Goal: Task Accomplishment & Management: Manage account settings

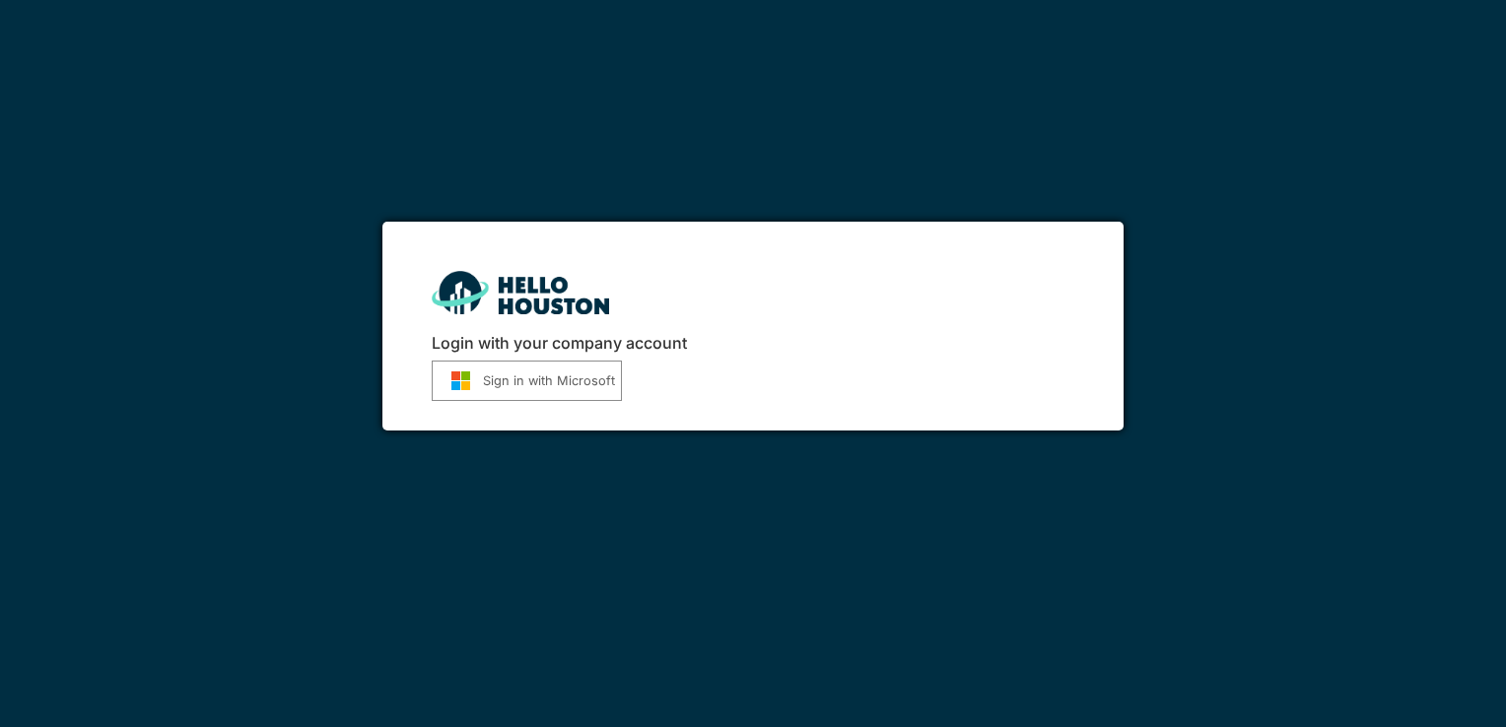
click at [524, 381] on button "Sign in with Microsoft" at bounding box center [527, 381] width 190 height 40
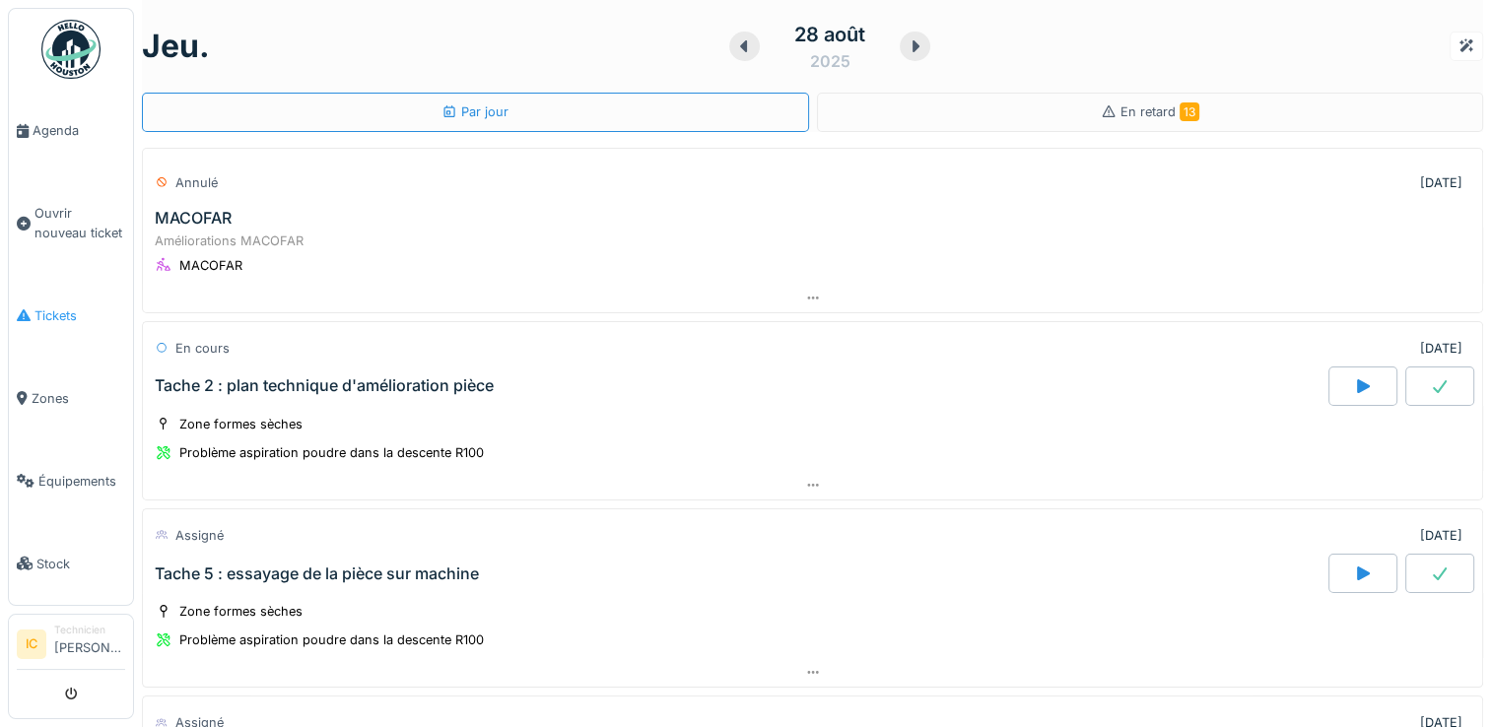
click at [46, 313] on span "Tickets" at bounding box center [79, 315] width 91 height 19
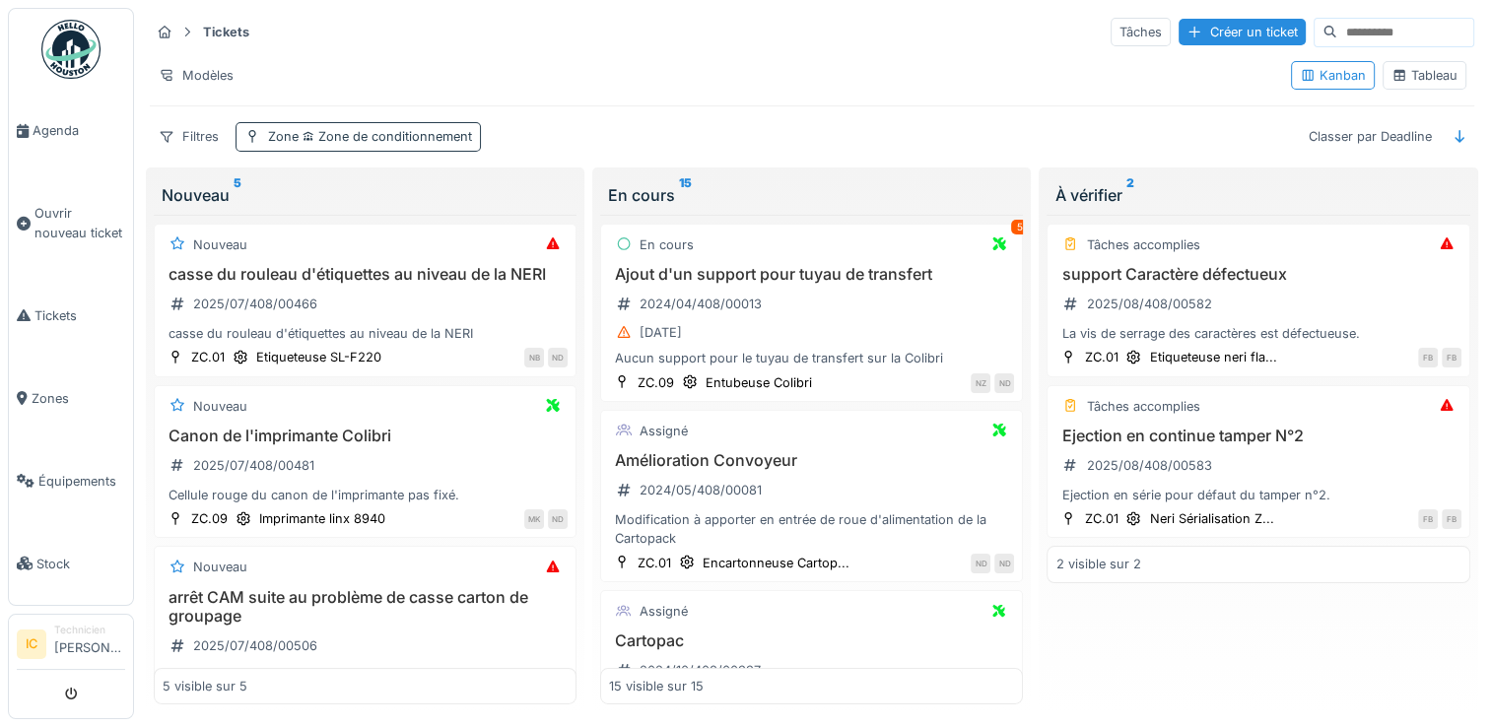
click at [344, 124] on div "Zone Zone de conditionnement" at bounding box center [358, 136] width 245 height 29
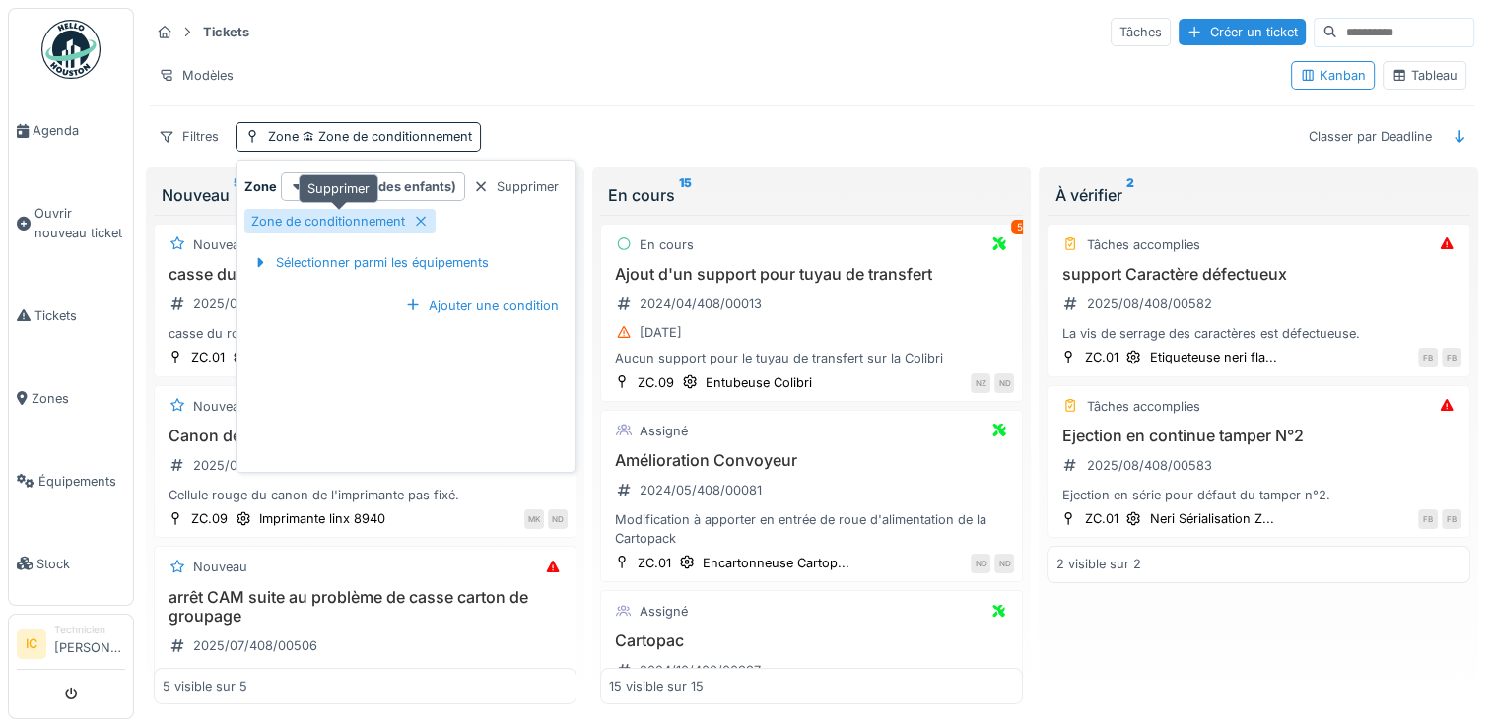
click at [422, 223] on icon at bounding box center [421, 222] width 10 height 10
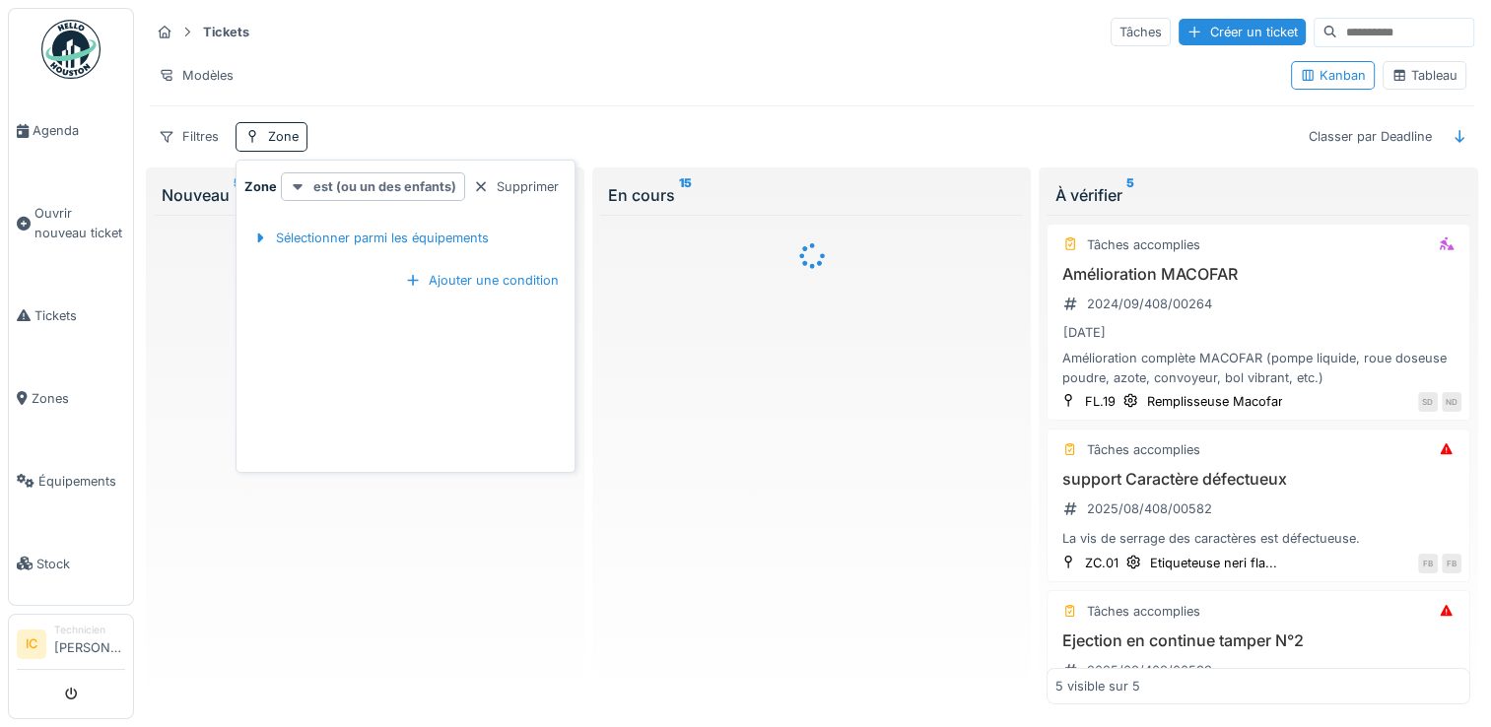
click at [375, 181] on strong "est (ou un des enfants)" at bounding box center [384, 186] width 143 height 19
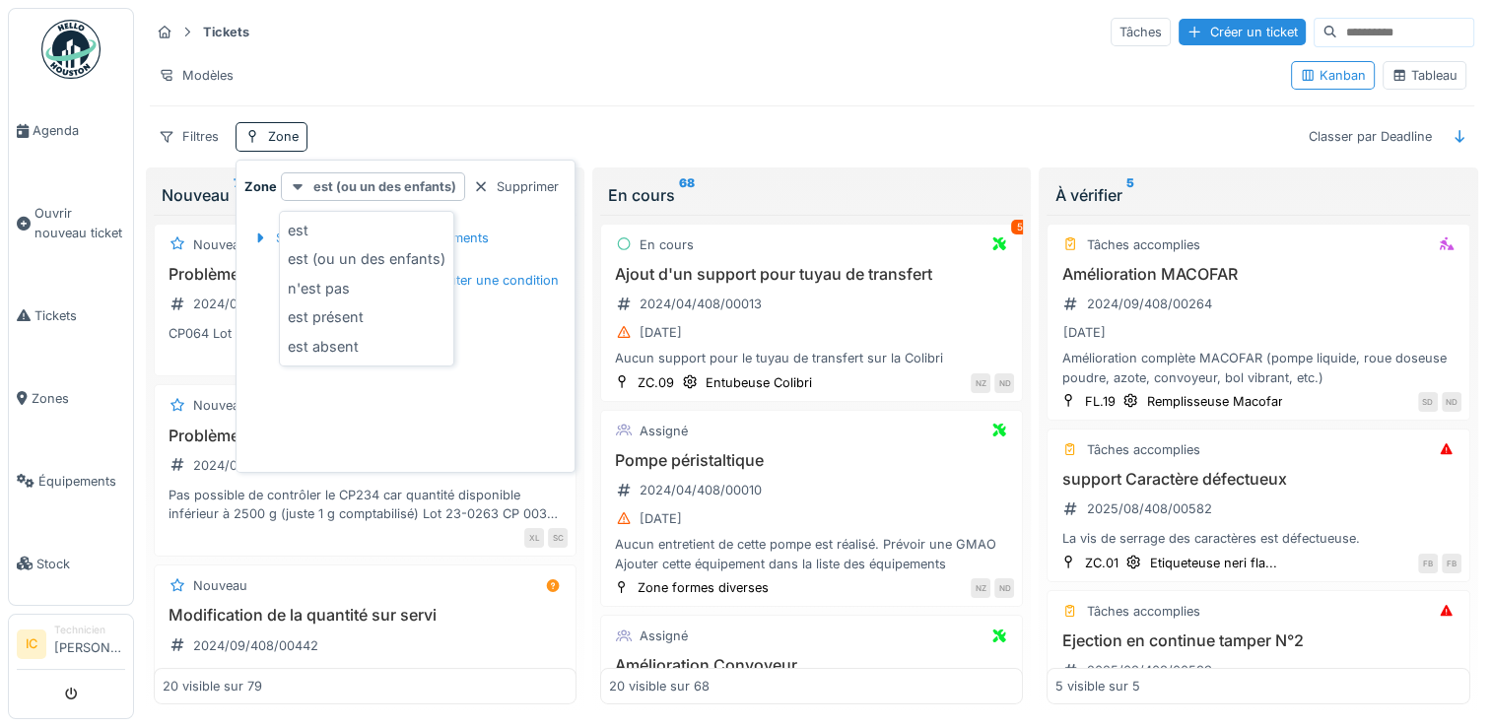
click at [371, 184] on strong "est (ou un des enfants)" at bounding box center [384, 186] width 143 height 19
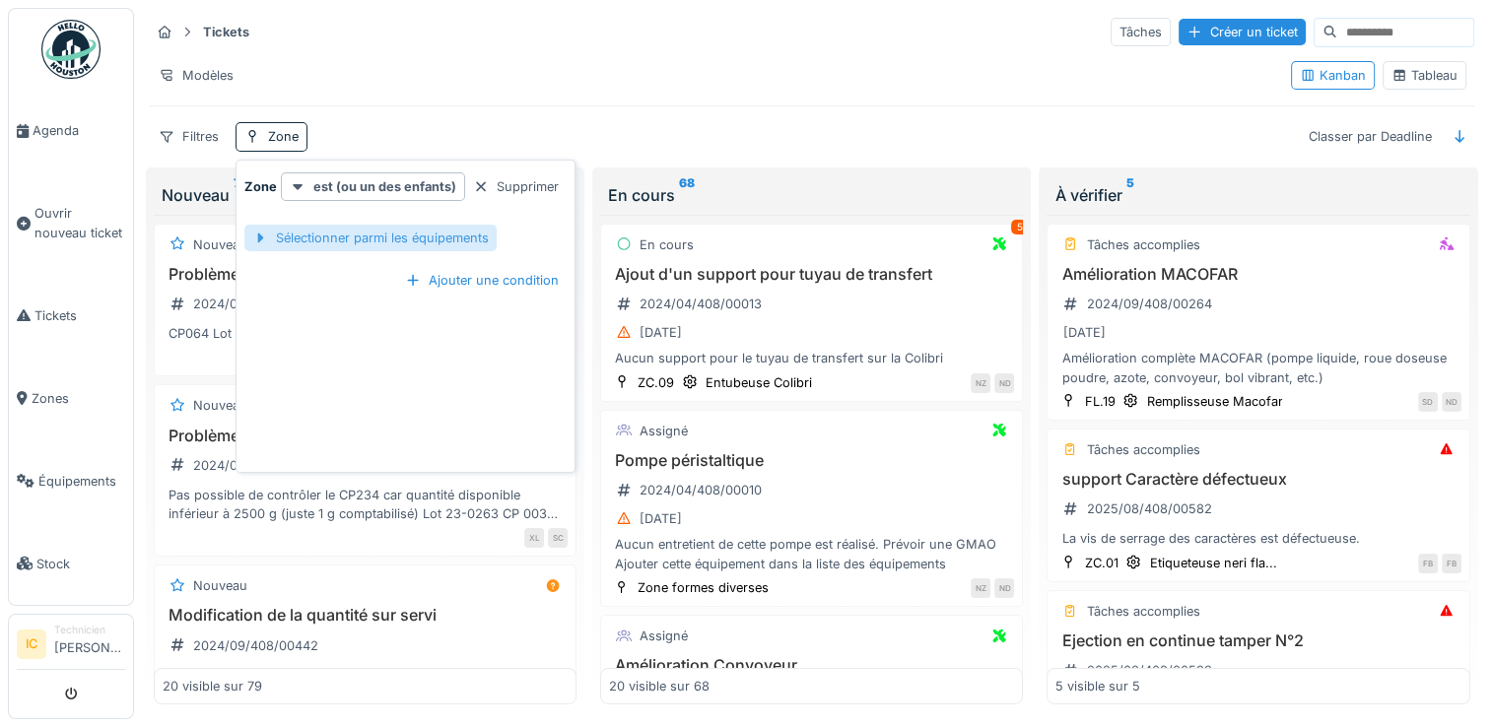
click at [309, 242] on div "Sélectionner parmi les équipements" at bounding box center [370, 238] width 252 height 27
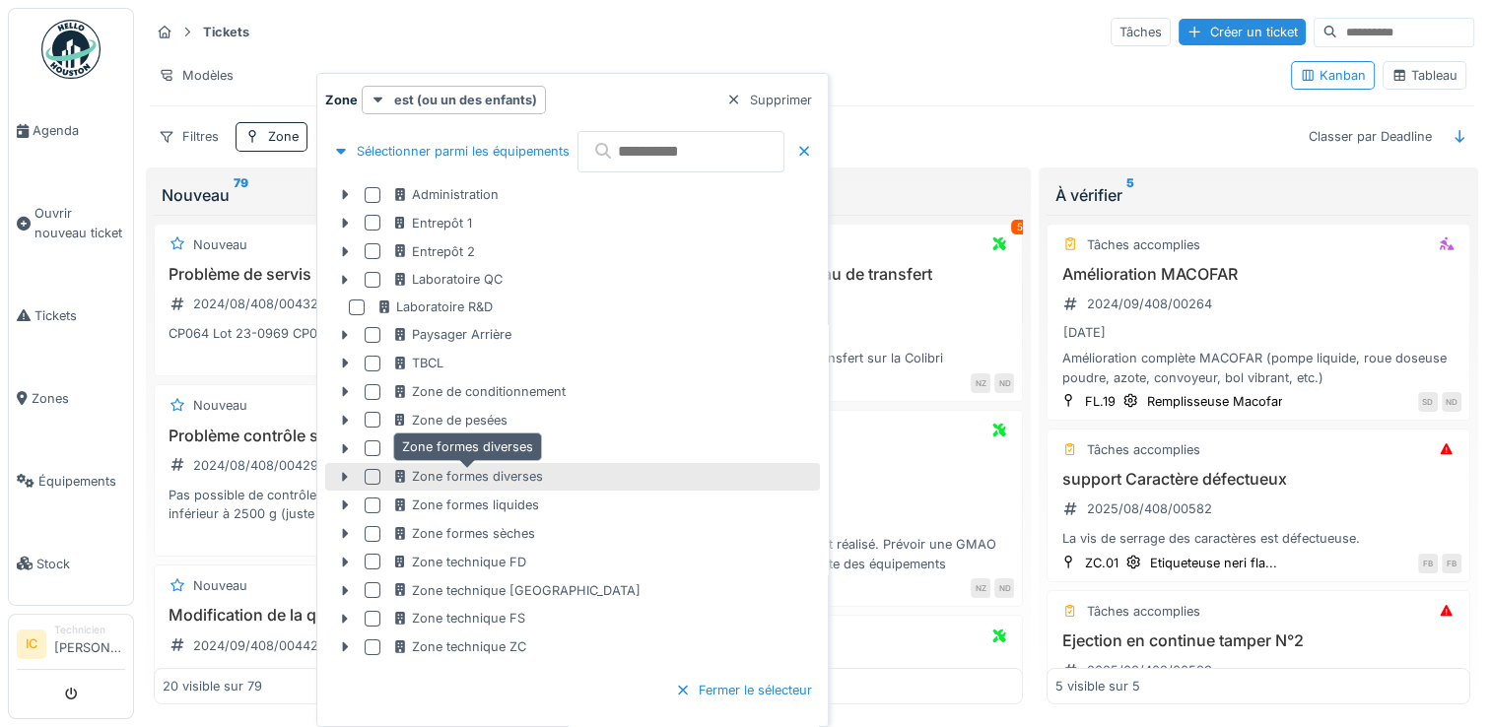
click at [511, 479] on div "Zone formes diverses" at bounding box center [467, 476] width 151 height 19
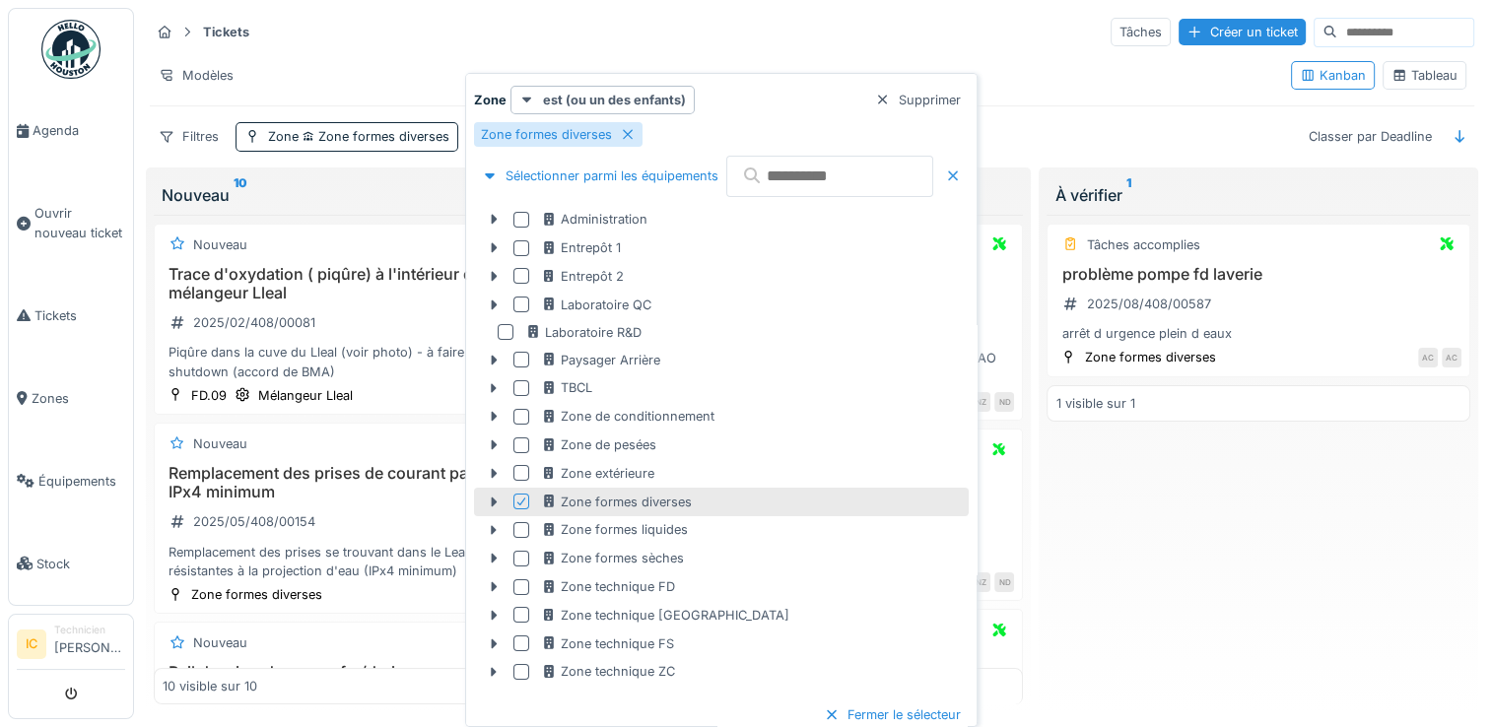
click at [961, 177] on div at bounding box center [953, 176] width 16 height 19
click at [961, 169] on div at bounding box center [953, 176] width 16 height 19
click at [961, 175] on div at bounding box center [953, 176] width 16 height 19
click at [1186, 517] on div "Tâches accomplies problème pompe fd laverie 2025/08/408/00587 arrêt d urgence p…" at bounding box center [1258, 460] width 423 height 491
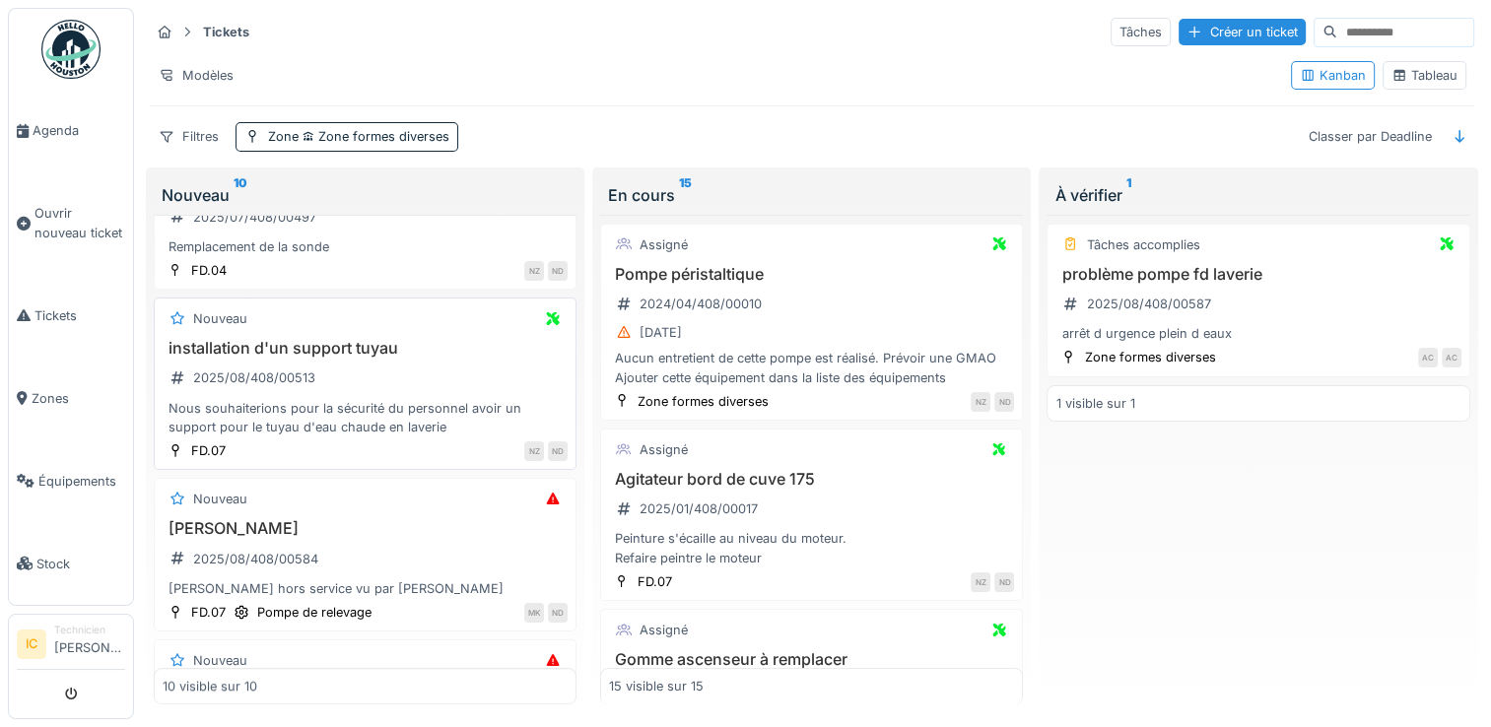
scroll to position [1183, 0]
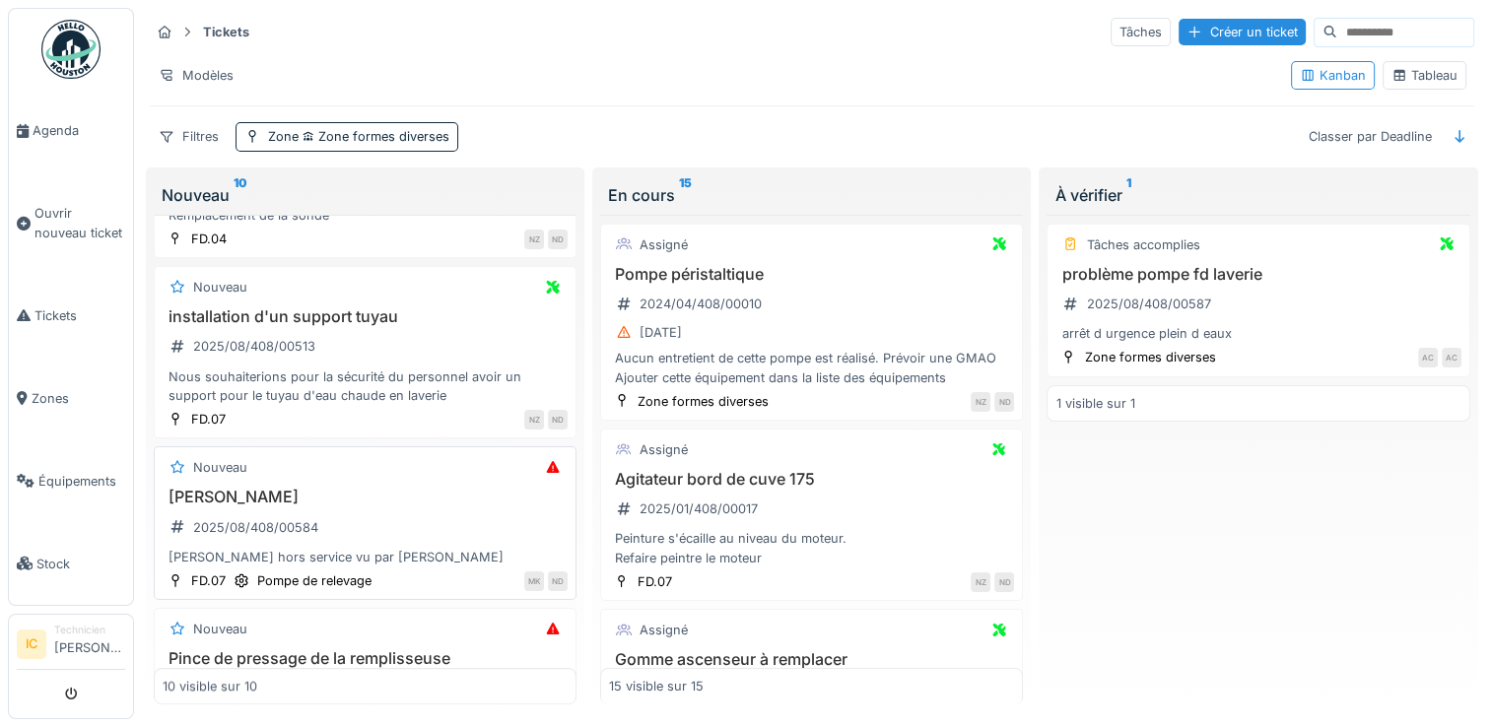
click at [244, 493] on h3 "Pompe laverie" at bounding box center [365, 497] width 405 height 19
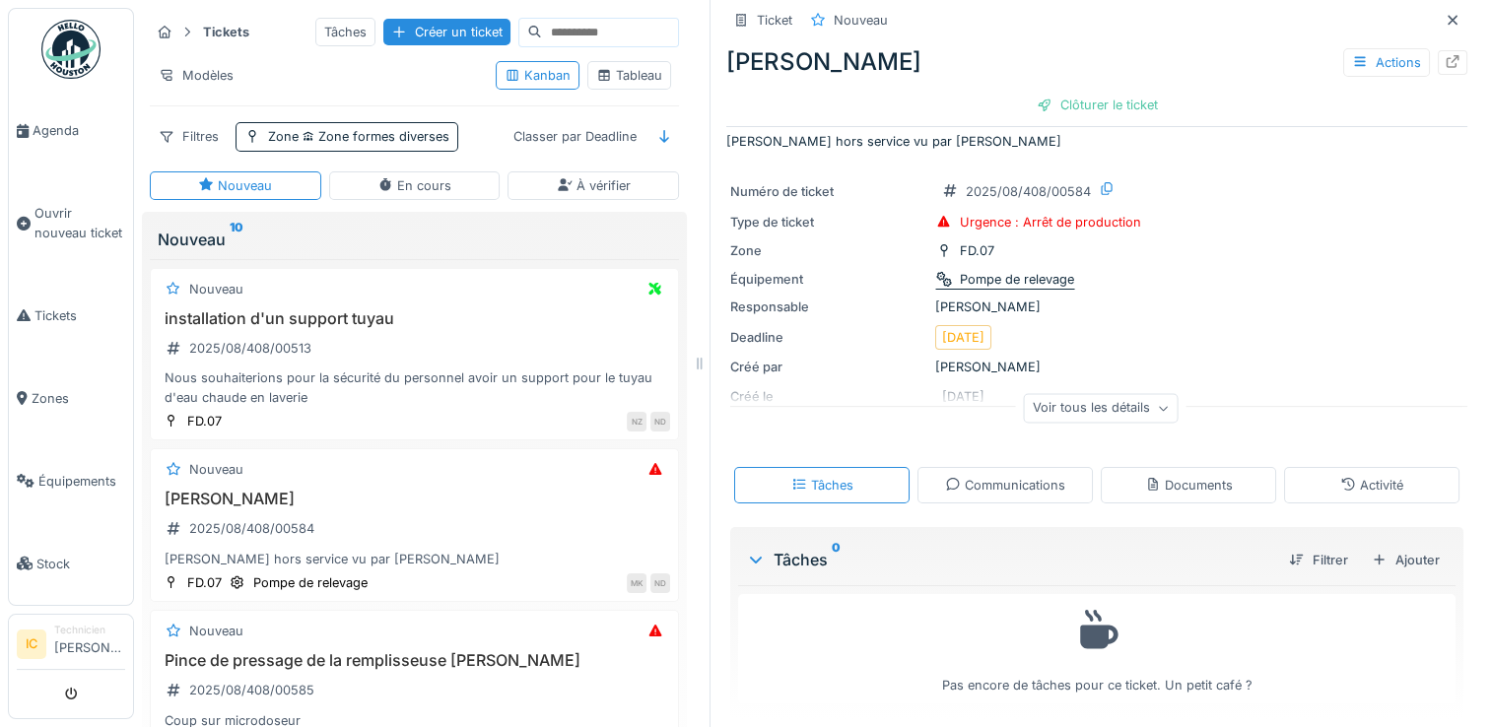
scroll to position [28, 0]
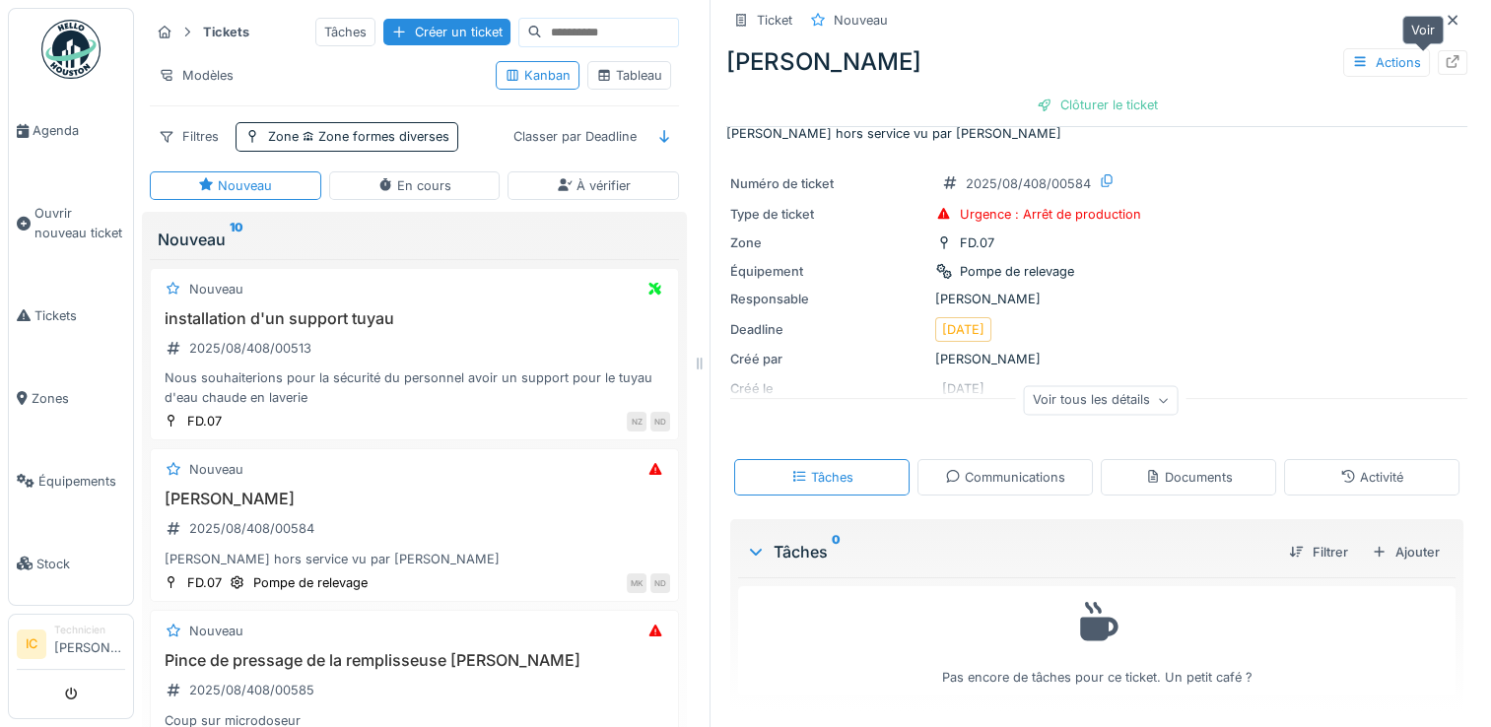
click at [1445, 63] on icon at bounding box center [1453, 61] width 16 height 13
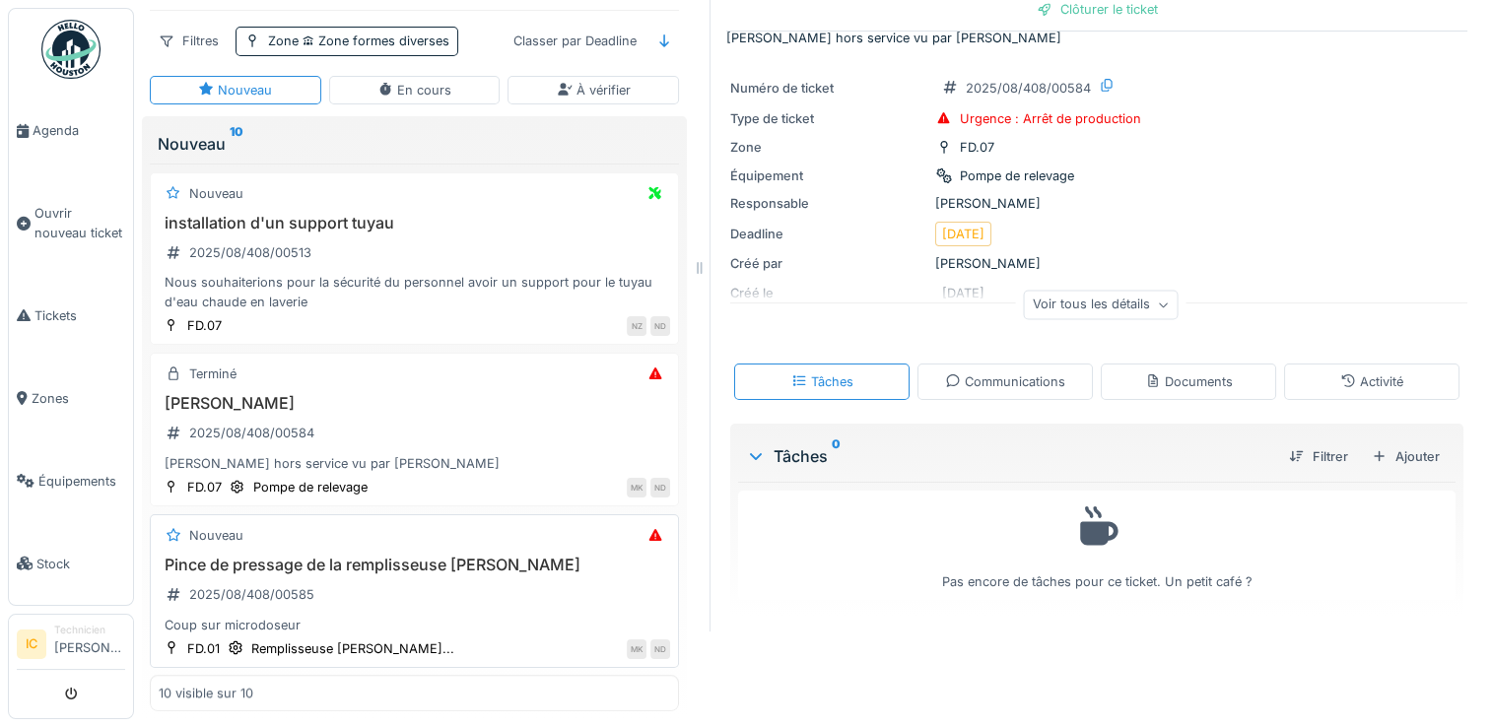
scroll to position [15, 0]
click at [466, 556] on h3 "Pince de pressage de la remplisseuse Groninger" at bounding box center [414, 565] width 511 height 19
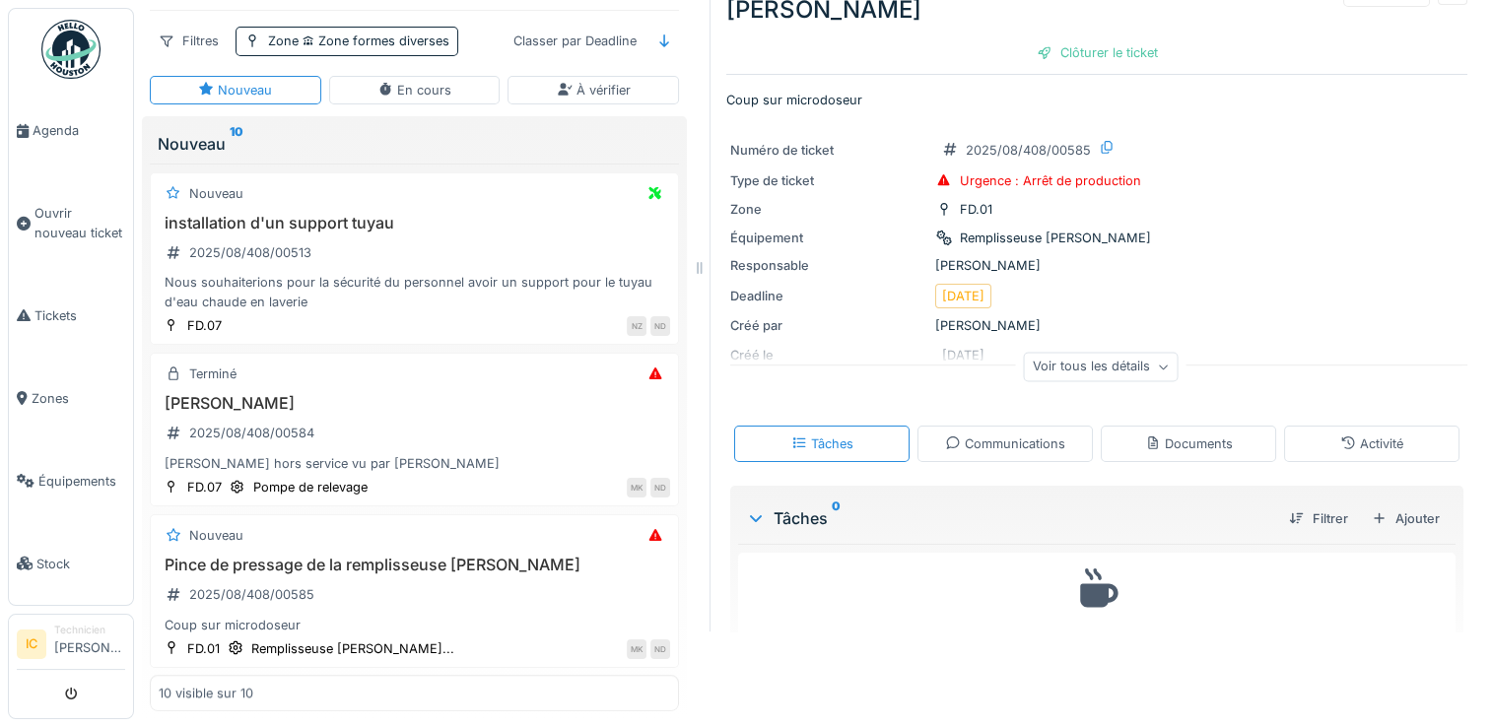
click at [1088, 353] on div "Voir tous les détails" at bounding box center [1101, 367] width 155 height 29
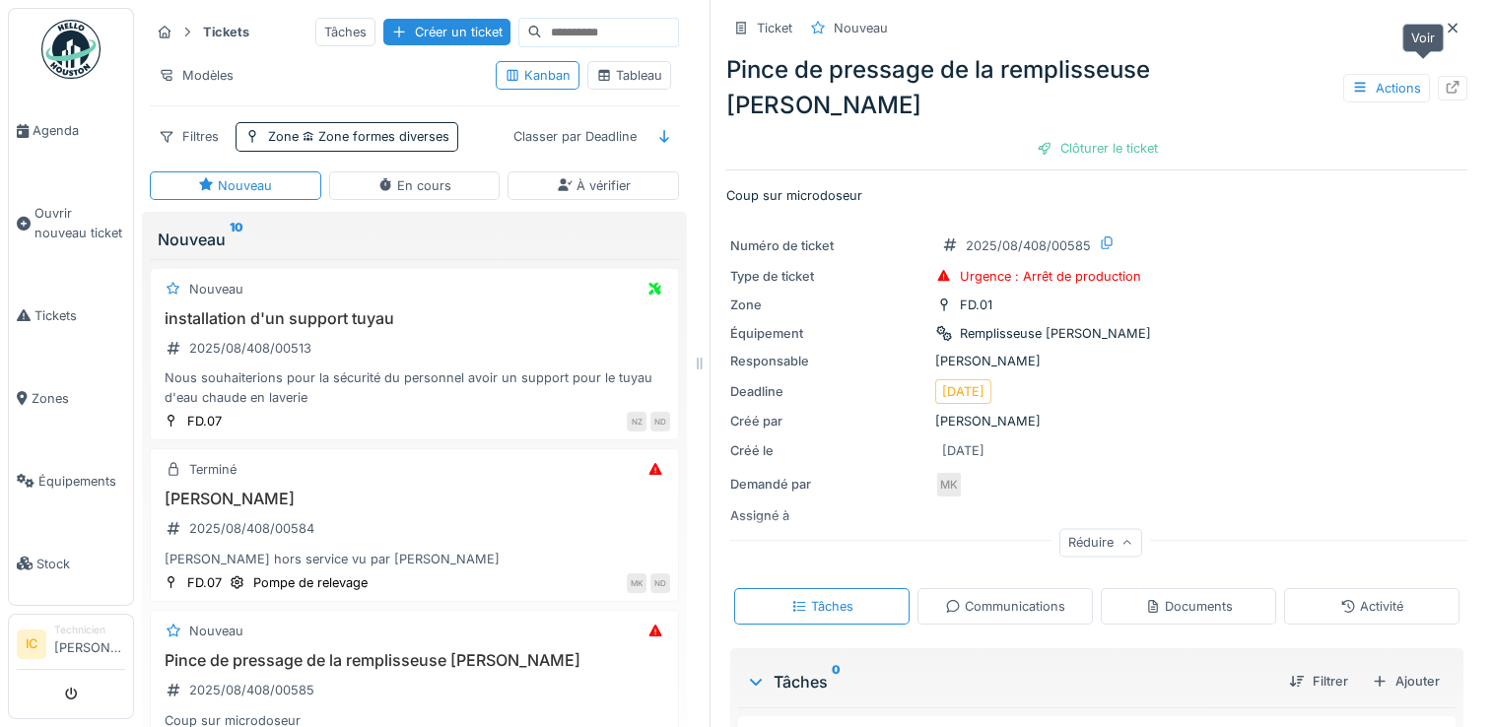
click at [1447, 81] on icon at bounding box center [1453, 87] width 13 height 13
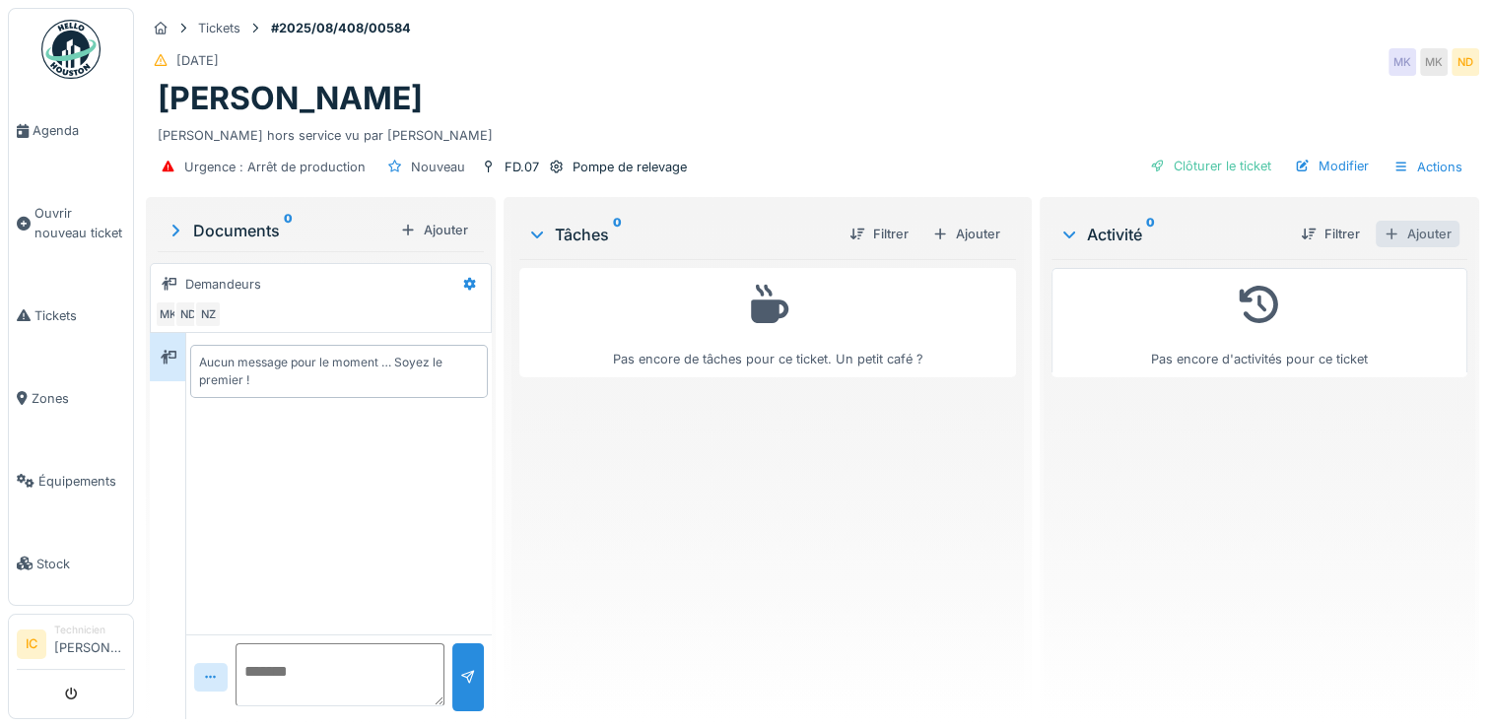
click at [1391, 227] on div "Ajouter" at bounding box center [1418, 234] width 84 height 27
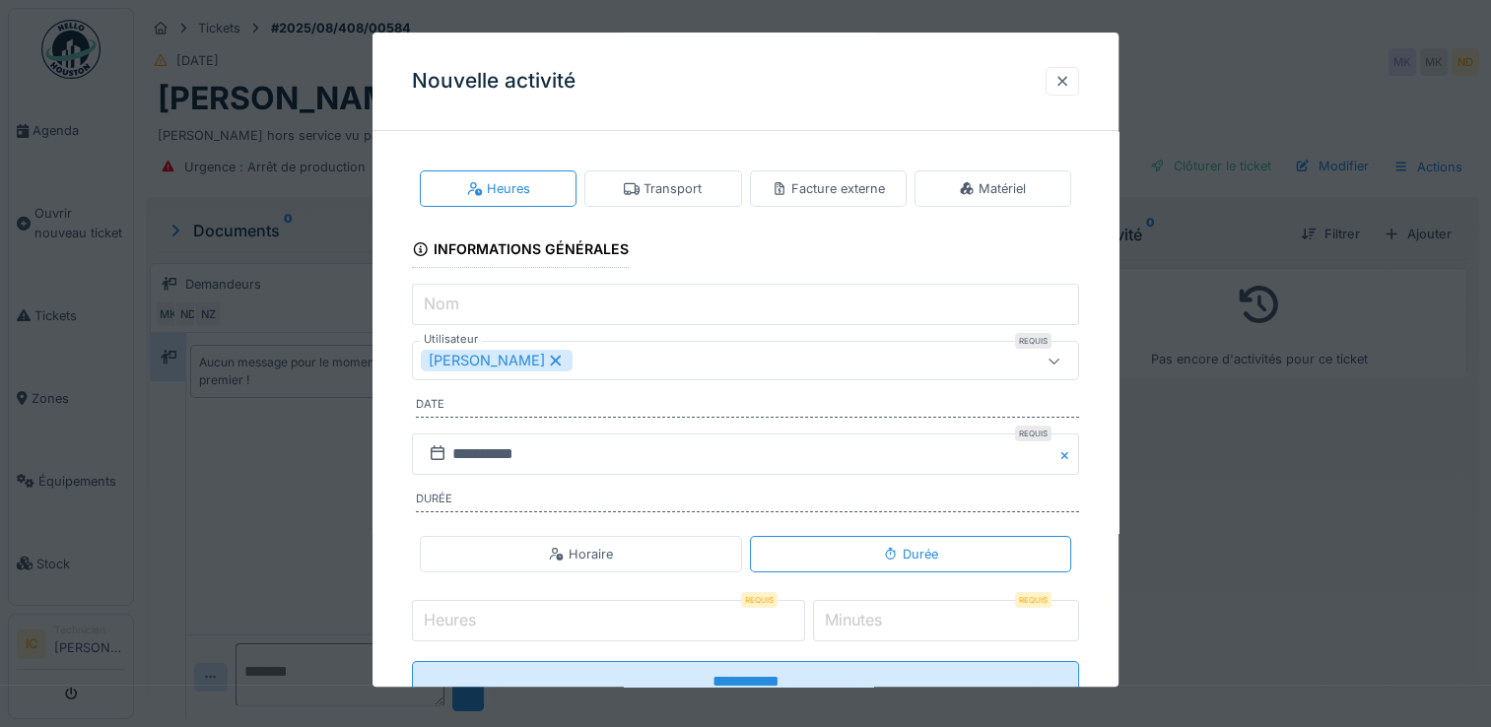
click at [1068, 81] on div at bounding box center [1062, 81] width 16 height 19
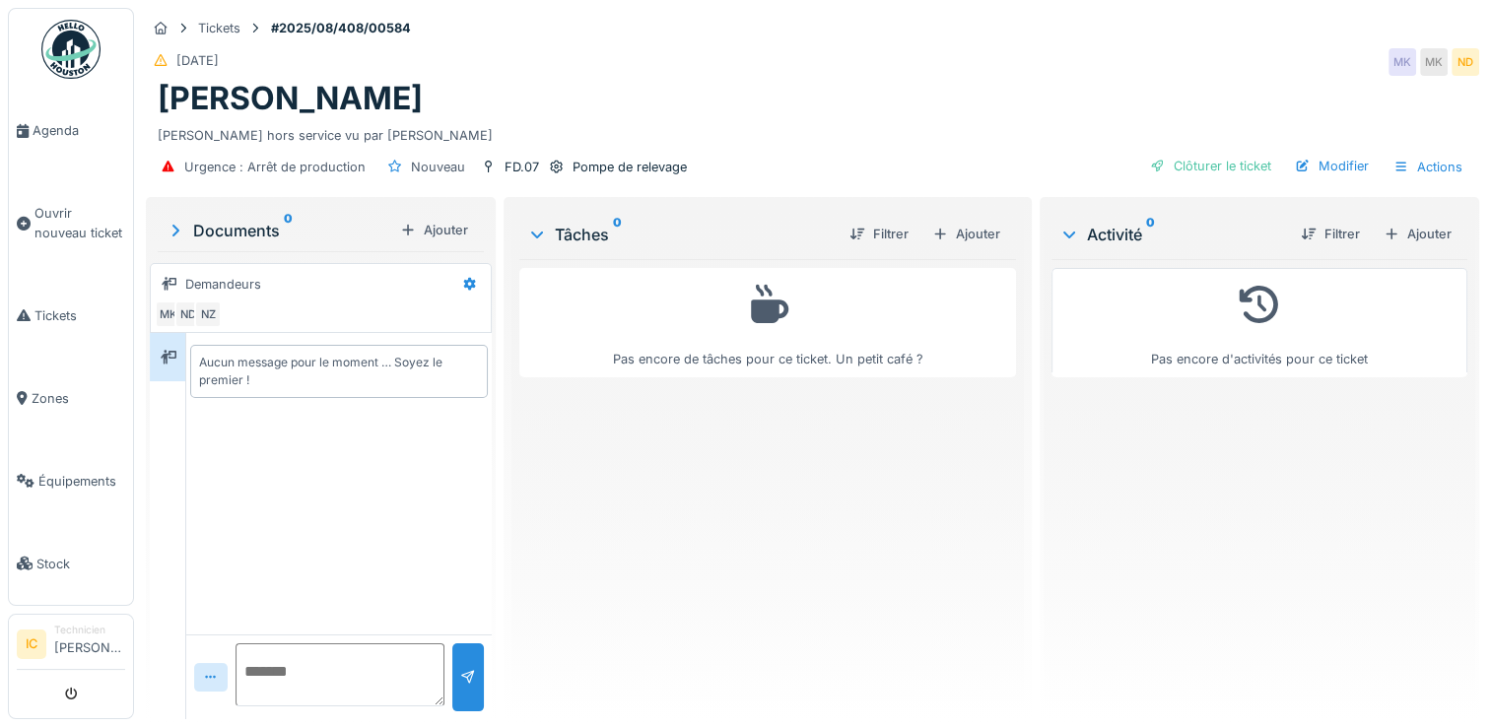
scroll to position [15, 0]
click at [970, 221] on div "Ajouter" at bounding box center [966, 234] width 84 height 27
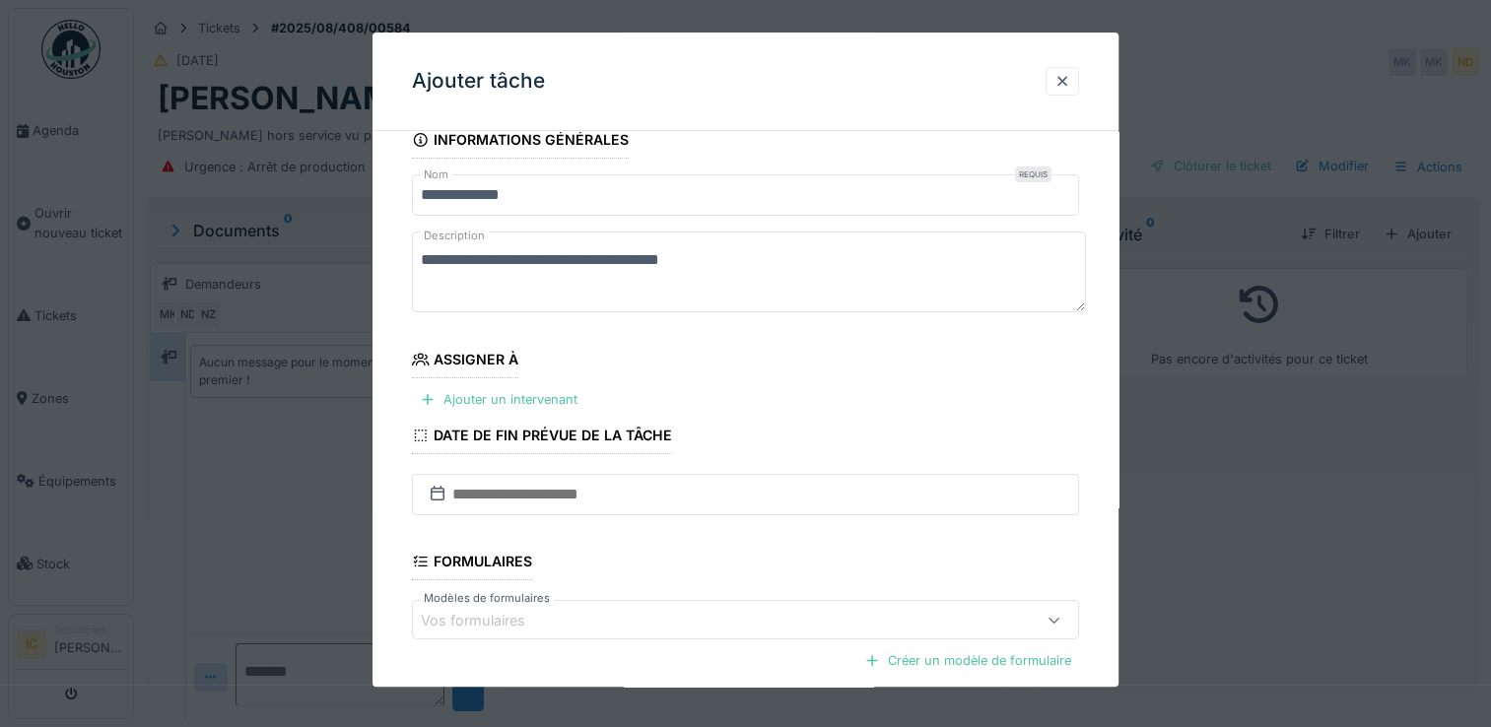
scroll to position [0, 0]
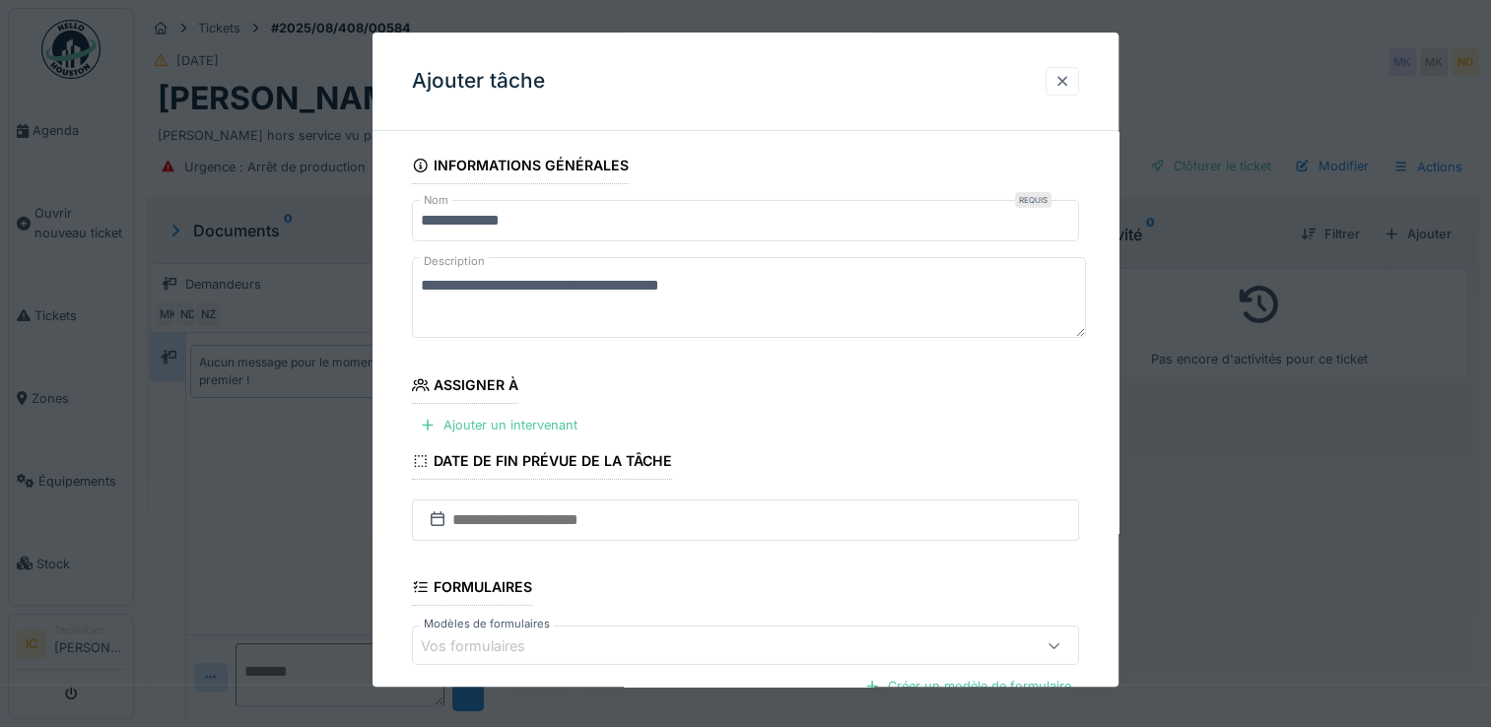
click at [1070, 80] on div at bounding box center [1062, 81] width 16 height 19
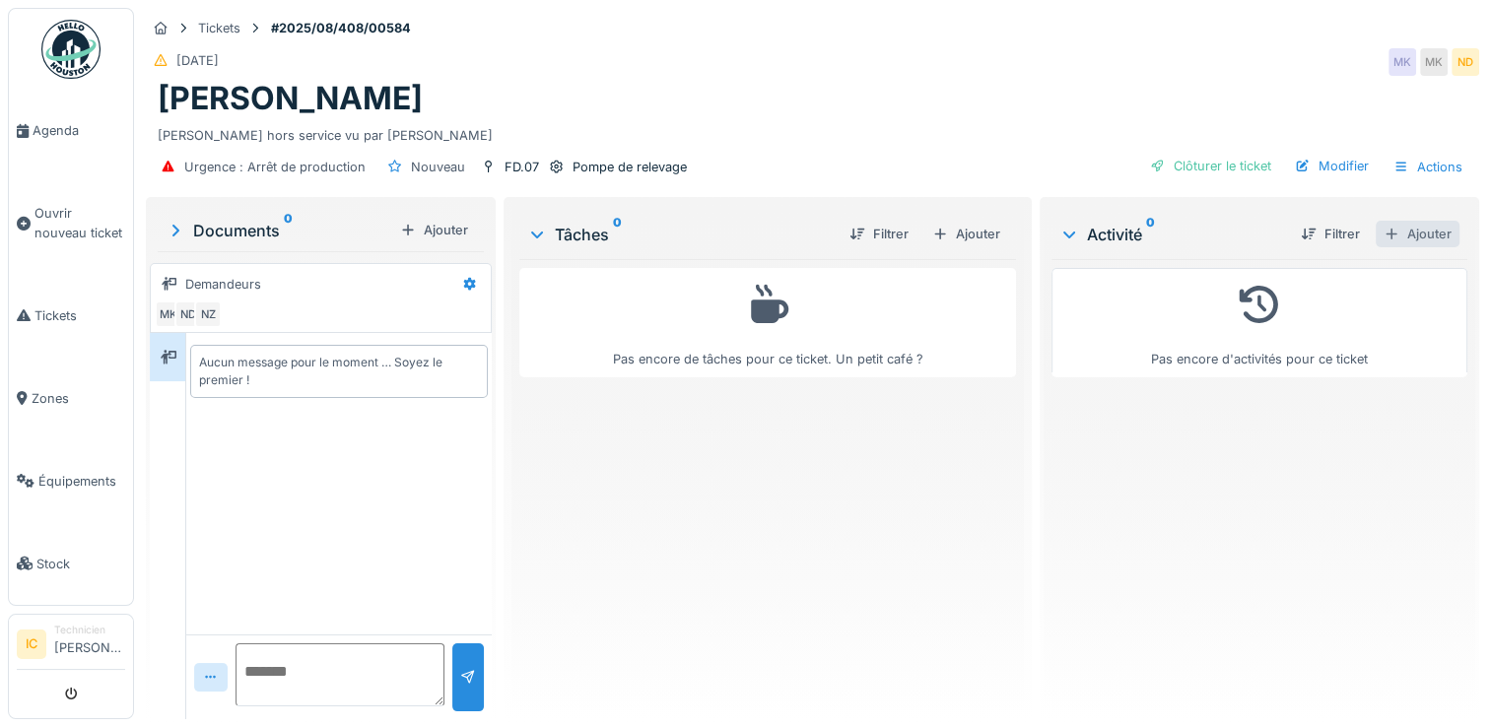
click at [1407, 221] on div "Ajouter" at bounding box center [1418, 234] width 84 height 27
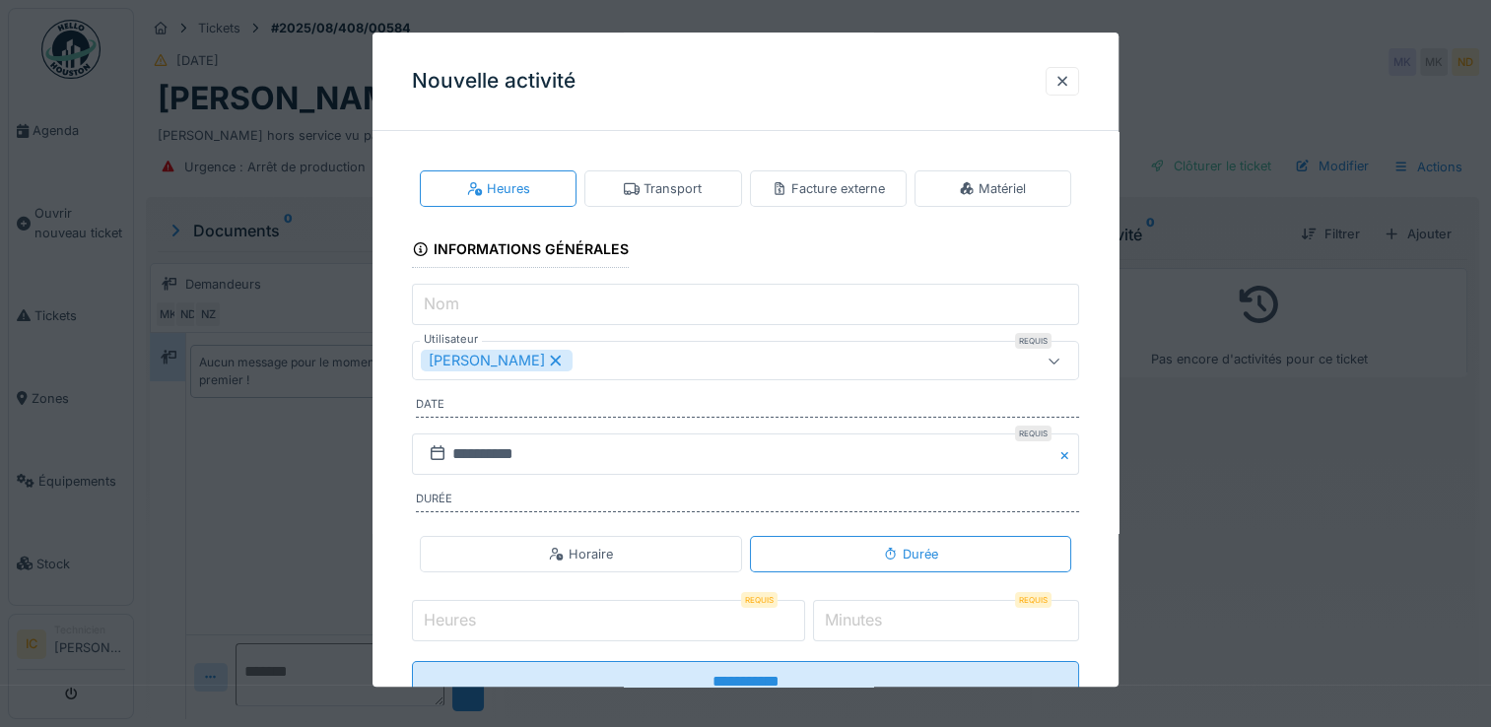
scroll to position [67, 0]
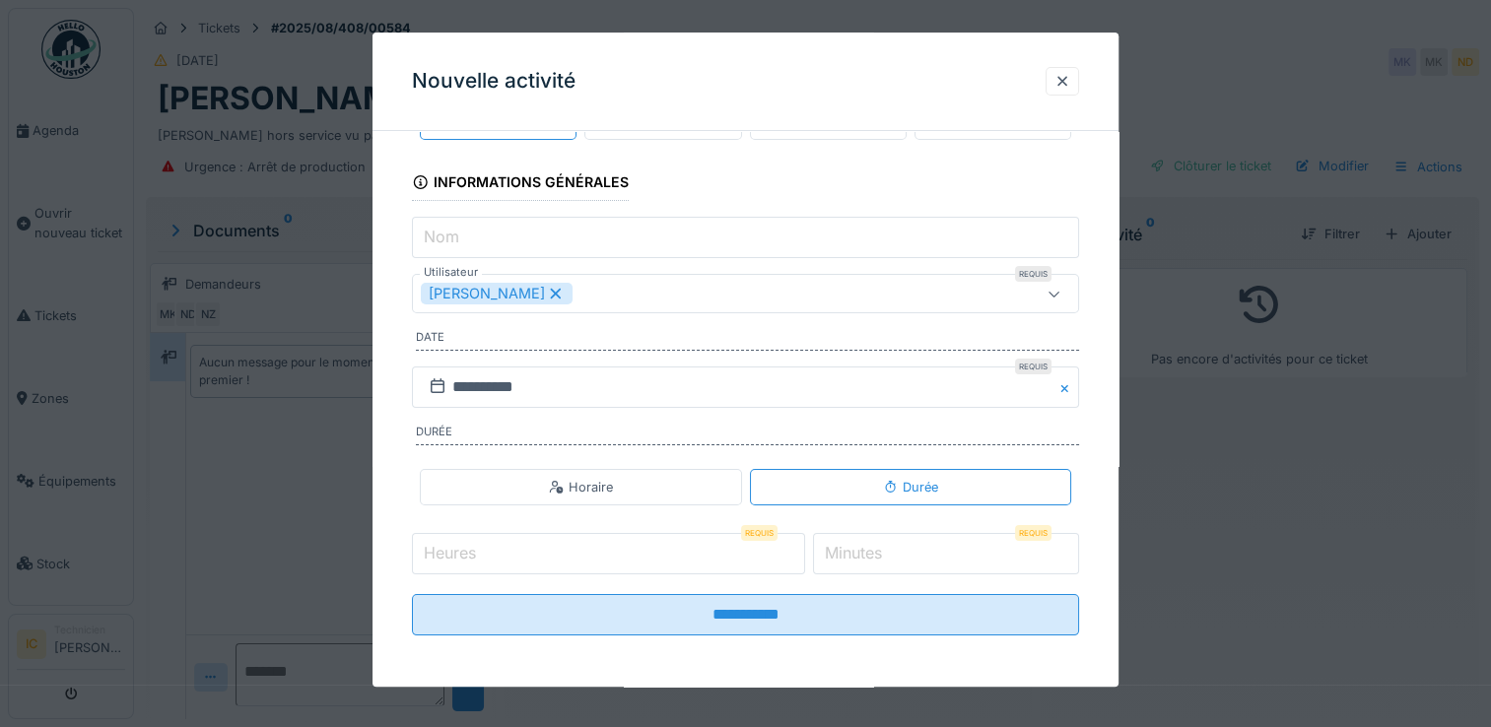
click at [716, 558] on input "Heures" at bounding box center [608, 553] width 393 height 41
type input "*"
click at [863, 559] on label "Minutes" at bounding box center [853, 553] width 65 height 24
click at [863, 559] on input "*" at bounding box center [946, 553] width 266 height 41
type input "*"
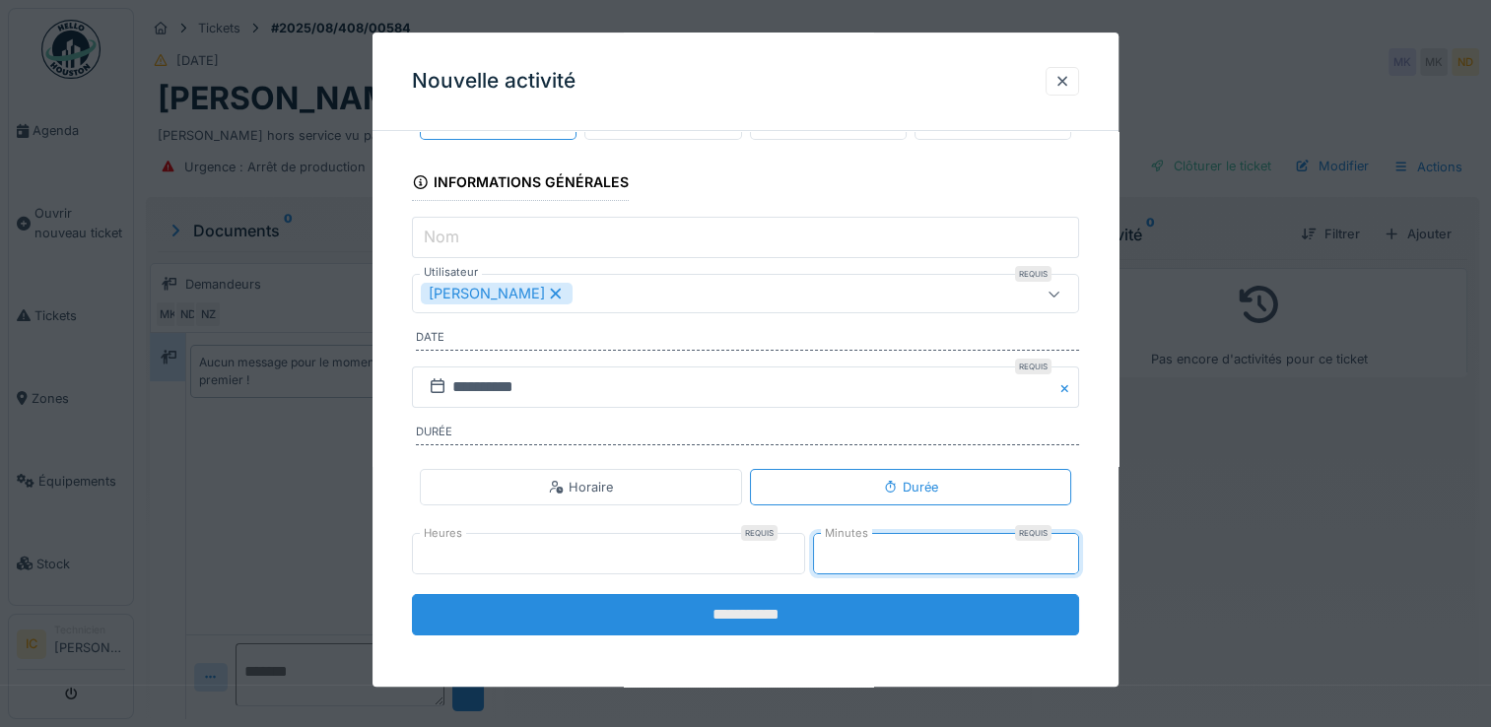
type input "**"
click at [722, 614] on input "**********" at bounding box center [745, 614] width 667 height 41
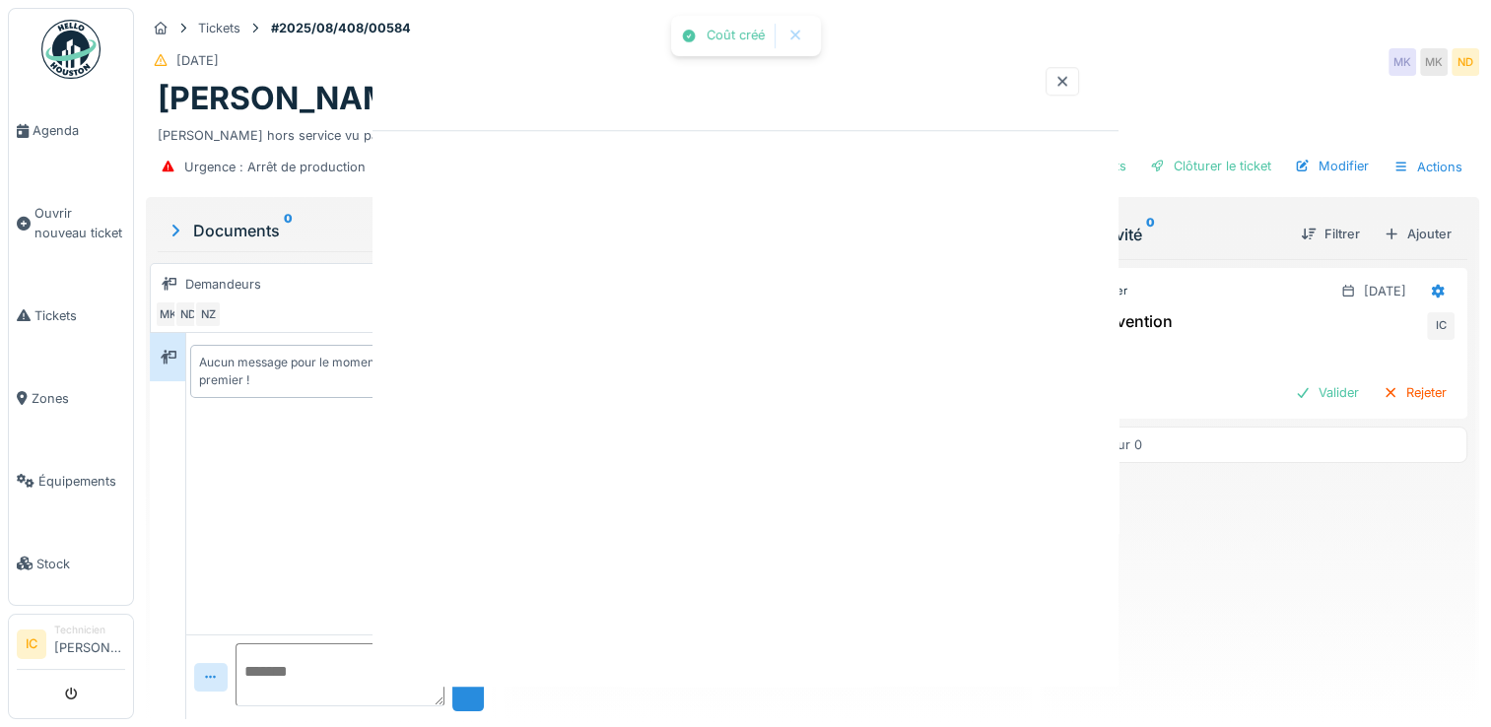
scroll to position [0, 0]
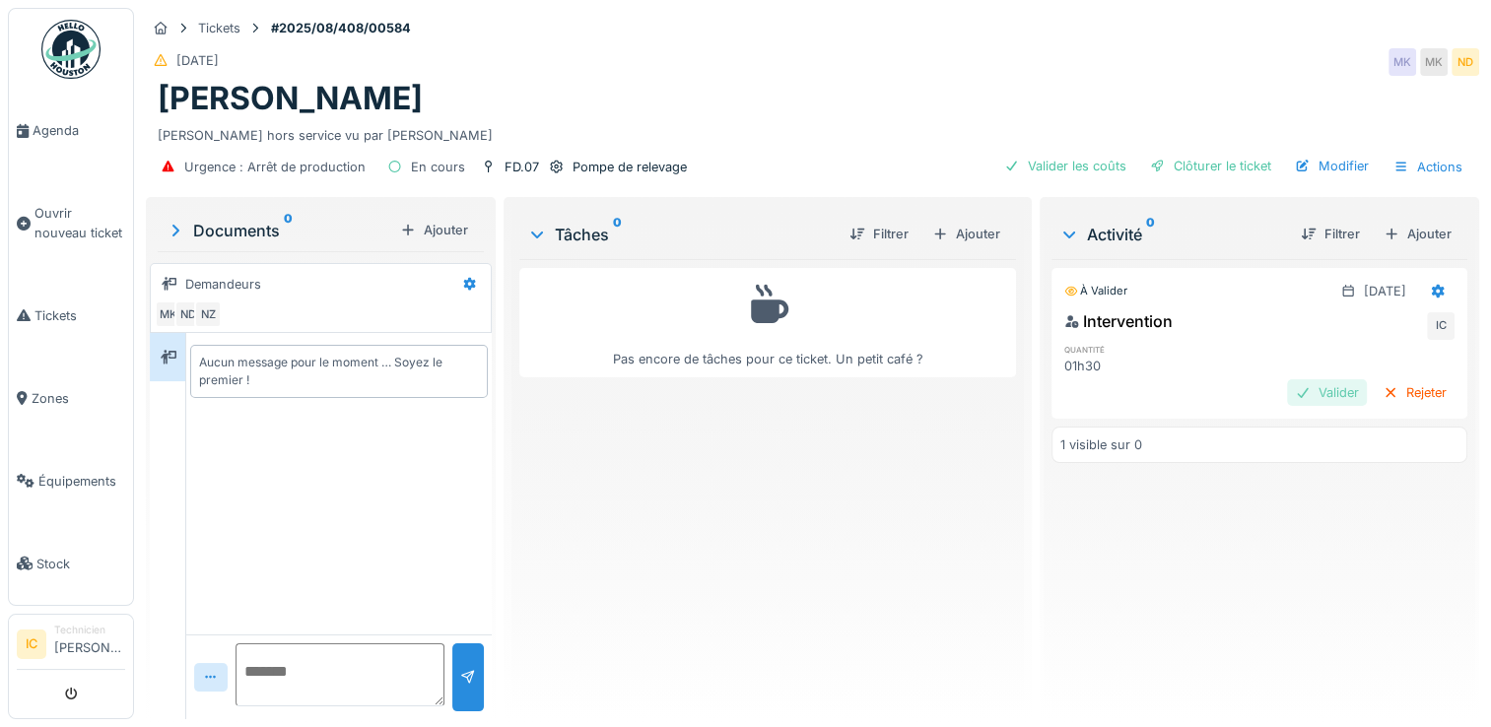
click at [1287, 379] on div "Valider" at bounding box center [1327, 392] width 80 height 27
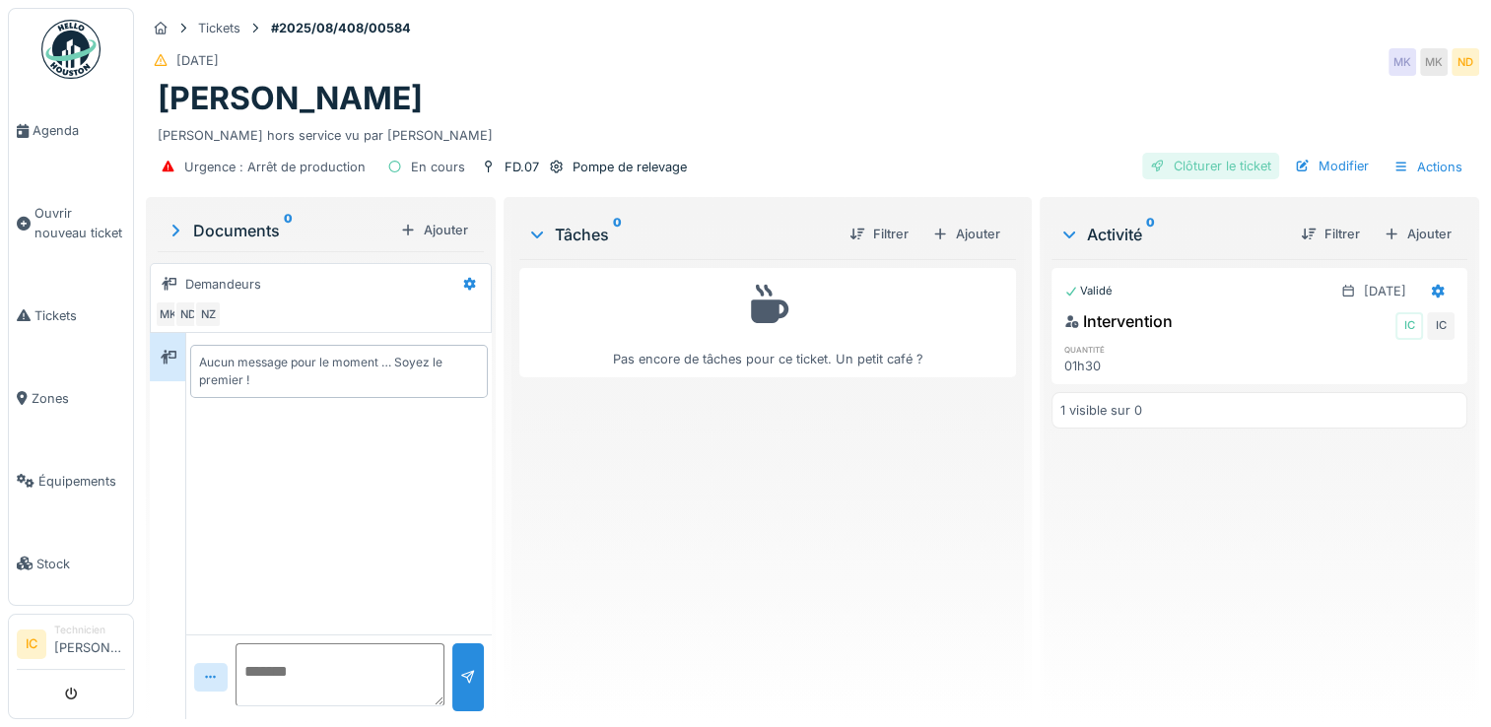
click at [1203, 153] on div "Clôturer le ticket" at bounding box center [1210, 166] width 137 height 27
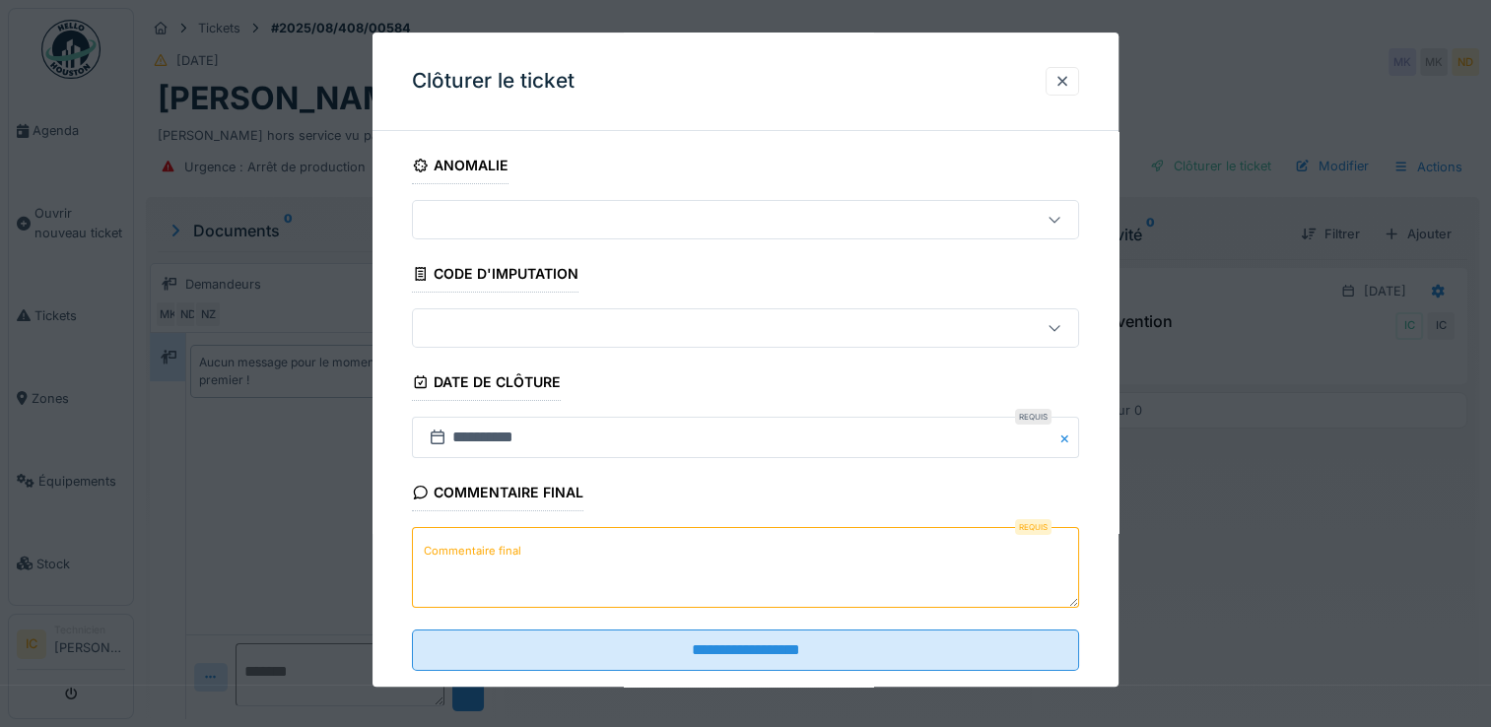
scroll to position [35, 0]
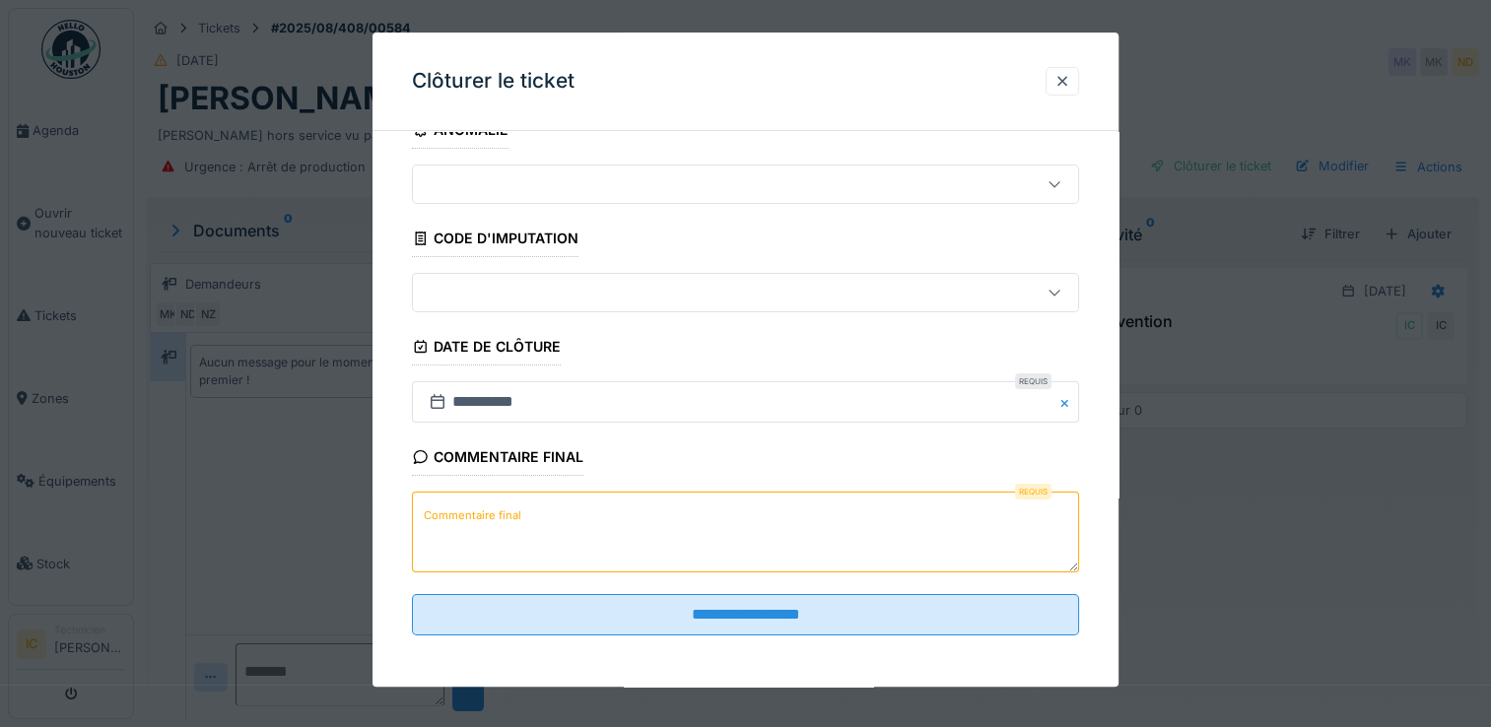
click at [582, 521] on textarea "Commentaire final" at bounding box center [745, 533] width 667 height 81
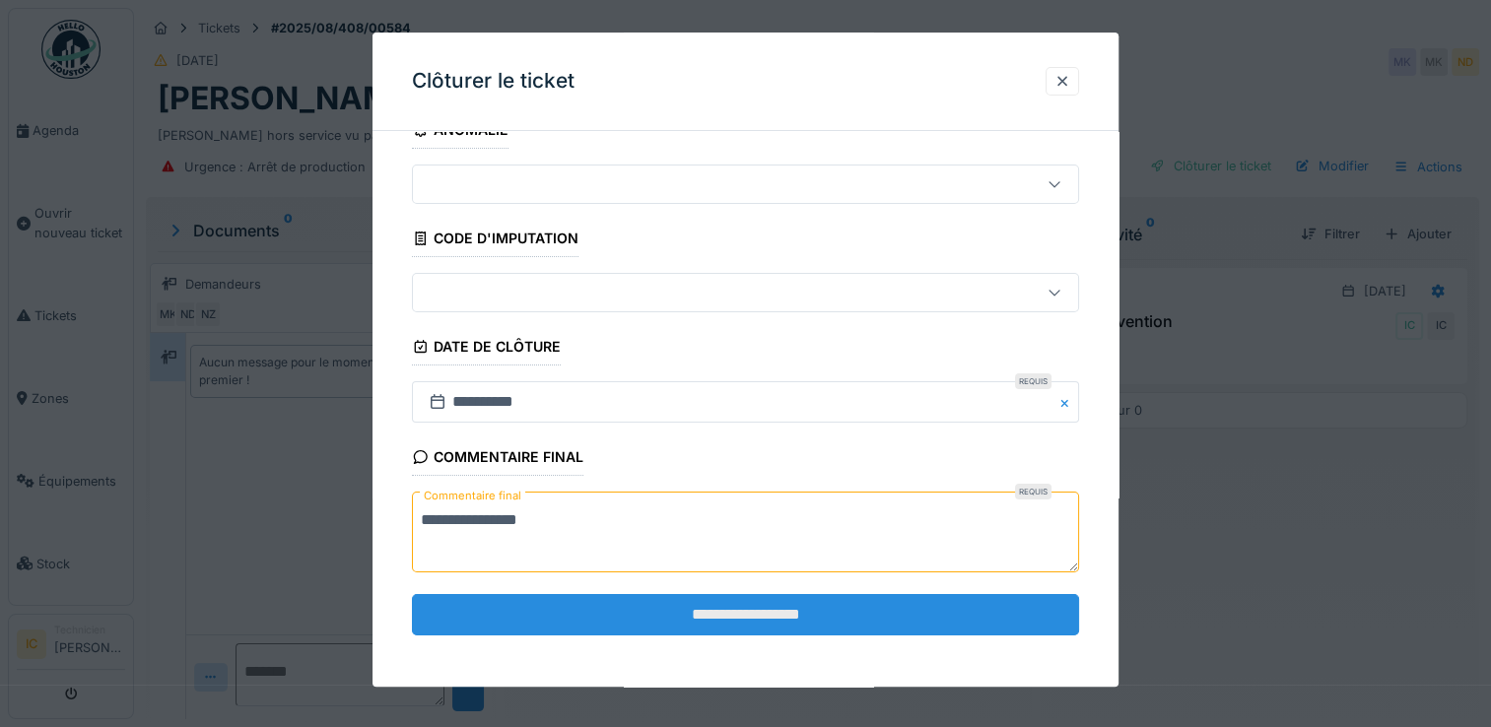
type textarea "**********"
click at [737, 616] on input "**********" at bounding box center [745, 614] width 667 height 41
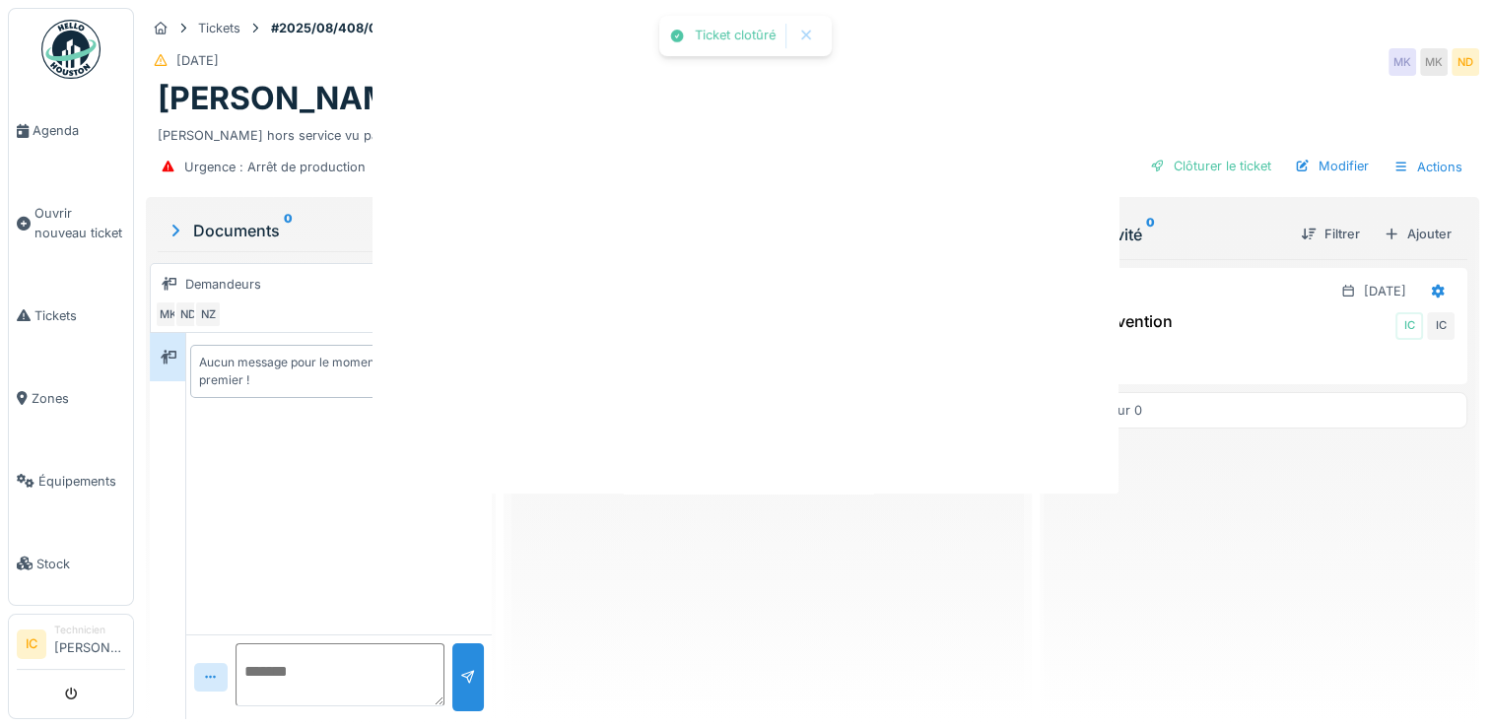
scroll to position [0, 0]
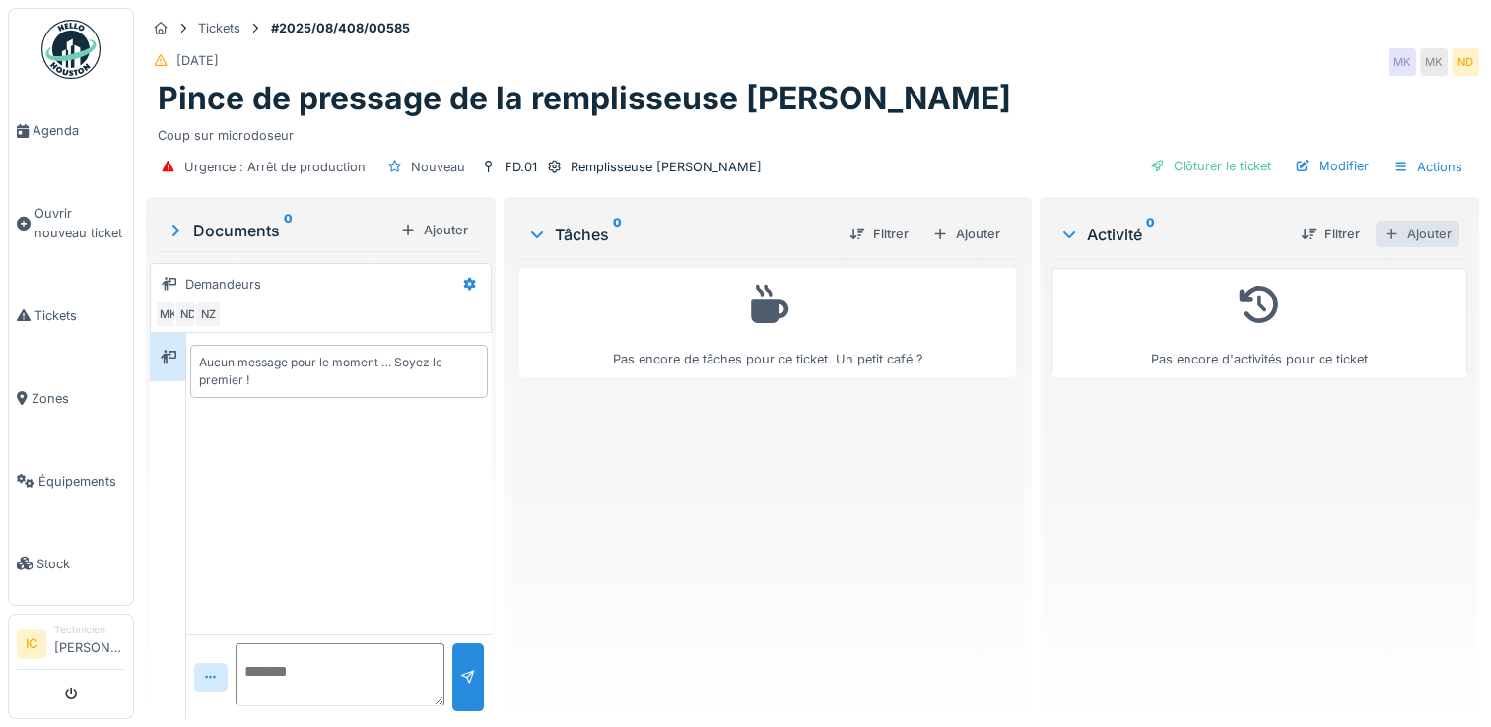
click at [1384, 230] on div "Ajouter" at bounding box center [1418, 234] width 84 height 27
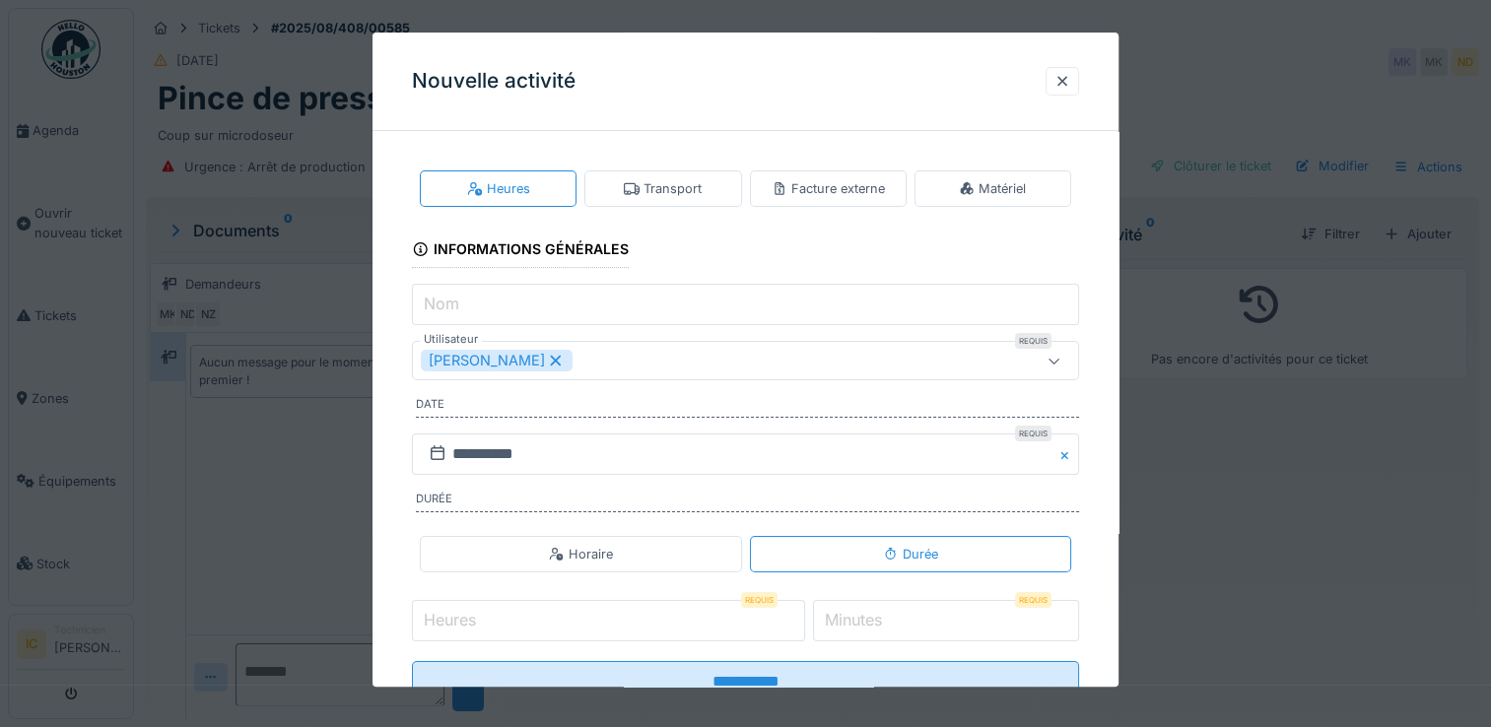
scroll to position [67, 0]
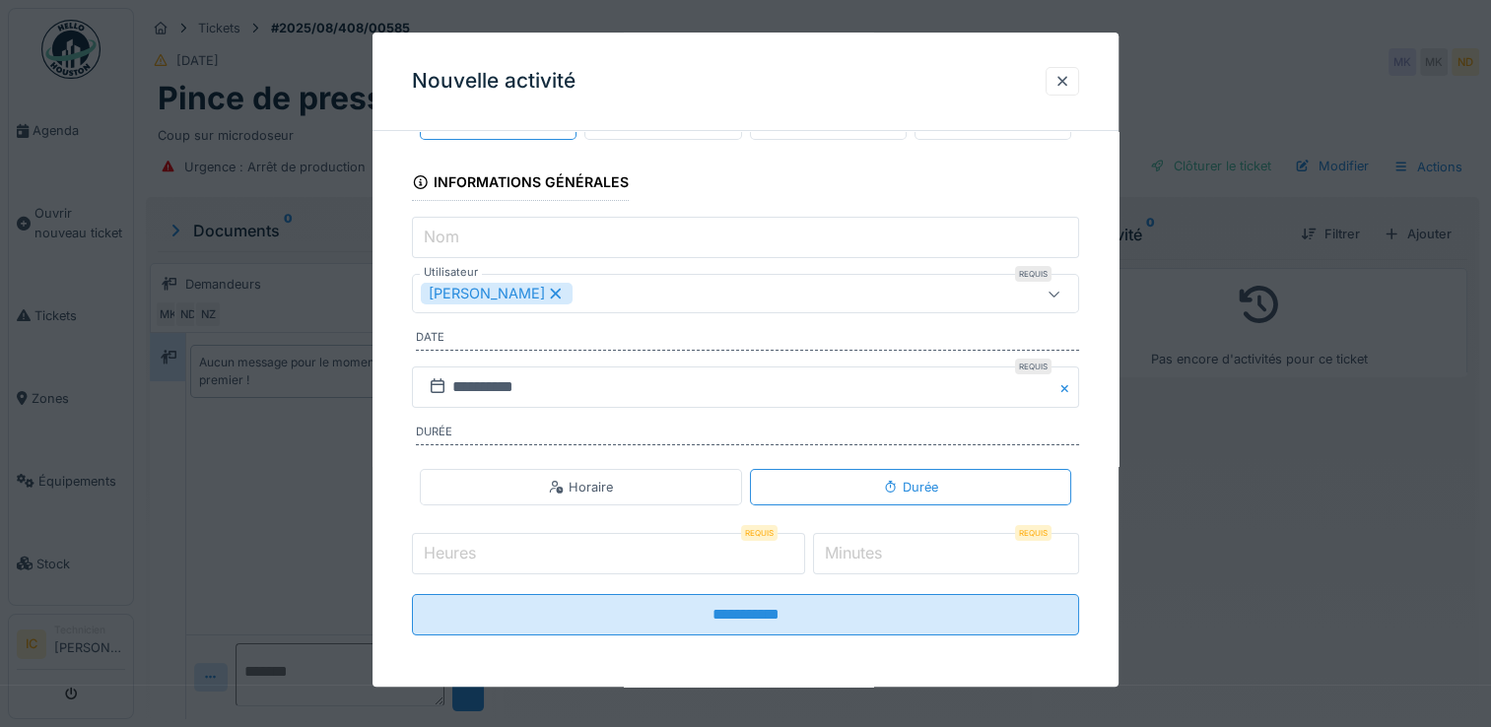
click at [681, 550] on input "Heures" at bounding box center [608, 553] width 393 height 41
click at [702, 548] on input "Heures" at bounding box center [608, 553] width 393 height 41
type input "*"
click at [924, 569] on input "*" at bounding box center [946, 553] width 266 height 41
drag, startPoint x: 432, startPoint y: 550, endPoint x: 411, endPoint y: 551, distance: 20.7
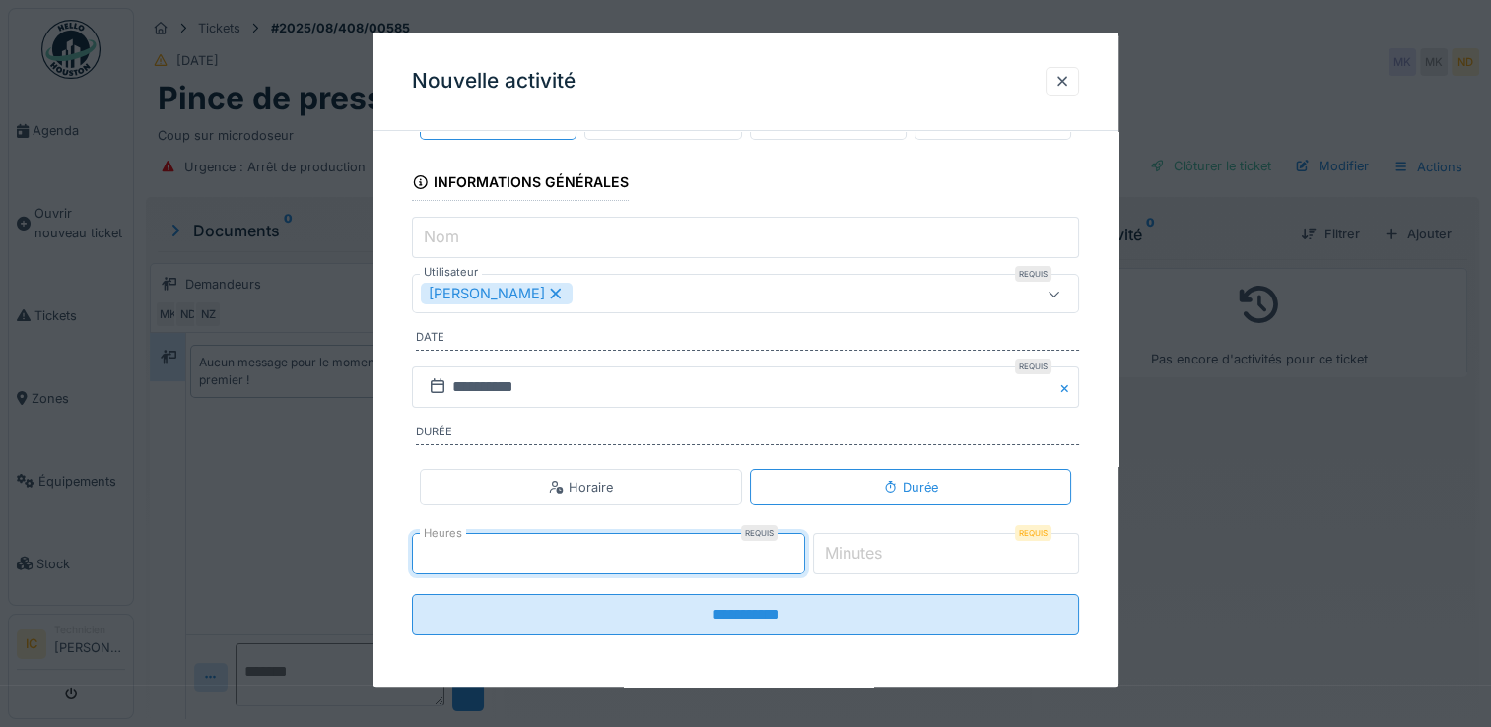
click at [412, 551] on input "*" at bounding box center [608, 553] width 393 height 41
click at [478, 562] on input "*" at bounding box center [608, 553] width 393 height 41
click at [858, 545] on label "Minutes" at bounding box center [853, 553] width 65 height 24
click at [858, 545] on input "*" at bounding box center [946, 553] width 266 height 41
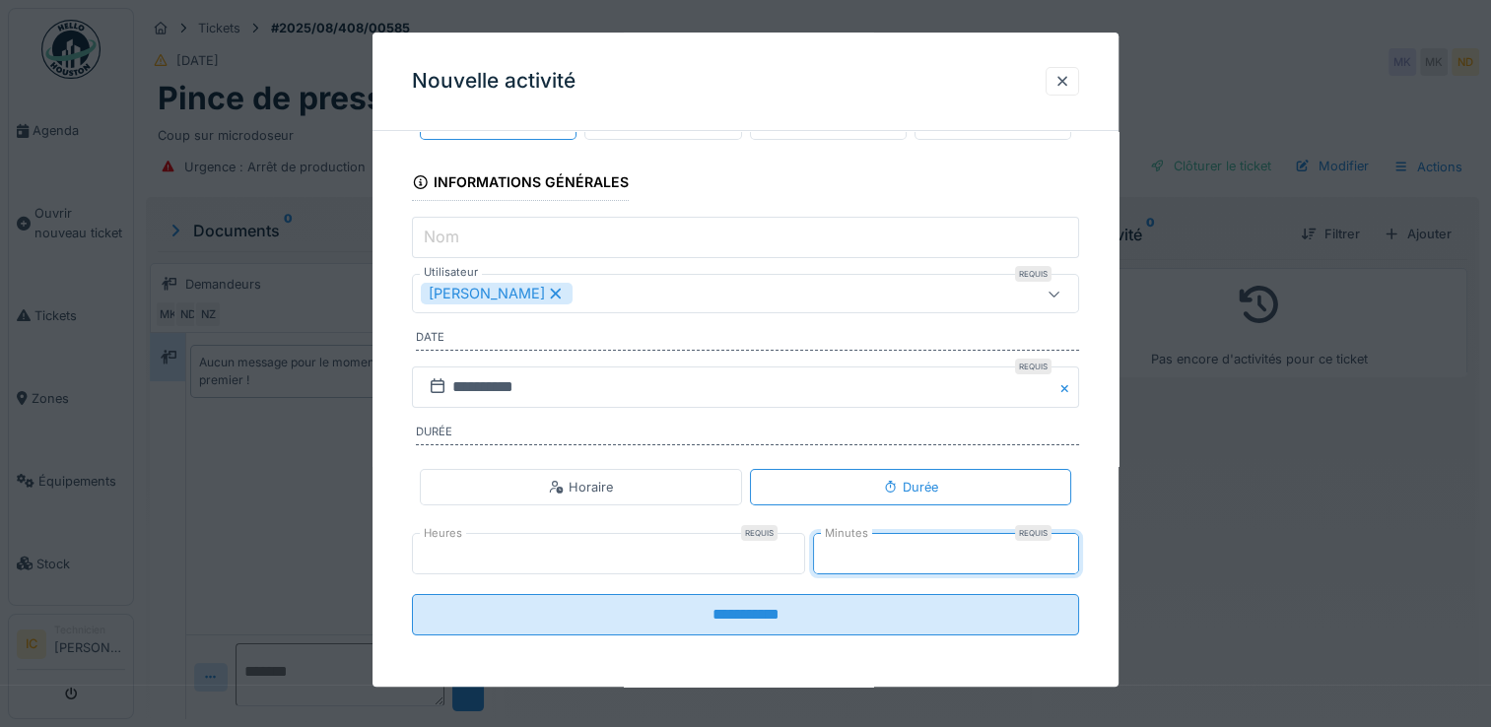
type input "**"
click at [412, 594] on input "**********" at bounding box center [745, 614] width 667 height 41
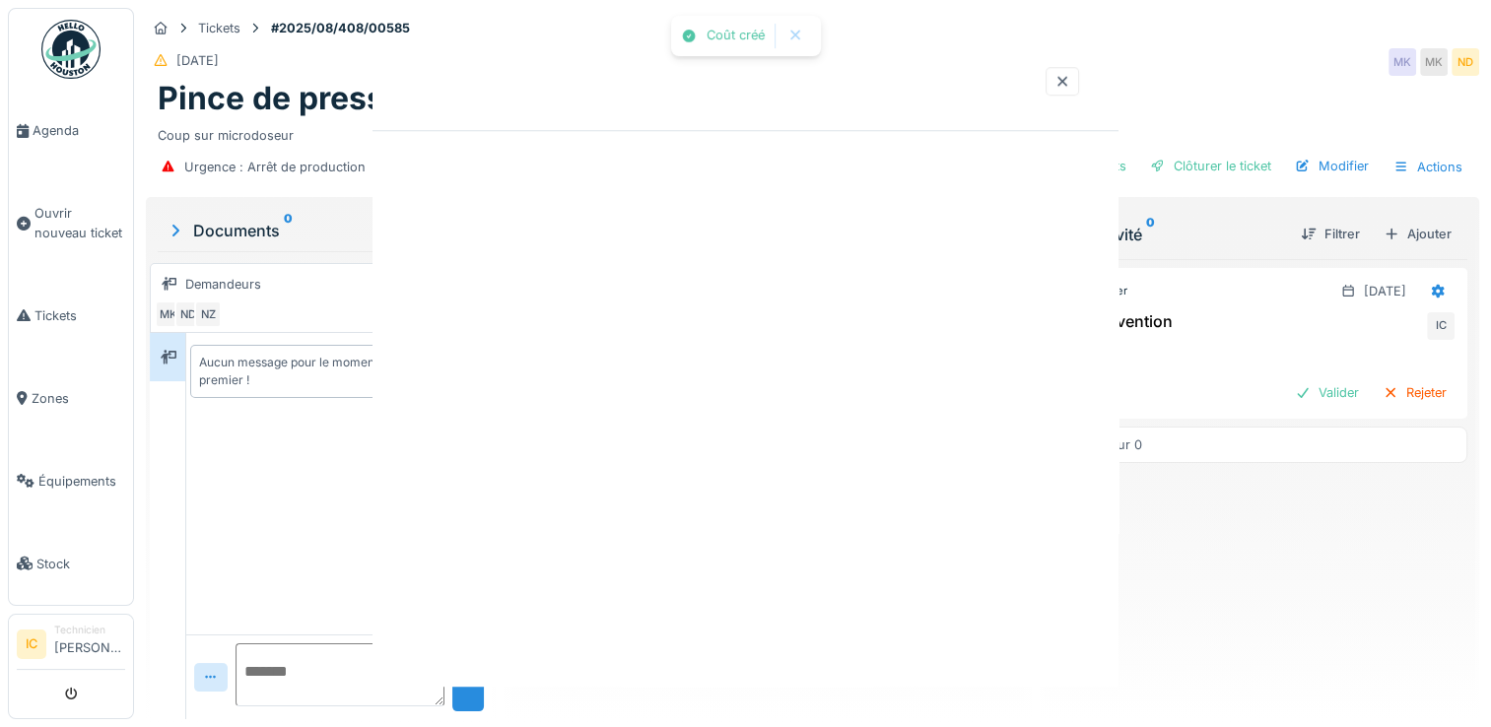
scroll to position [0, 0]
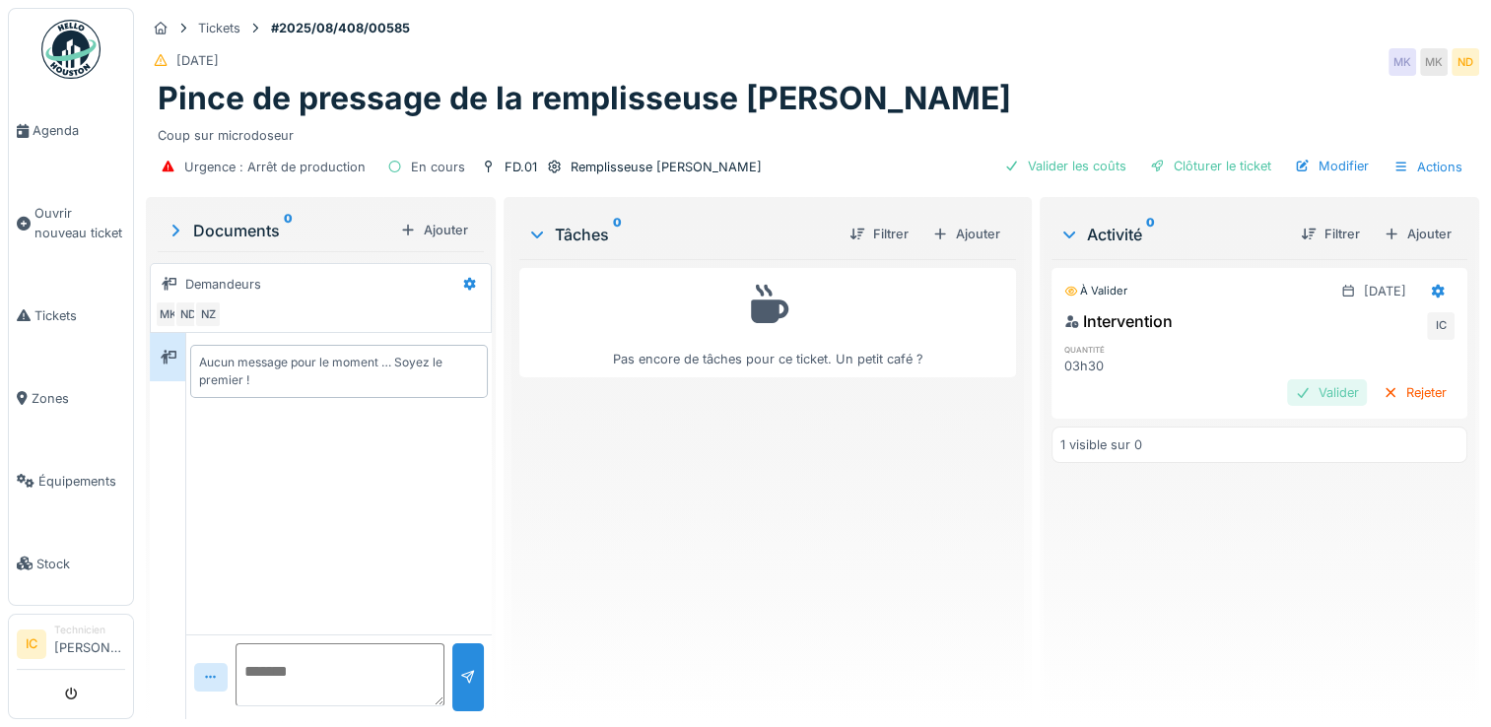
click at [1287, 392] on div "Valider" at bounding box center [1327, 392] width 80 height 27
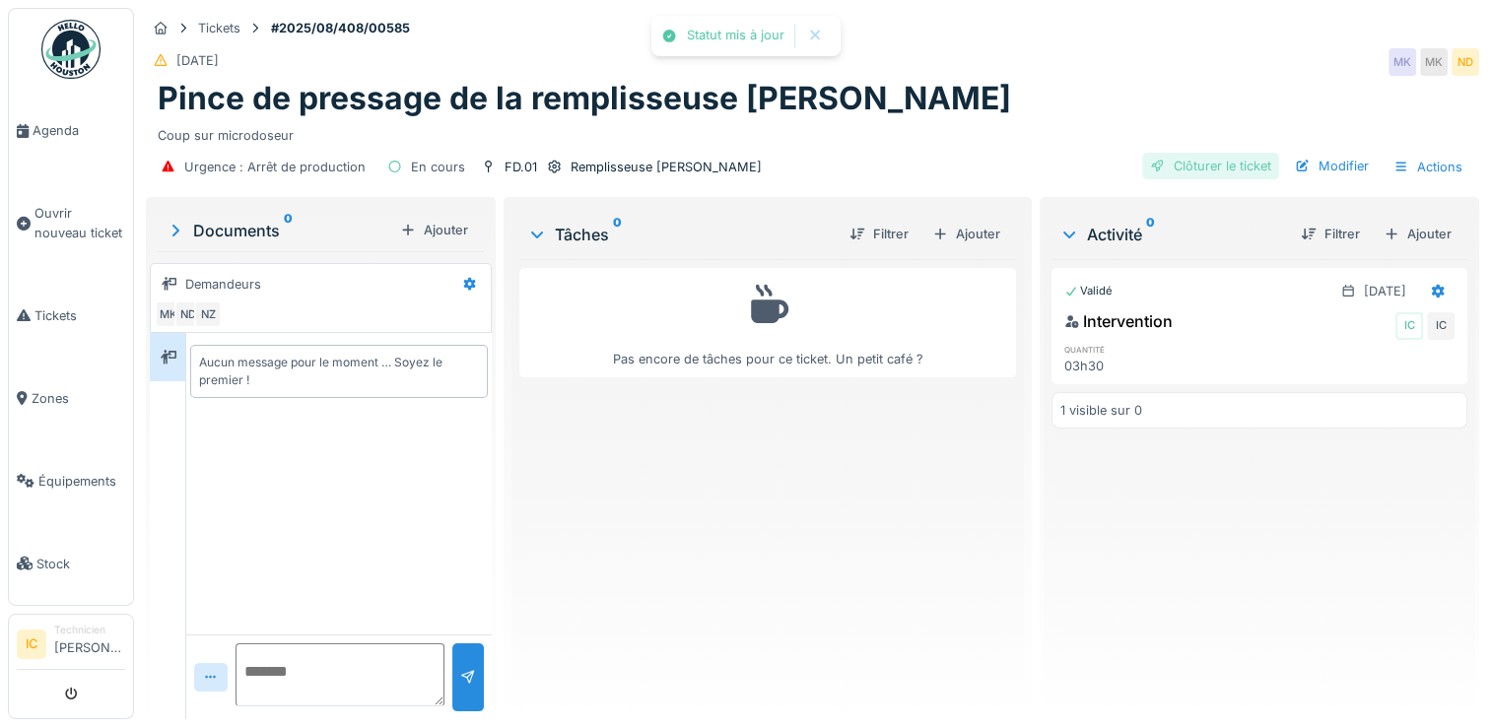
click at [1211, 165] on div "Clôturer le ticket" at bounding box center [1210, 166] width 137 height 27
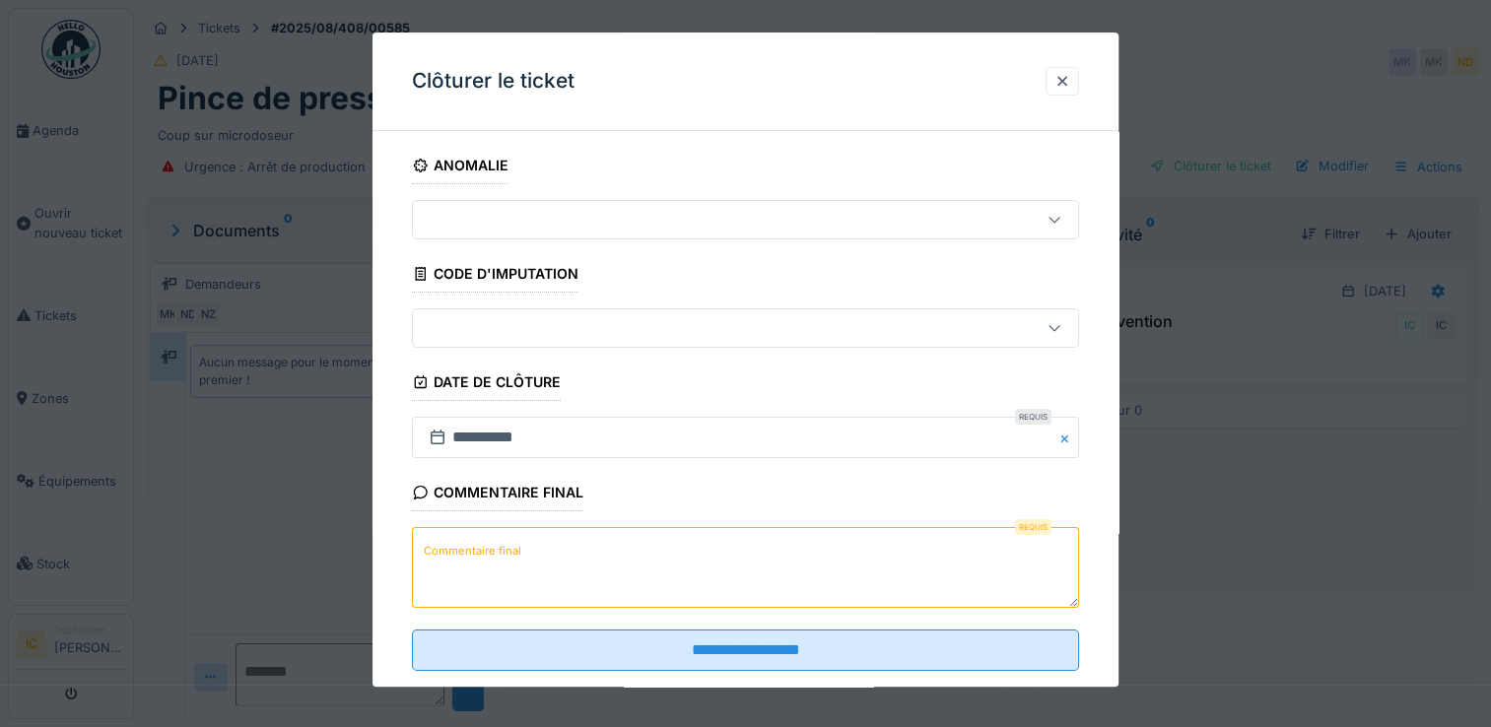
click at [517, 561] on label "Commentaire final" at bounding box center [472, 551] width 105 height 25
click at [517, 561] on textarea "Commentaire final" at bounding box center [745, 568] width 667 height 81
drag, startPoint x: 765, startPoint y: 74, endPoint x: 1163, endPoint y: 77, distance: 398.1
click at [1163, 77] on div "**********" at bounding box center [812, 363] width 1357 height 727
click at [564, 554] on textarea "Commentaire final" at bounding box center [745, 568] width 667 height 81
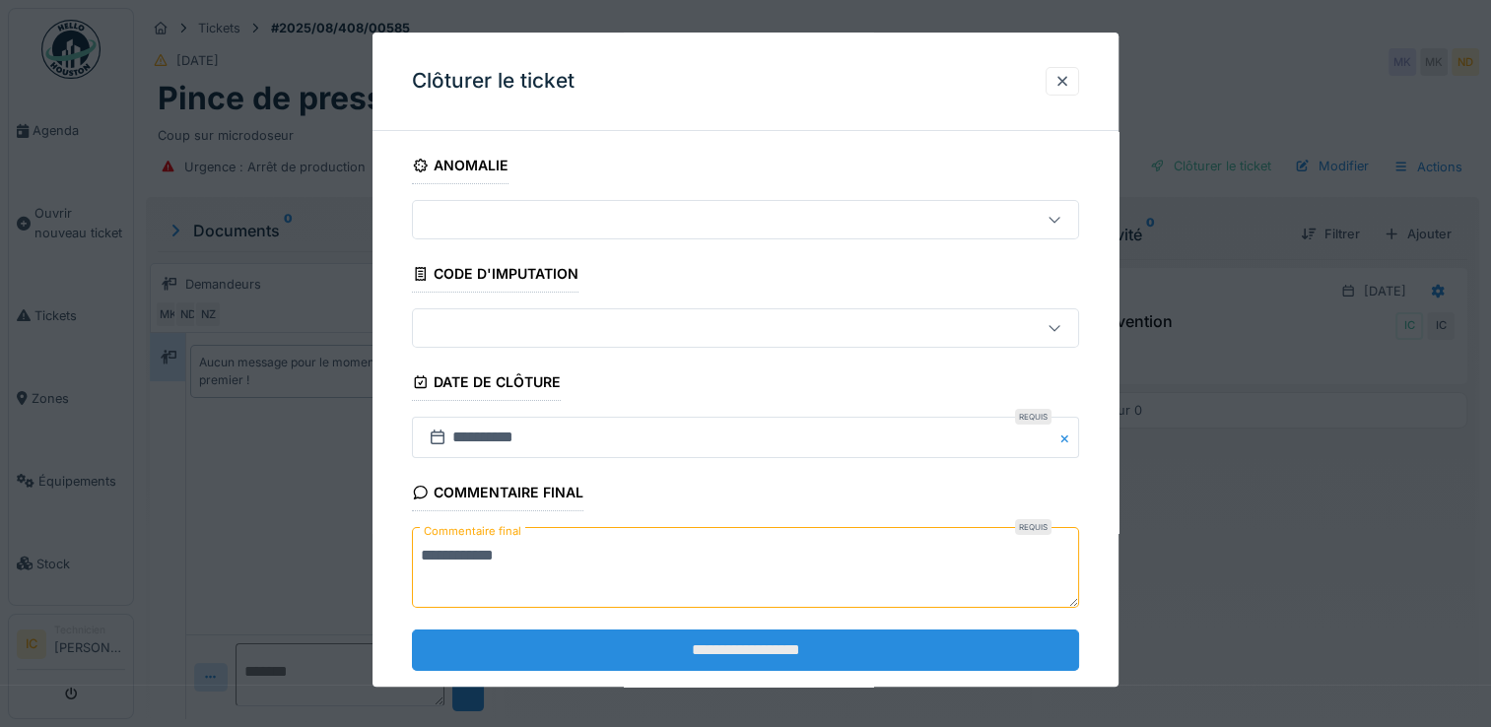
type textarea "**********"
click at [781, 652] on input "**********" at bounding box center [745, 650] width 667 height 41
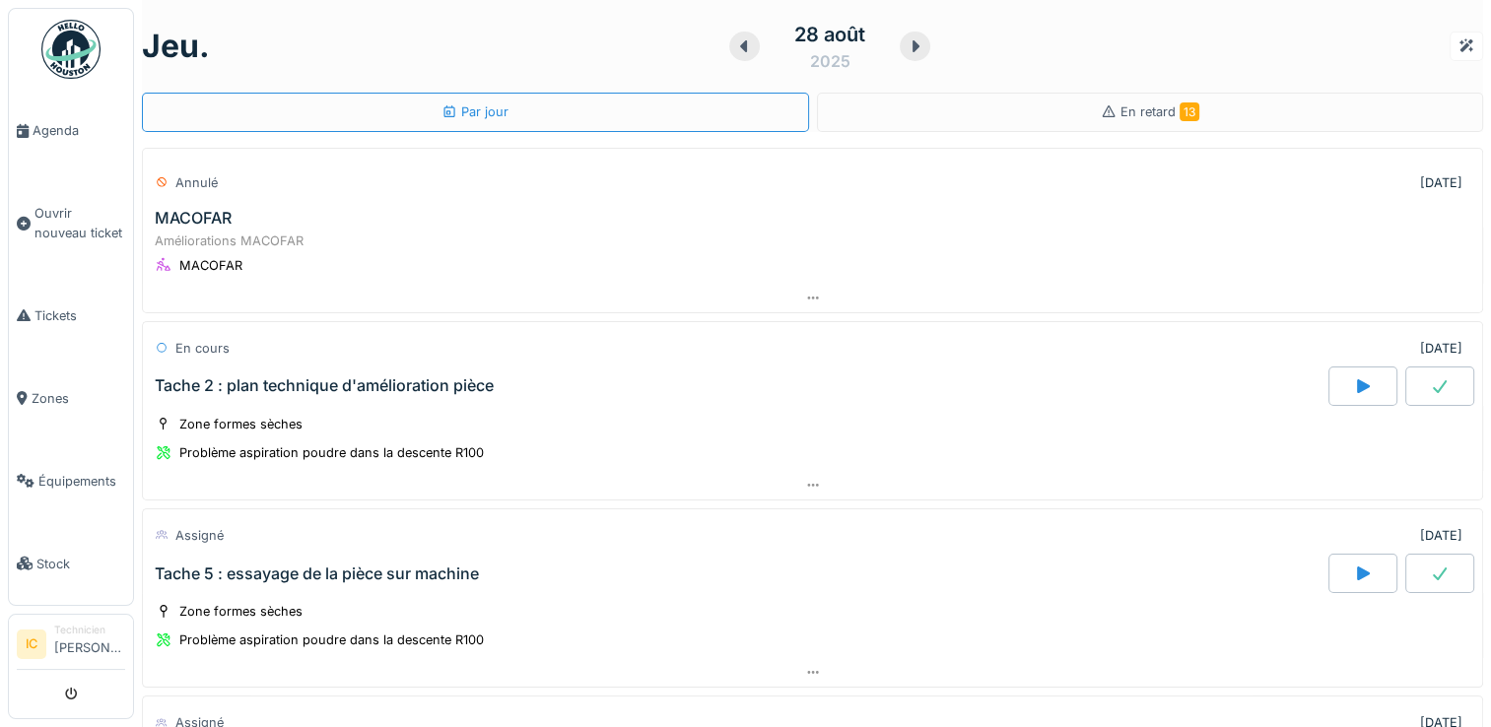
click at [226, 209] on div "MACOFAR" at bounding box center [193, 218] width 77 height 19
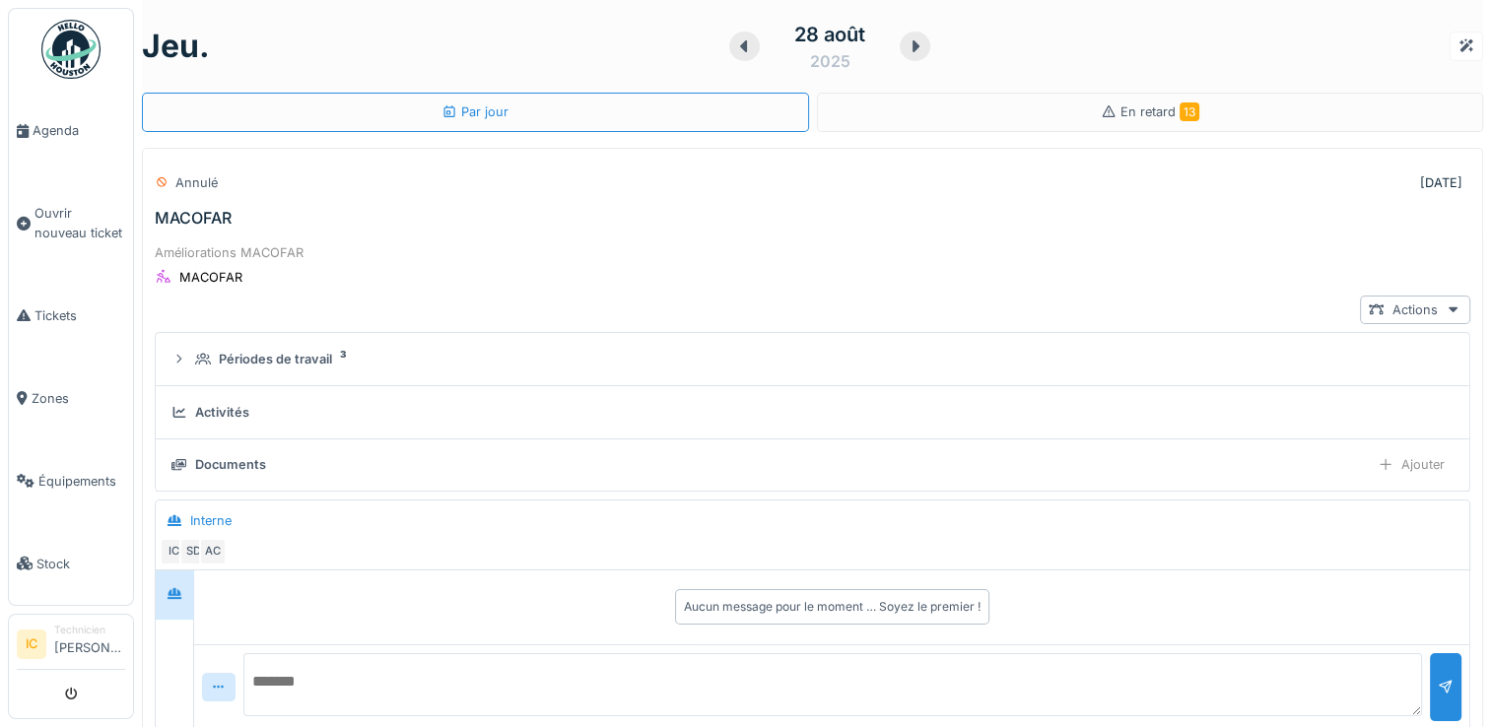
scroll to position [69, 0]
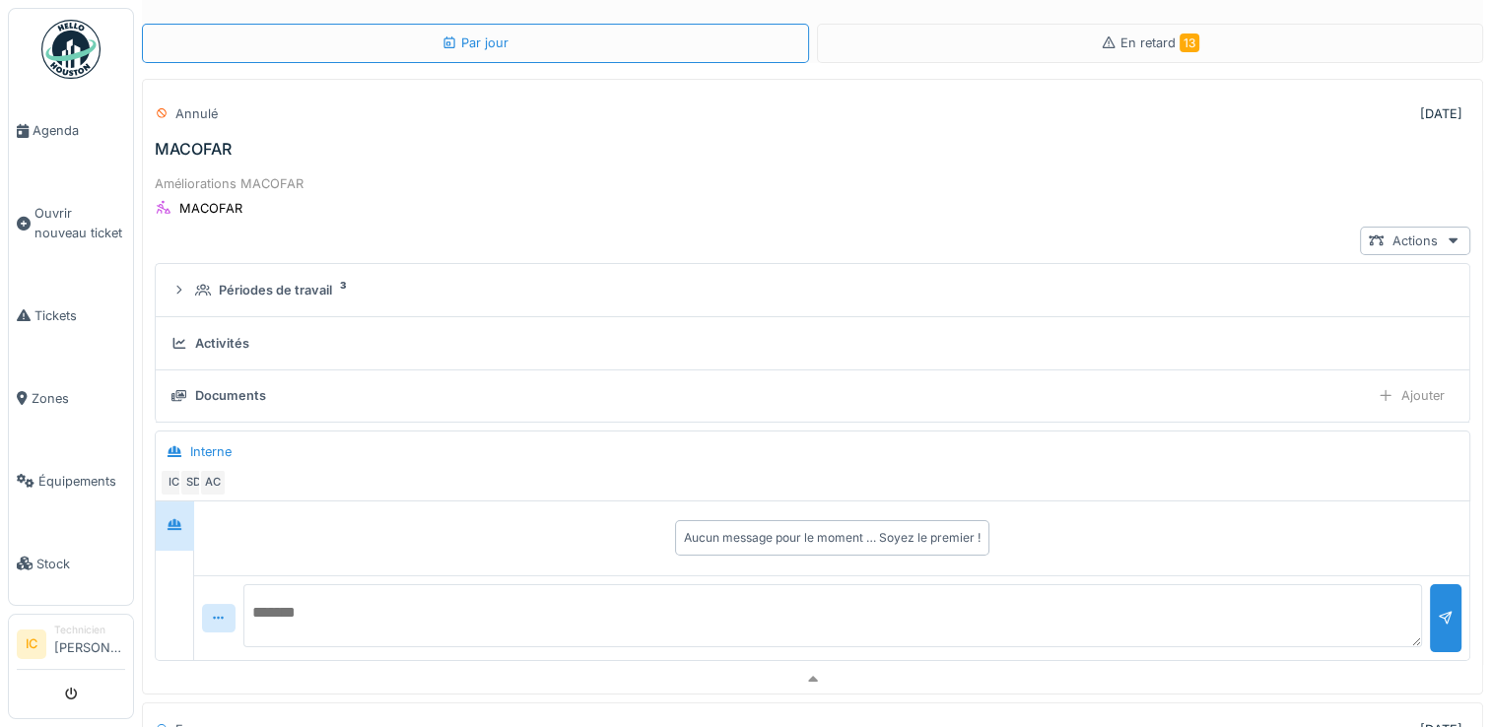
click at [226, 208] on div "MACOFAR" at bounding box center [210, 208] width 63 height 19
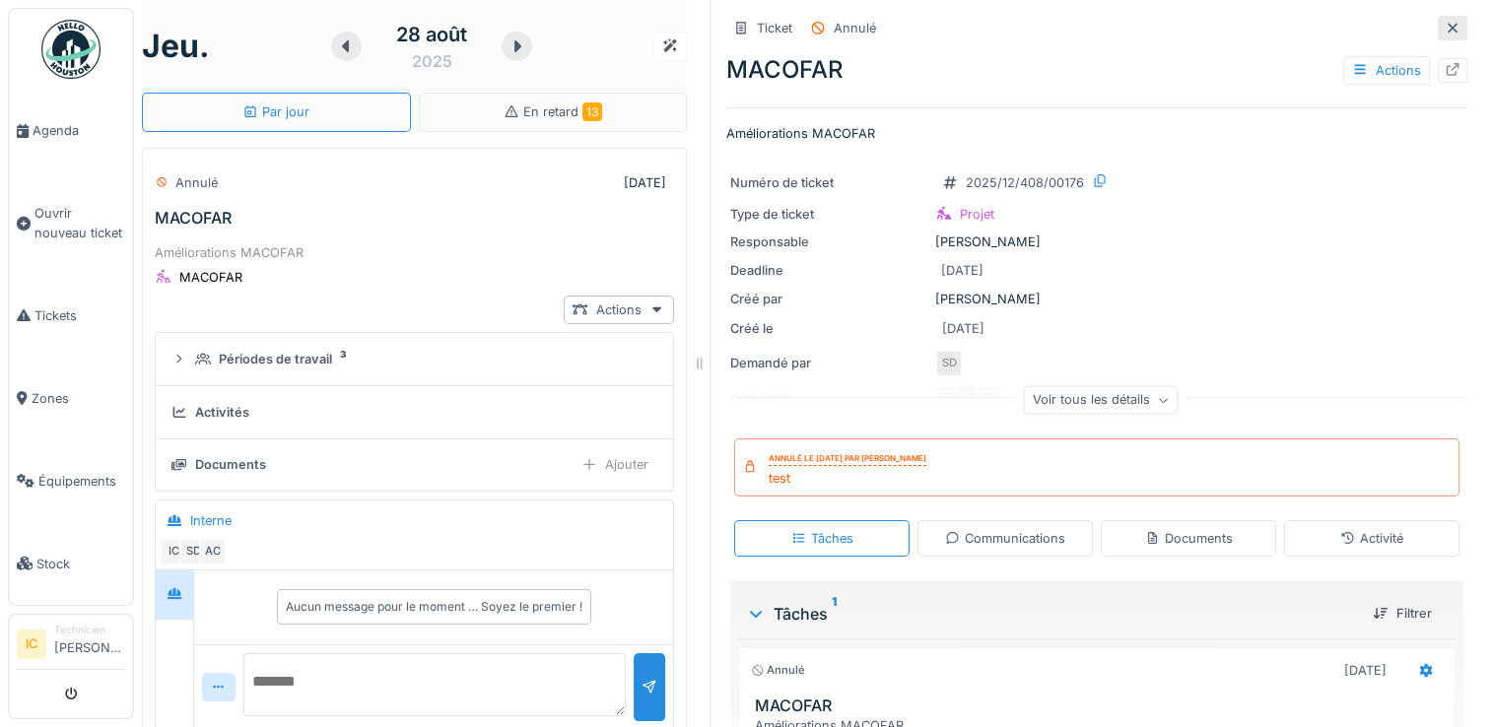
click at [1445, 22] on icon at bounding box center [1453, 28] width 16 height 13
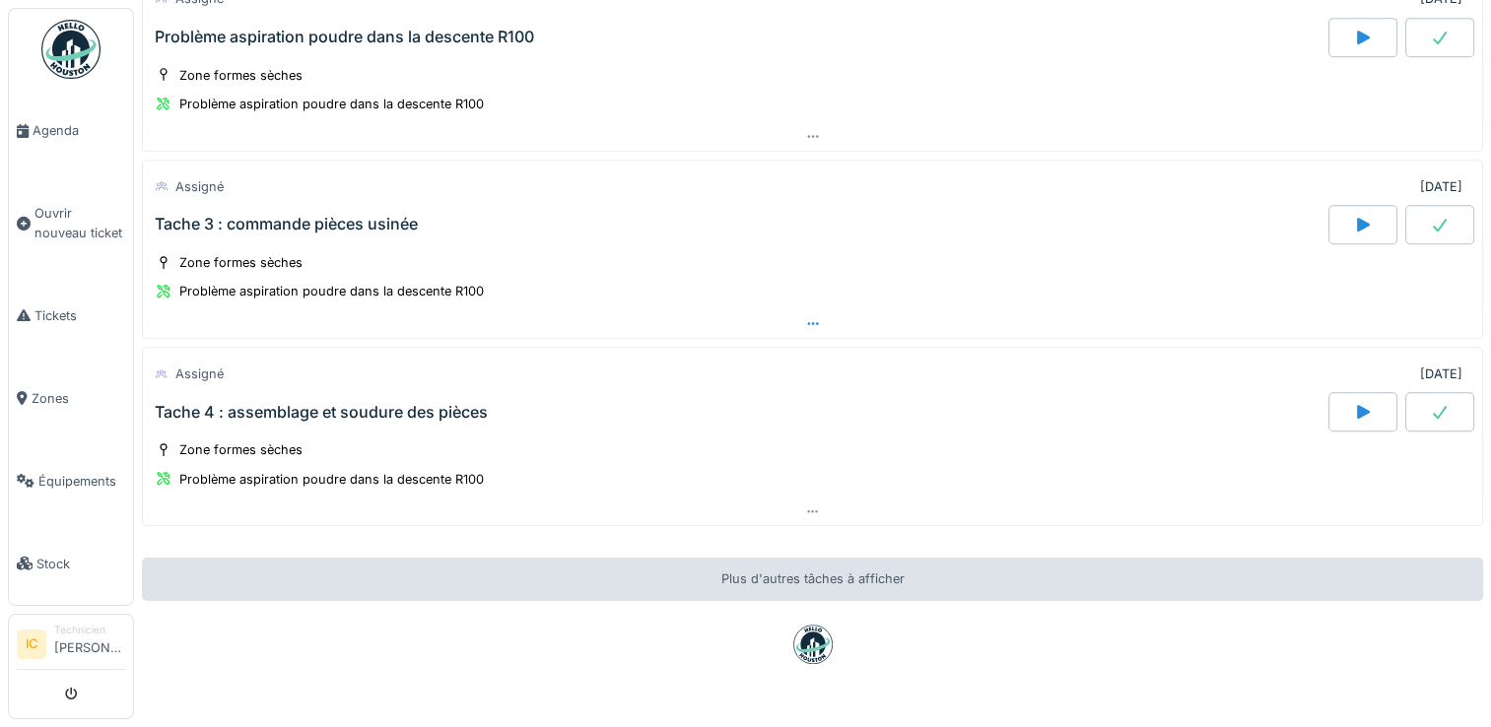
scroll to position [1183, 0]
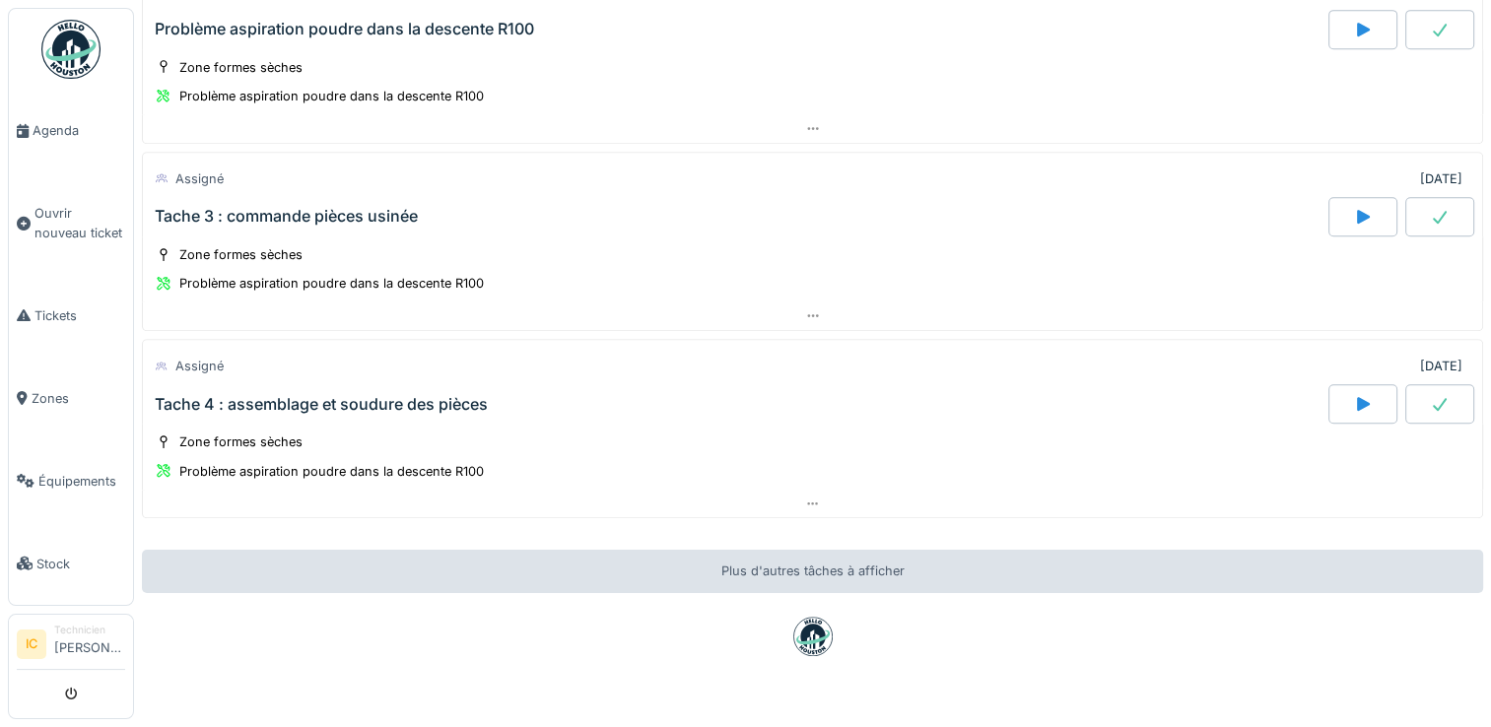
click at [701, 550] on div "Plus d'autres tâches à afficher" at bounding box center [812, 571] width 1341 height 42
click at [28, 308] on icon at bounding box center [24, 315] width 14 height 14
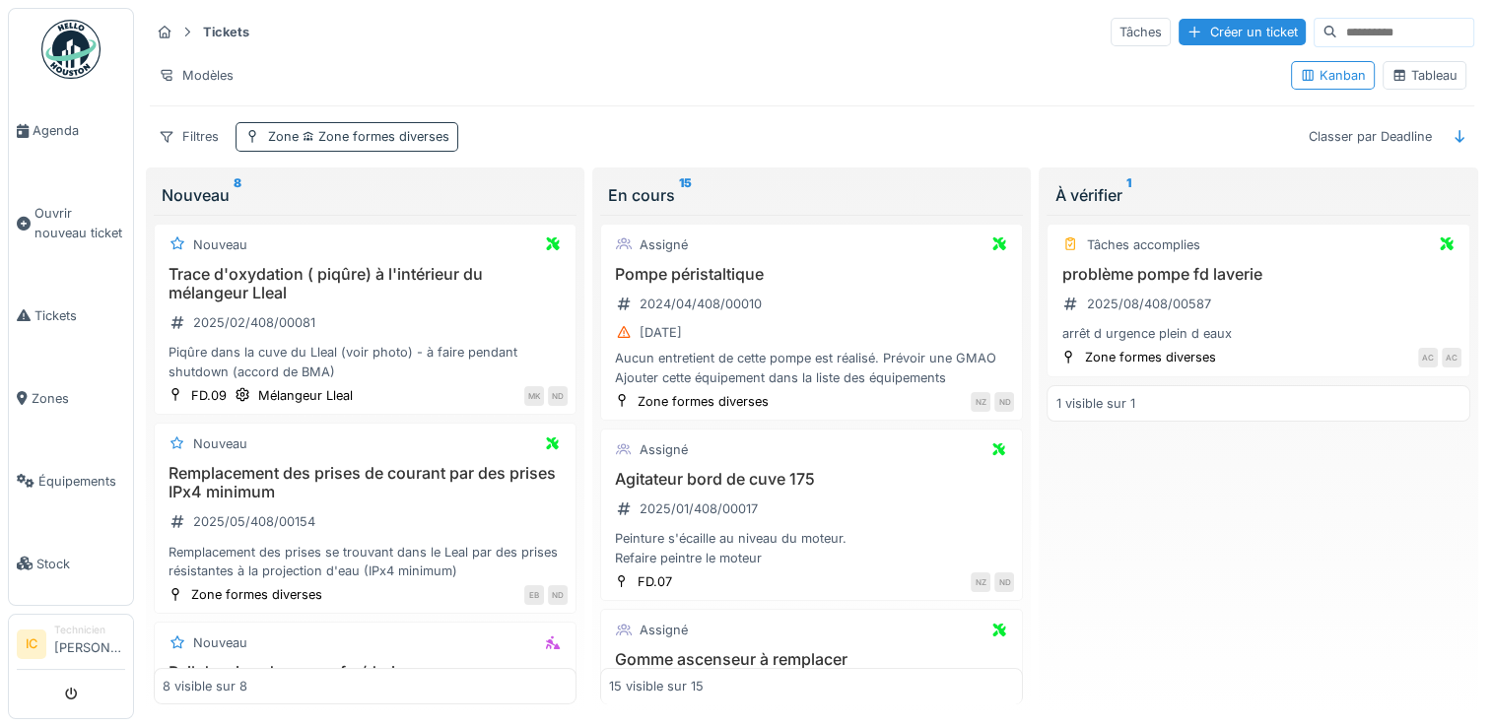
click at [359, 129] on span "Zone formes diverses" at bounding box center [374, 136] width 151 height 15
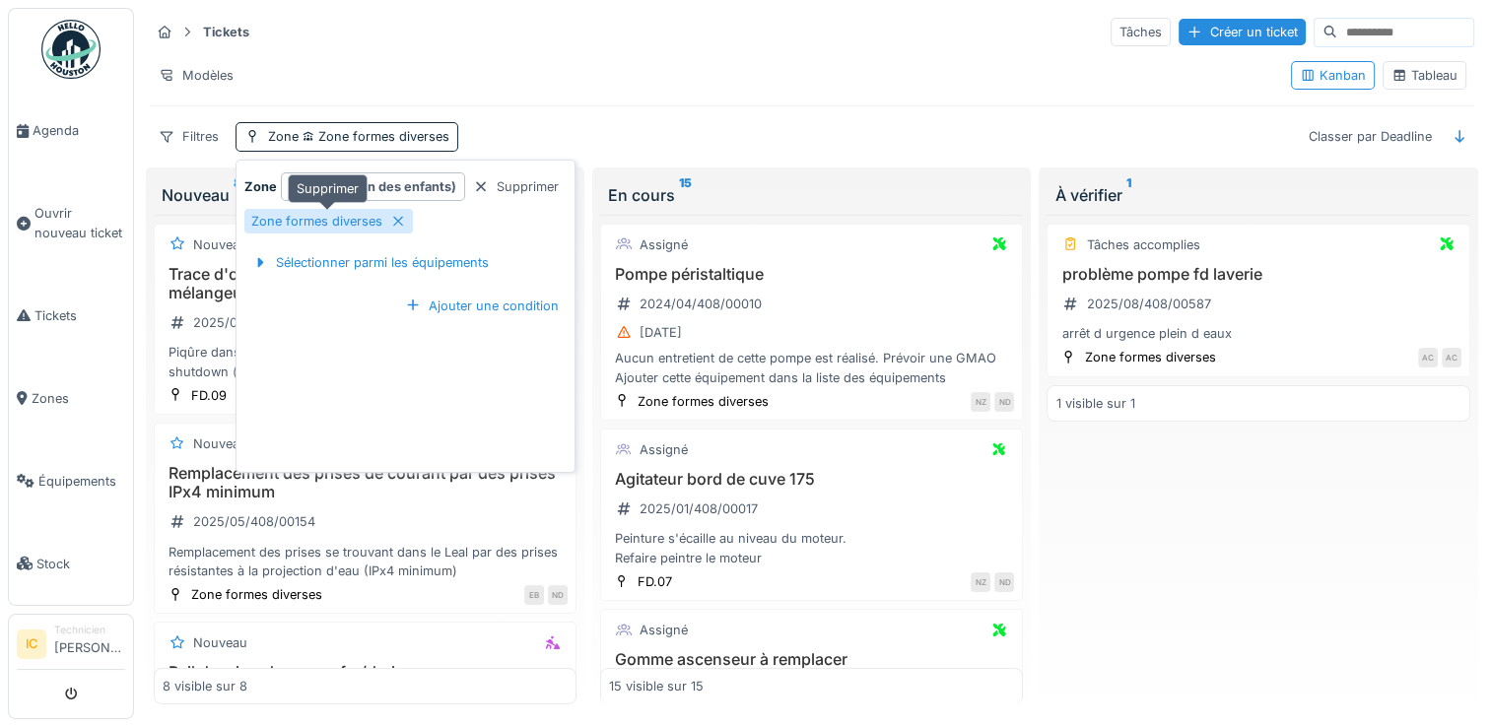
click at [397, 217] on icon at bounding box center [398, 221] width 16 height 13
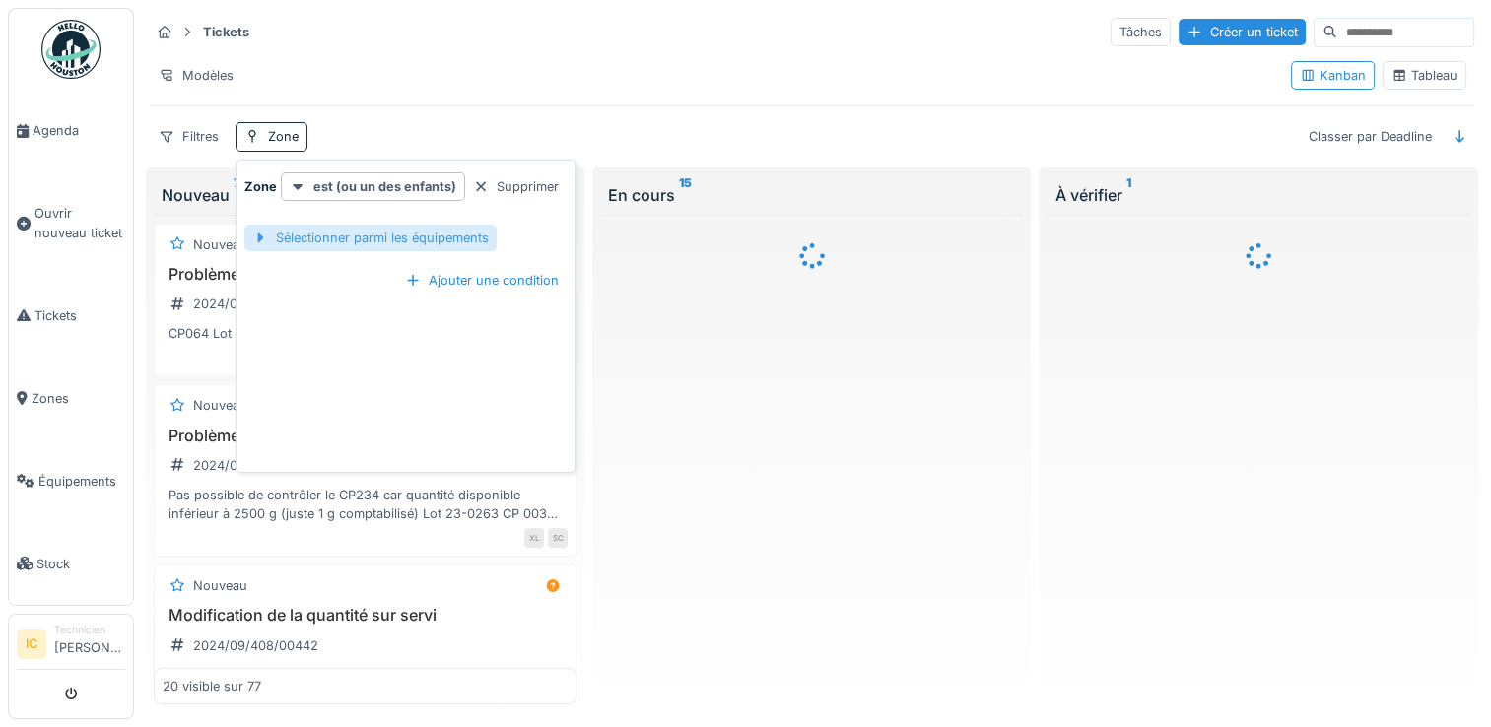
click at [315, 235] on div "Sélectionner parmi les équipements" at bounding box center [370, 238] width 252 height 27
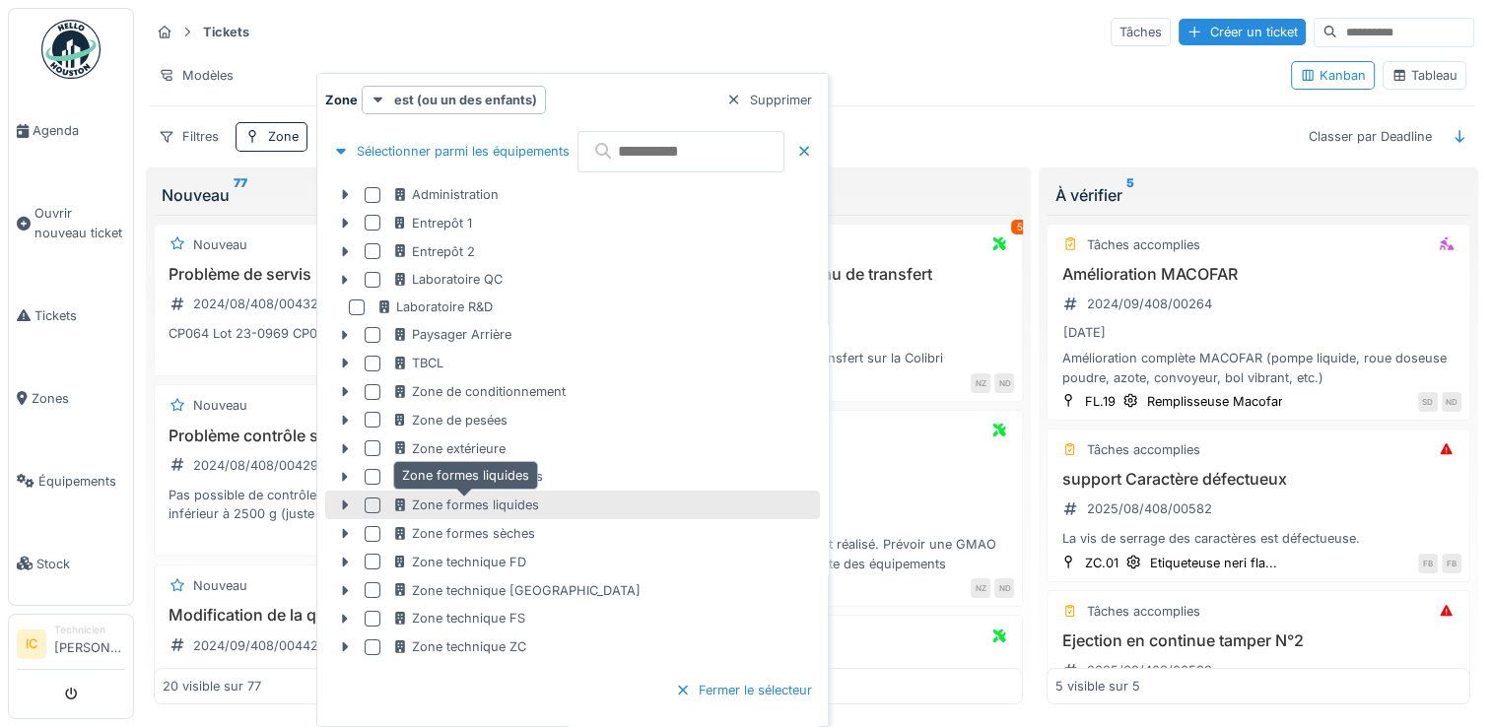
click at [428, 503] on div "Zone formes liquides" at bounding box center [465, 505] width 147 height 19
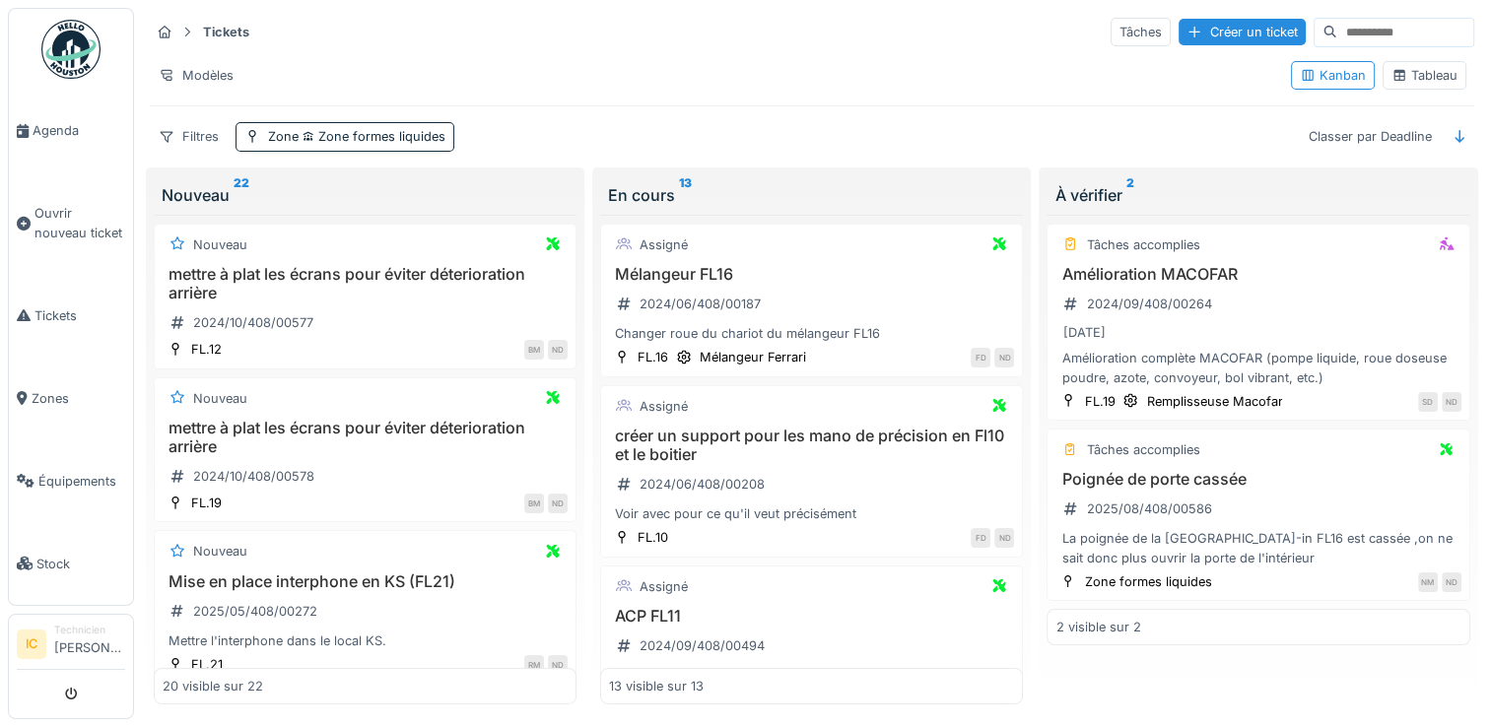
click at [347, 450] on div "mettre à plat les écrans pour éviter déterioration arrière 2024/10/408/00578" at bounding box center [365, 456] width 405 height 75
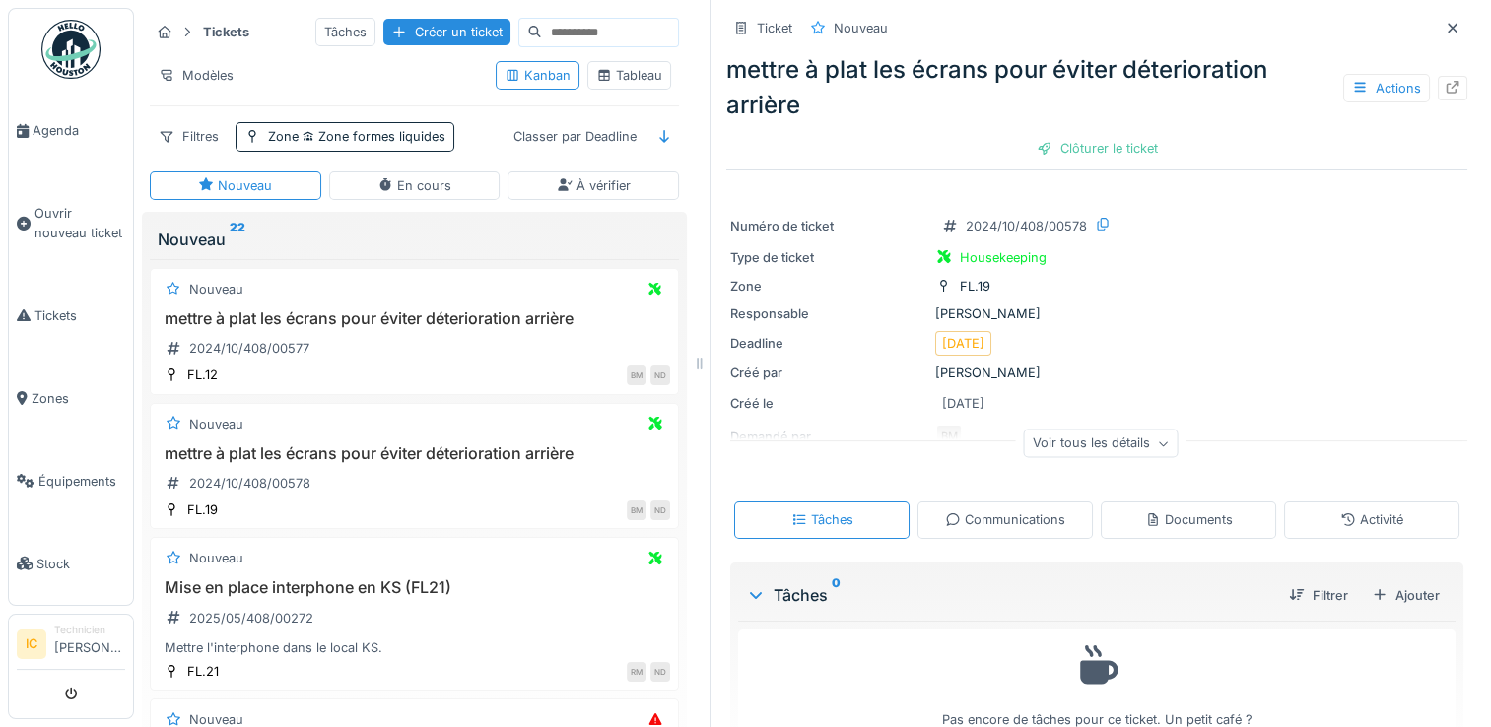
click at [1448, 30] on icon at bounding box center [1453, 28] width 10 height 10
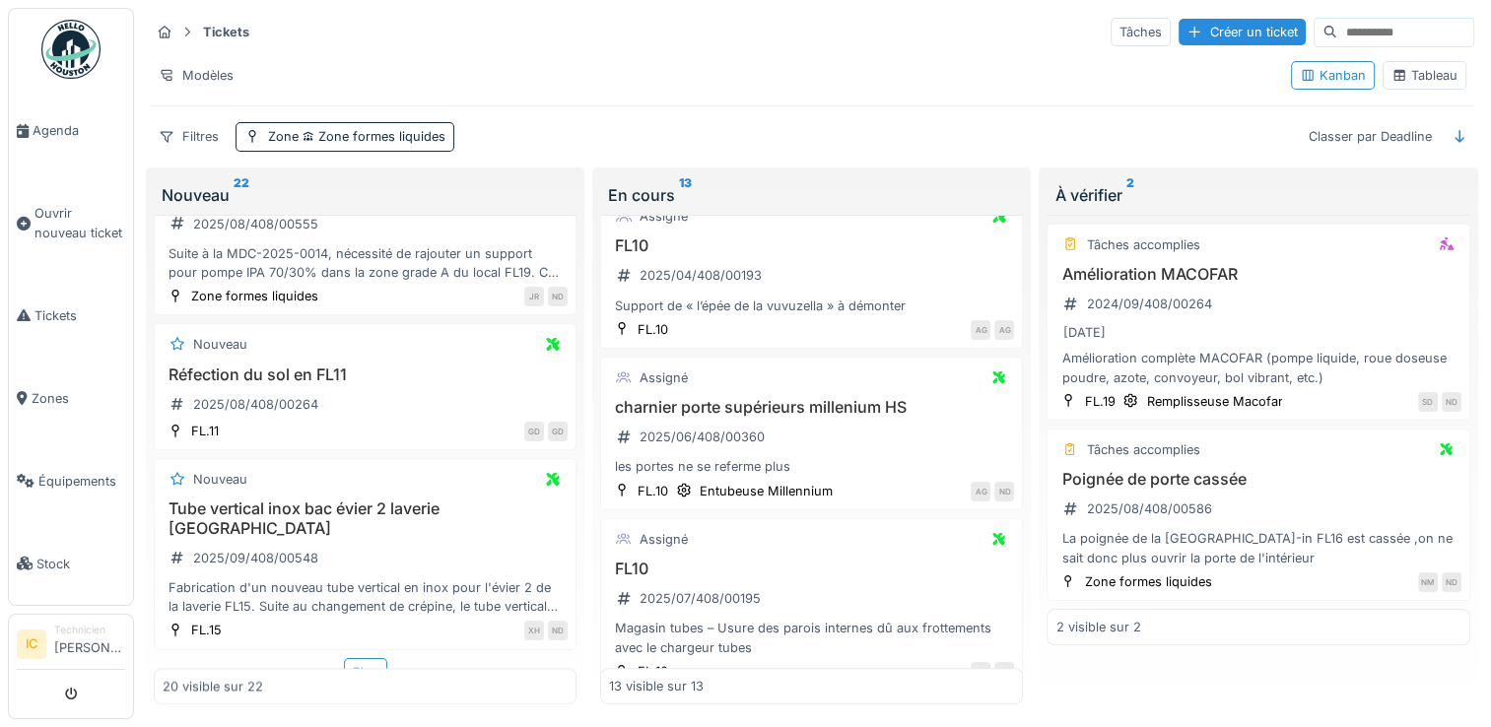
scroll to position [1675, 0]
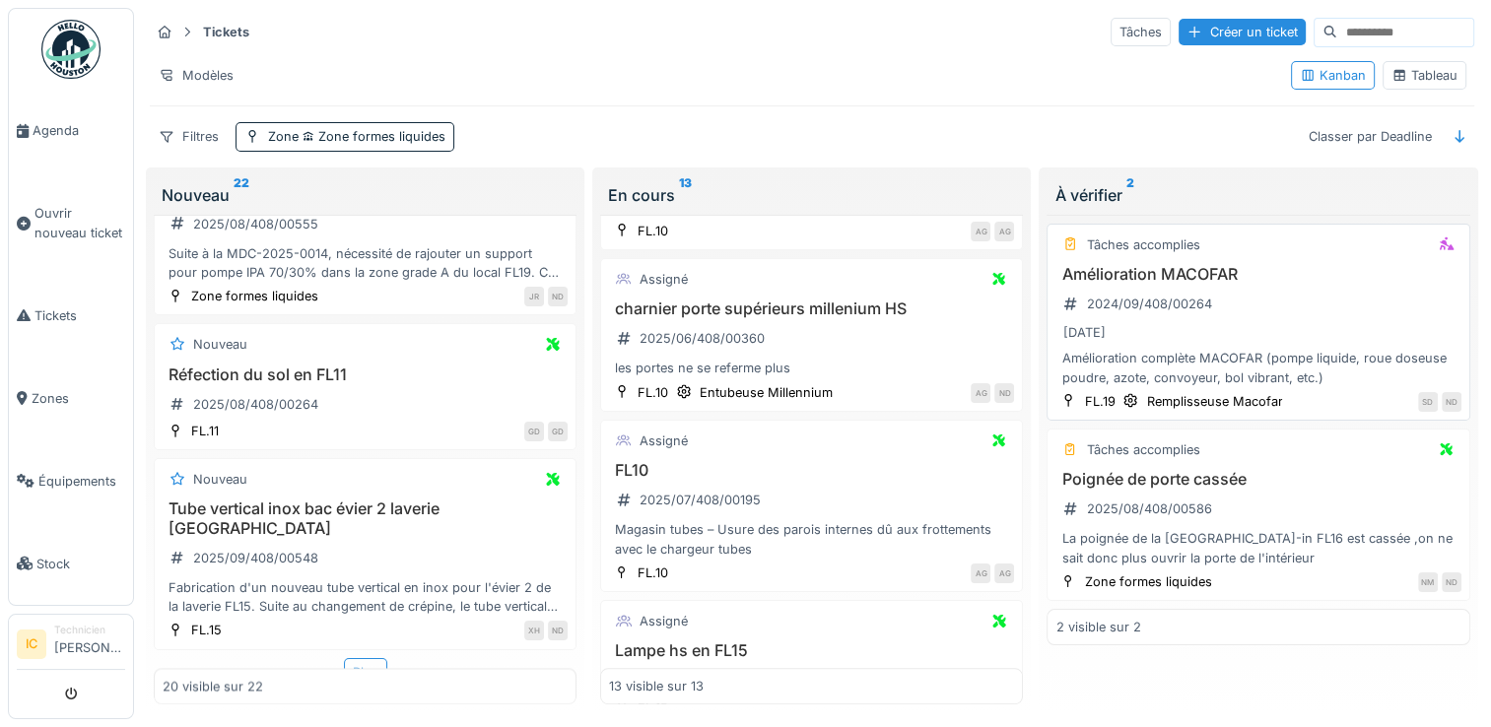
click at [1187, 270] on h3 "Amélioration MACOFAR" at bounding box center [1257, 274] width 405 height 19
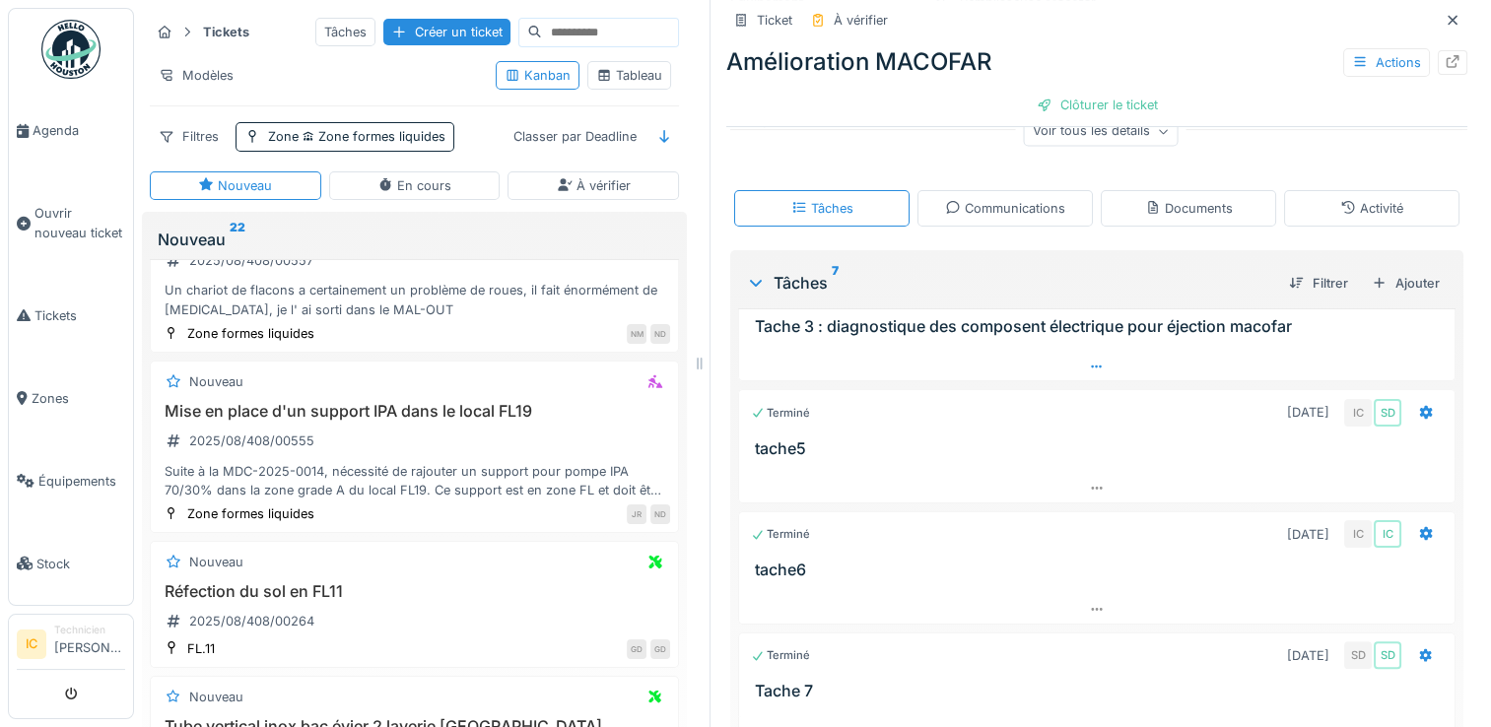
scroll to position [206, 0]
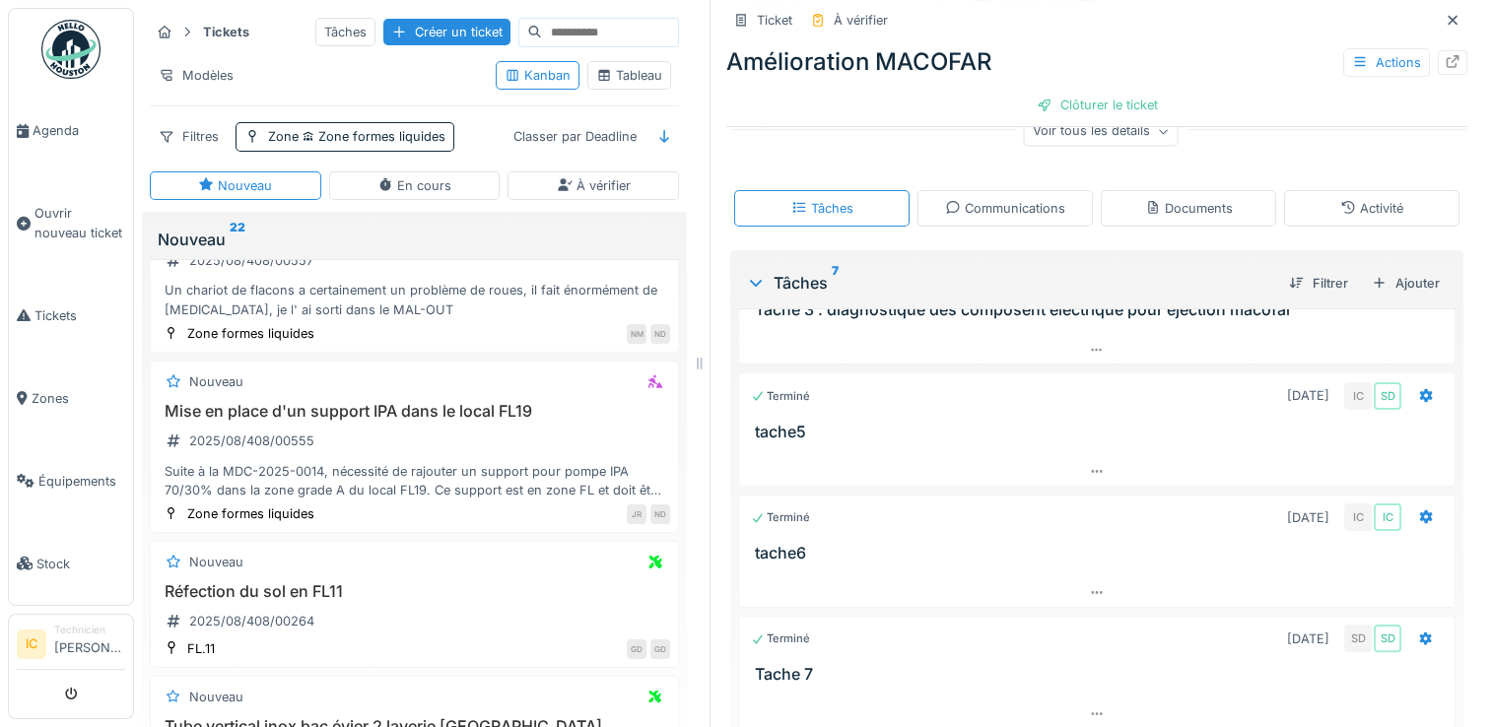
click at [863, 645] on div "Terminé 23/07/2025 SD SD Tache 7" at bounding box center [1096, 650] width 717 height 68
click at [1420, 632] on icon at bounding box center [1426, 639] width 13 height 14
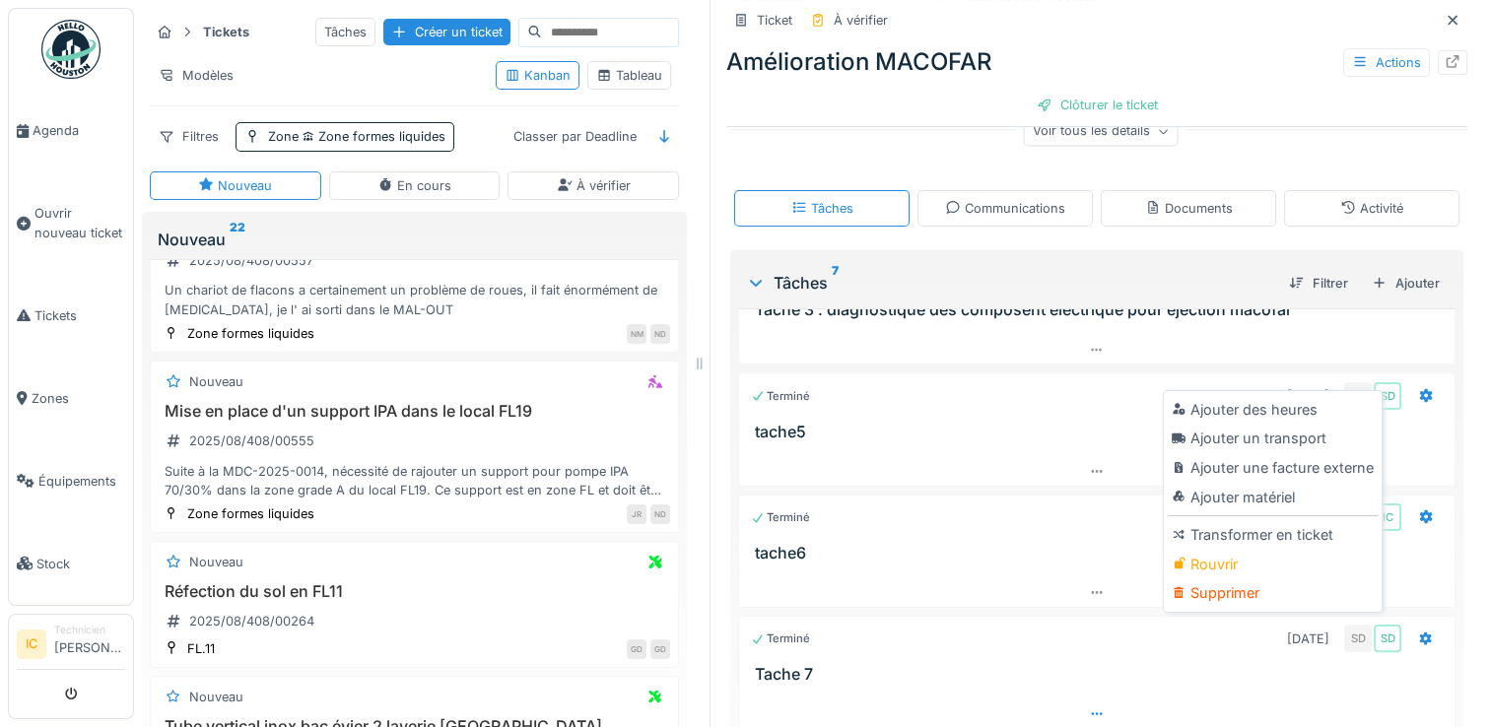
click at [1117, 700] on div at bounding box center [1096, 714] width 715 height 29
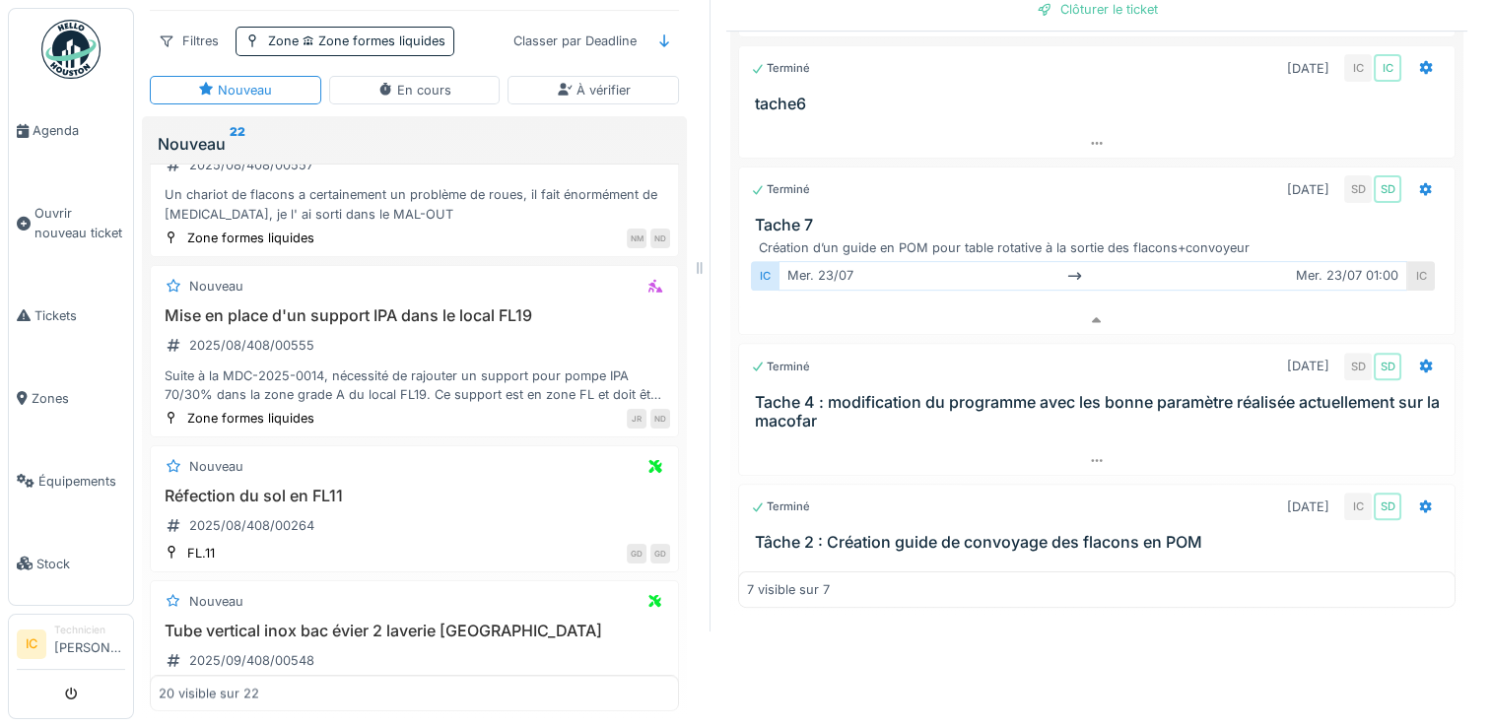
scroll to position [261, 0]
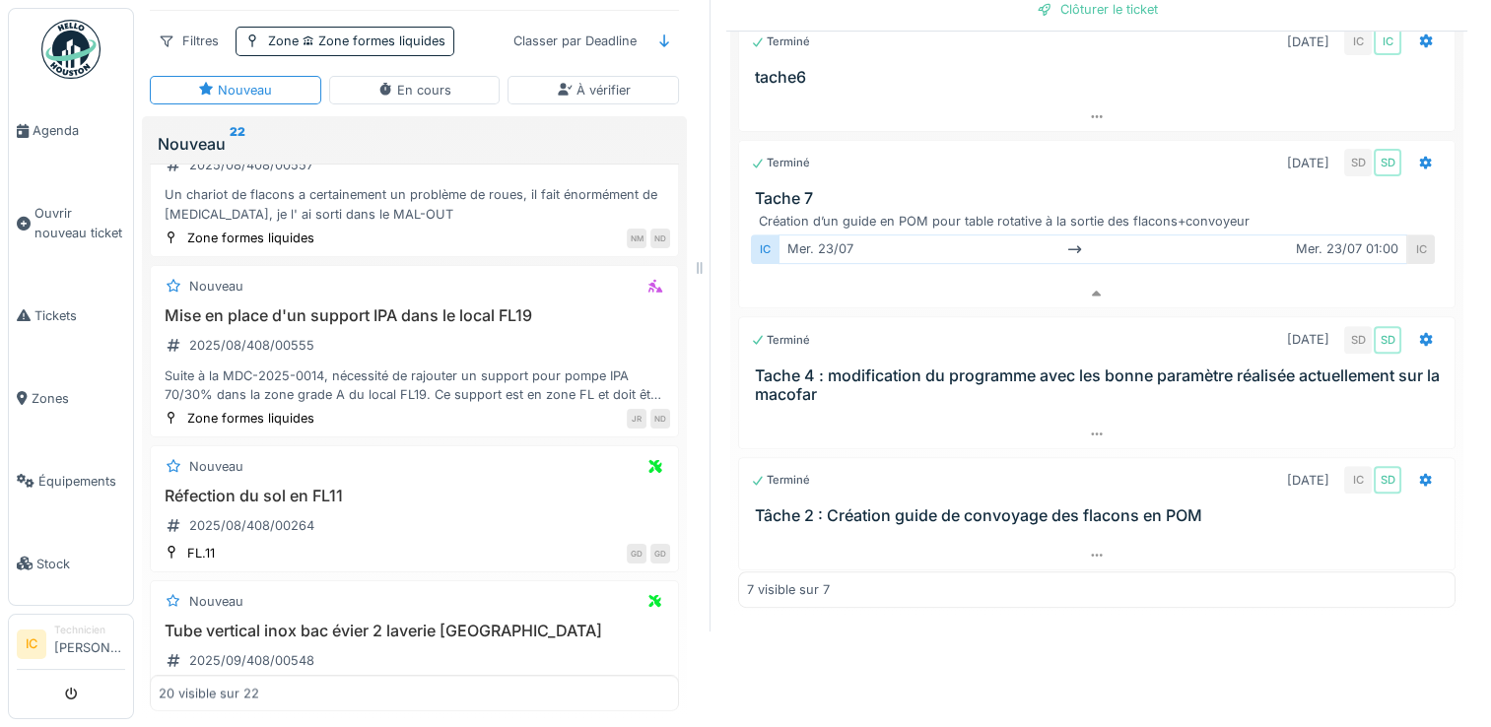
click at [1092, 507] on h3 "Tâche 2 : Création guide de convoyage des flacons en POM" at bounding box center [1101, 516] width 692 height 19
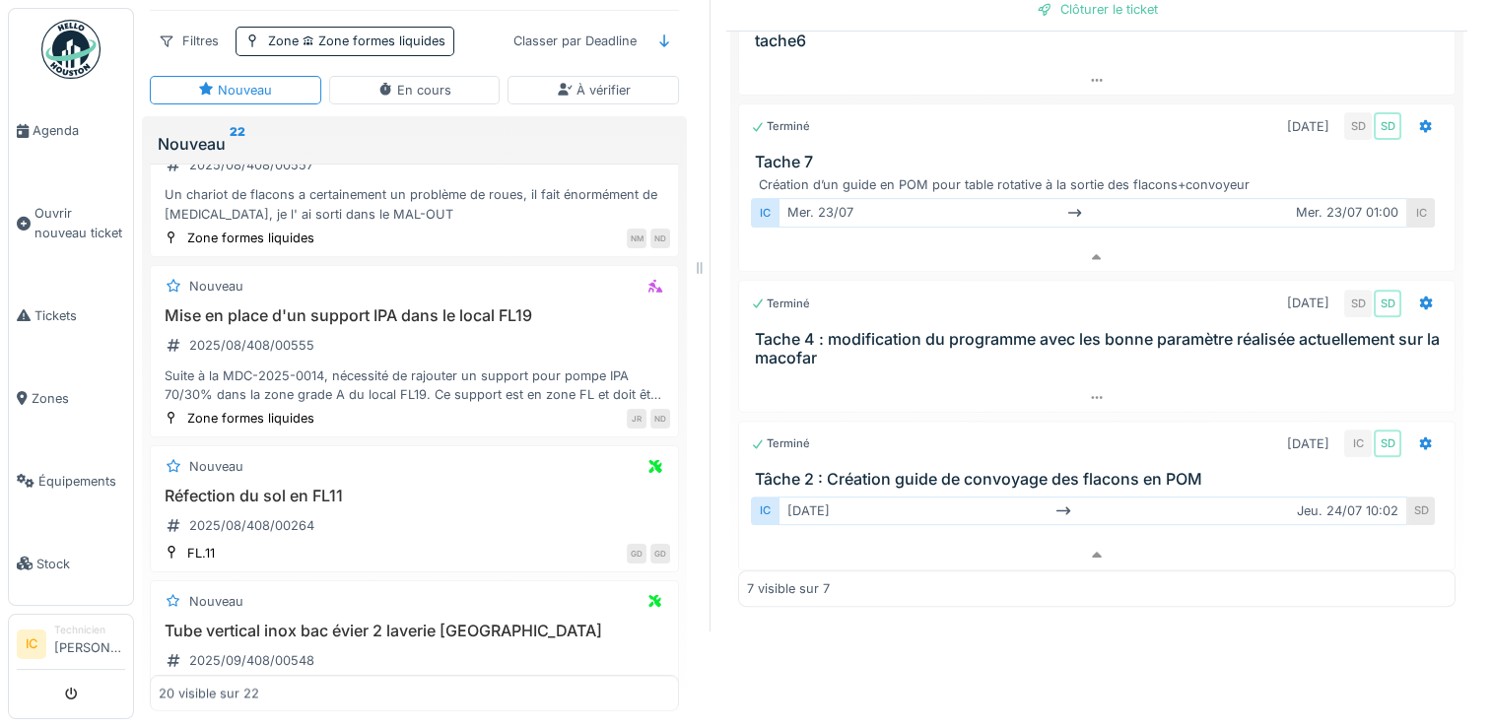
click at [1041, 470] on h3 "Tâche 2 : Création guide de convoyage des flacons en POM" at bounding box center [1101, 479] width 692 height 19
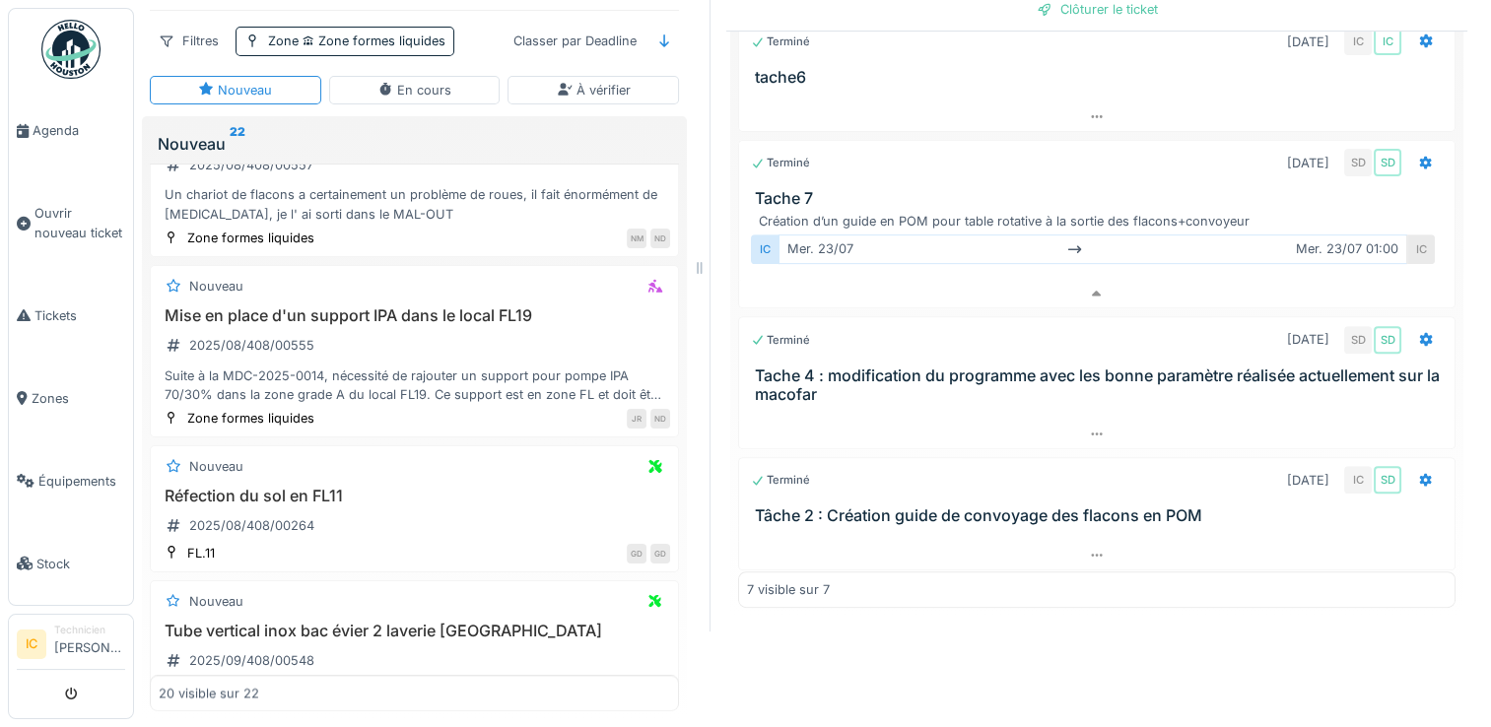
click at [1045, 507] on h3 "Tâche 2 : Création guide de convoyage des flacons en POM" at bounding box center [1101, 516] width 692 height 19
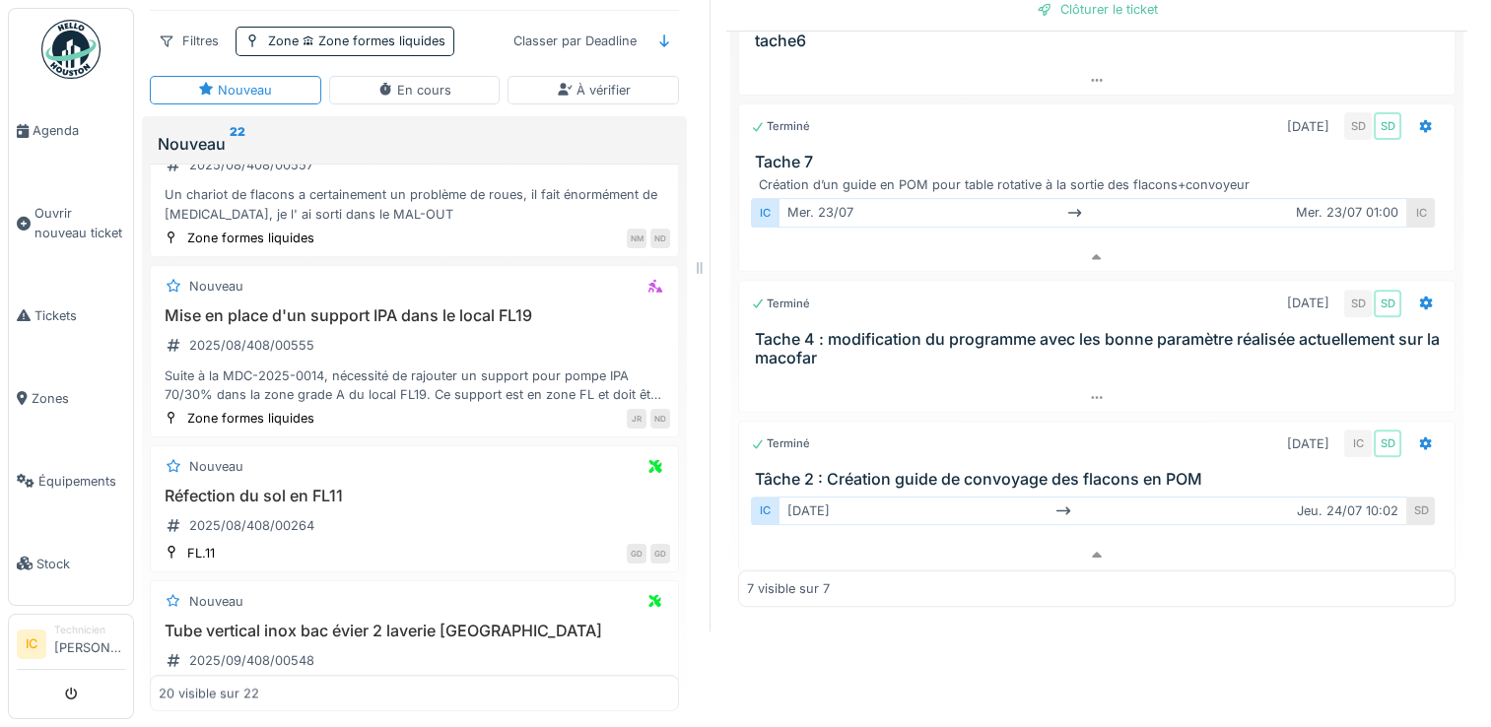
click at [965, 470] on h3 "Tâche 2 : Création guide de convoyage des flacons en POM" at bounding box center [1101, 479] width 692 height 19
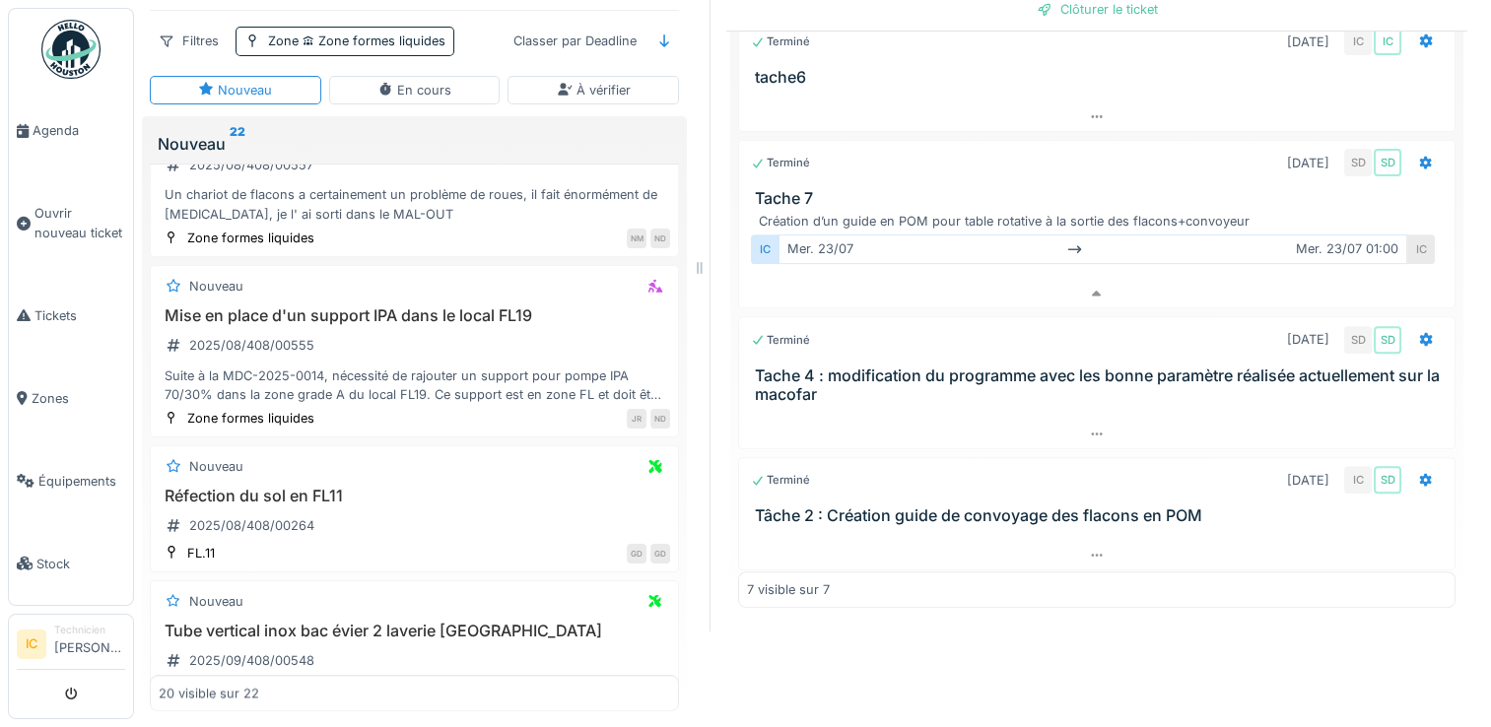
click at [1013, 507] on h3 "Tâche 2 : Création guide de convoyage des flacons en POM" at bounding box center [1101, 516] width 692 height 19
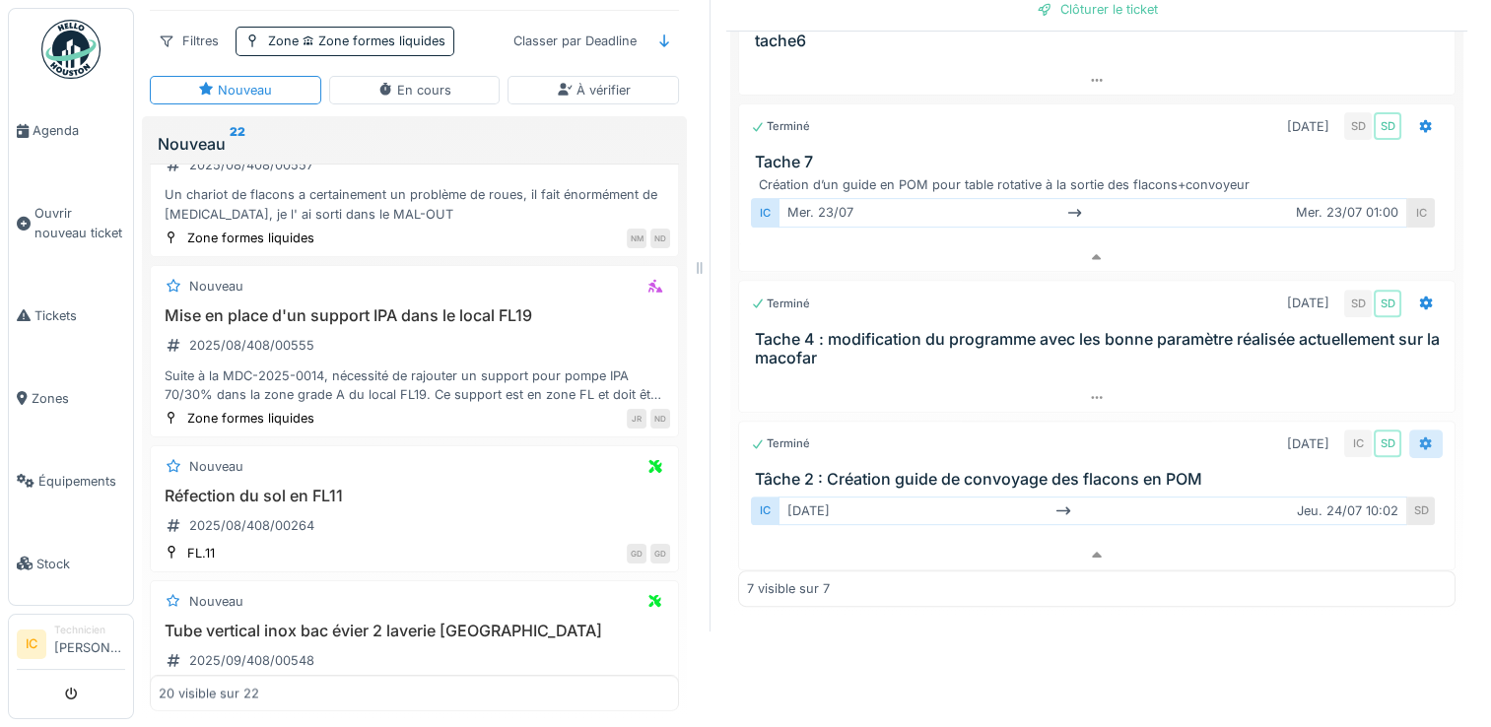
click at [1418, 438] on icon at bounding box center [1426, 444] width 16 height 13
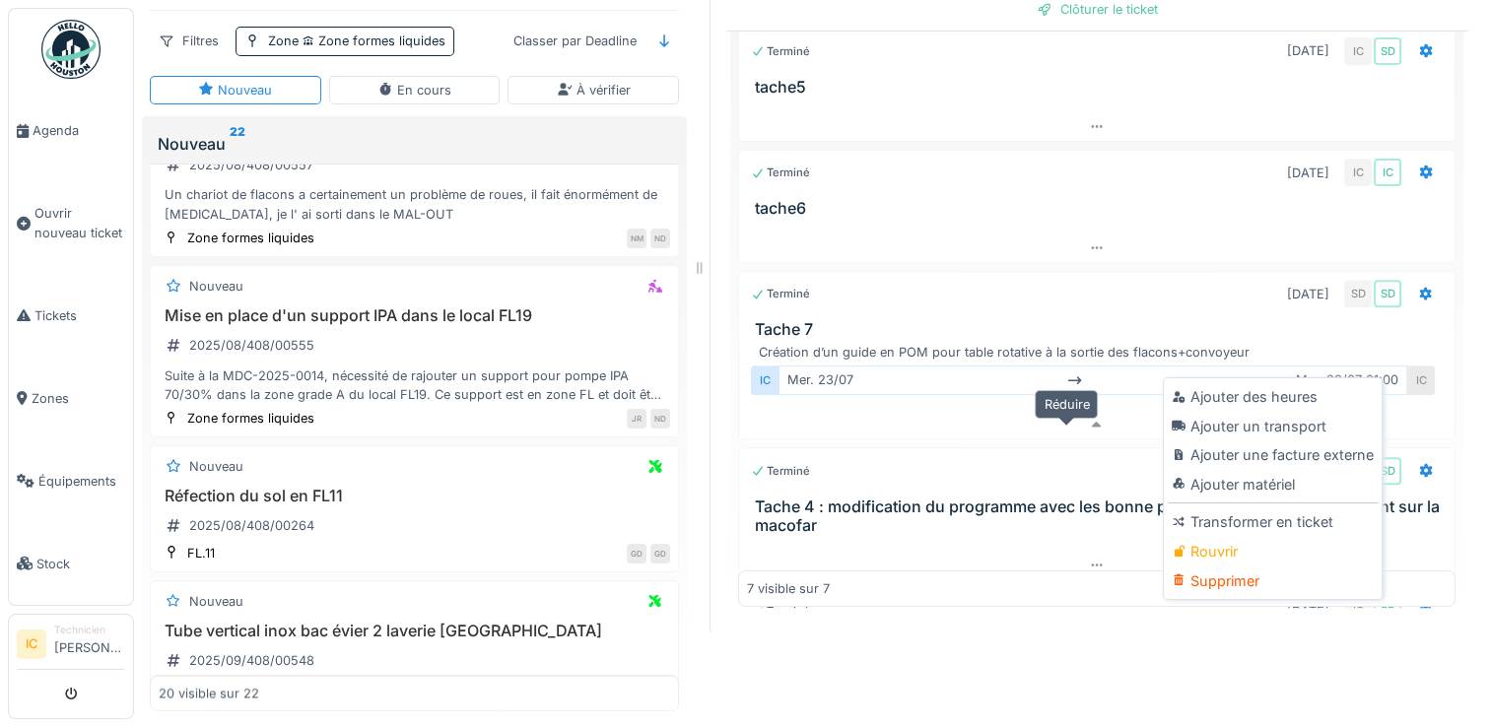
scroll to position [101, 0]
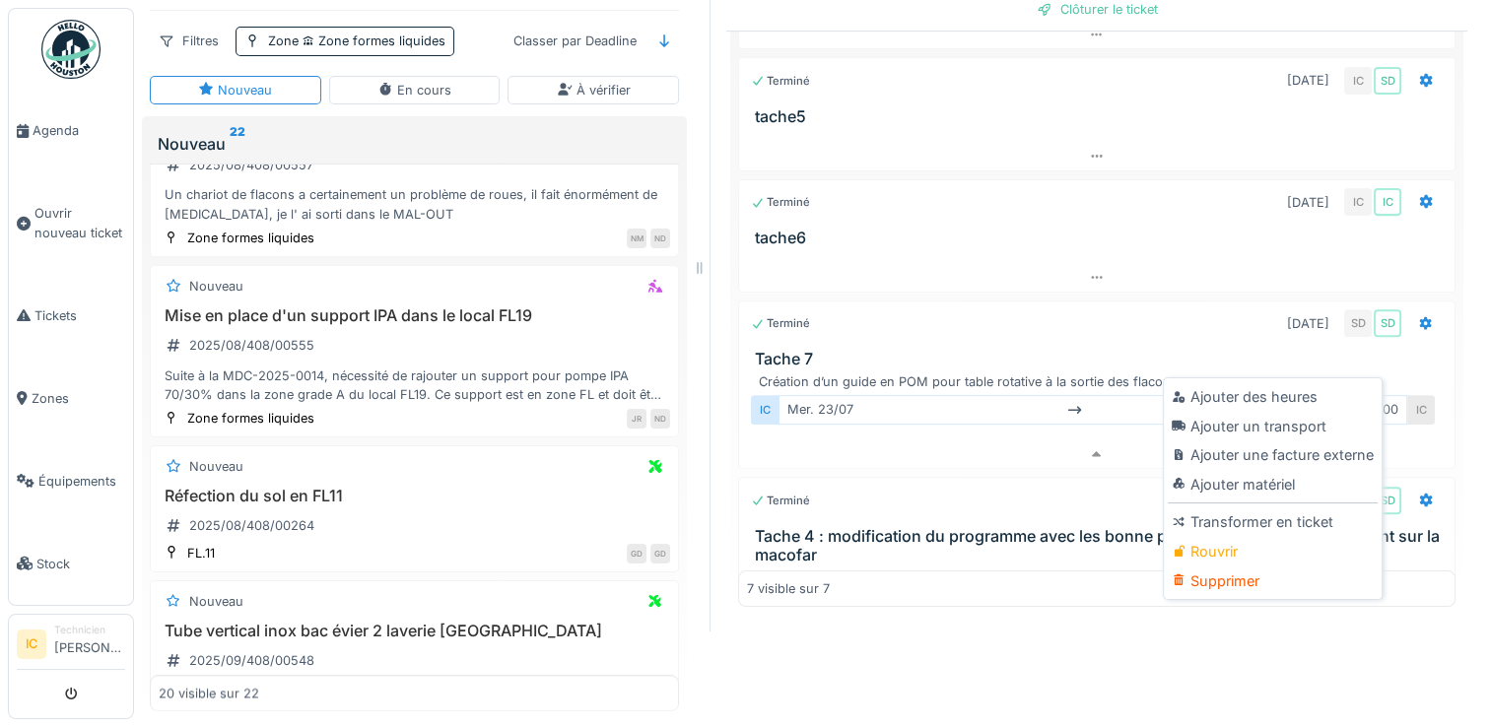
click at [994, 350] on h3 "Tache 7" at bounding box center [1101, 359] width 692 height 19
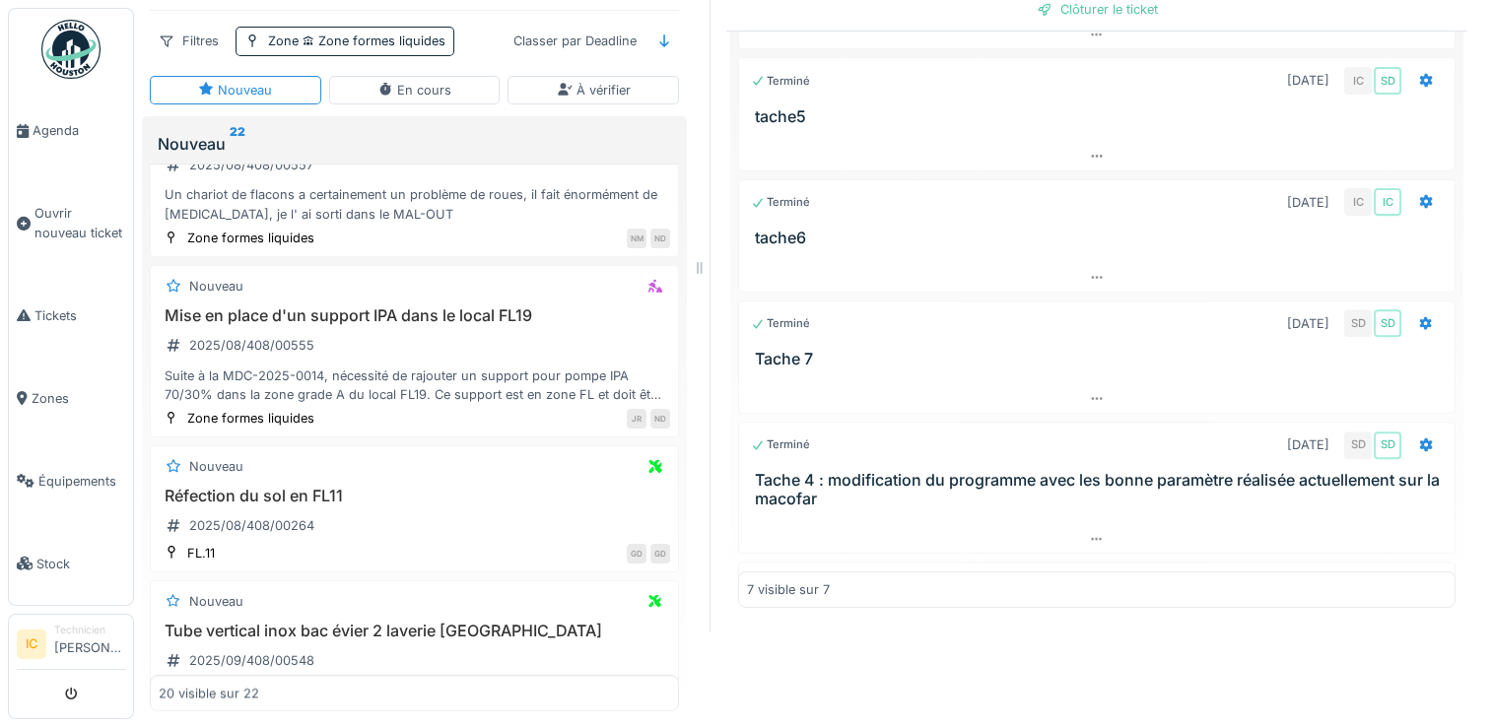
click at [1006, 312] on div "Terminé 23/07/2025 SD SD Tache 7" at bounding box center [1096, 335] width 717 height 68
click at [784, 350] on h3 "Tache 7" at bounding box center [1101, 359] width 692 height 19
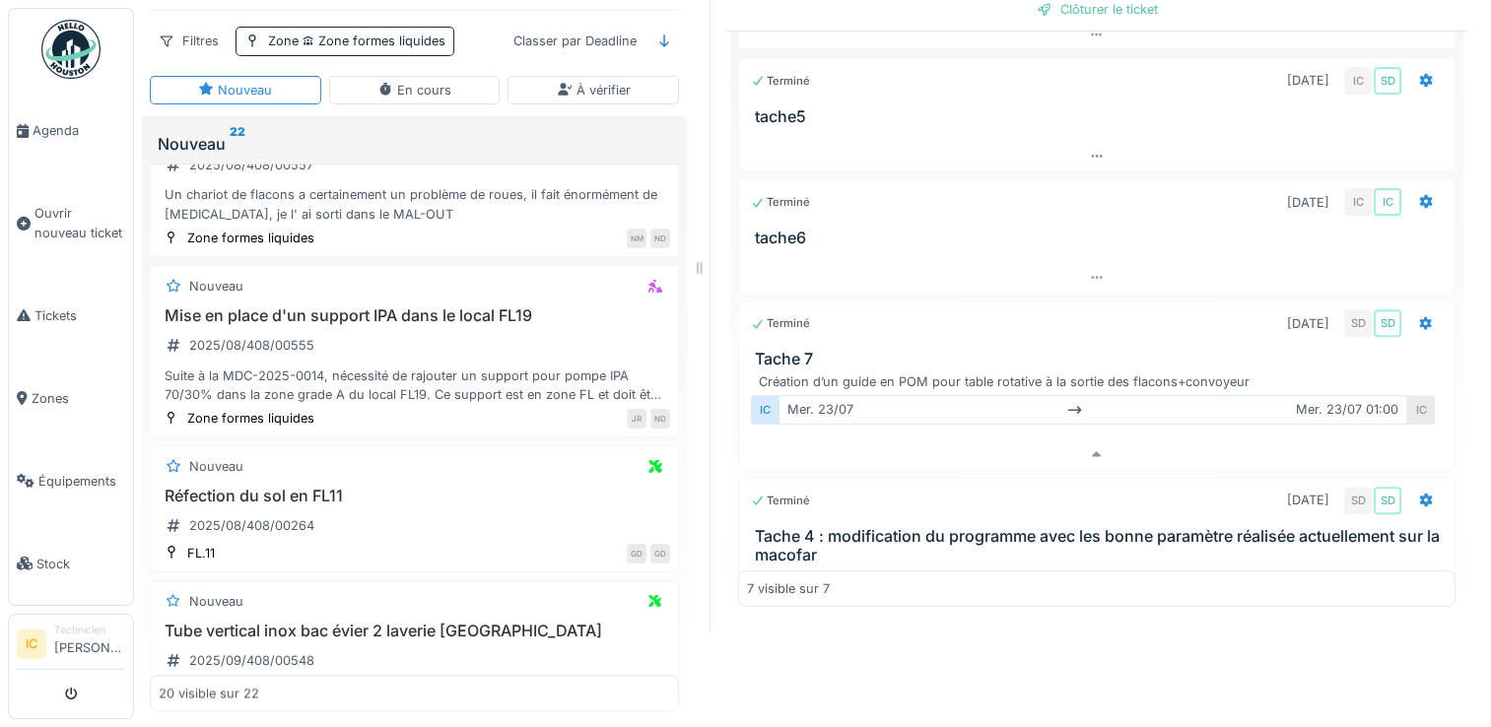
scroll to position [242, 0]
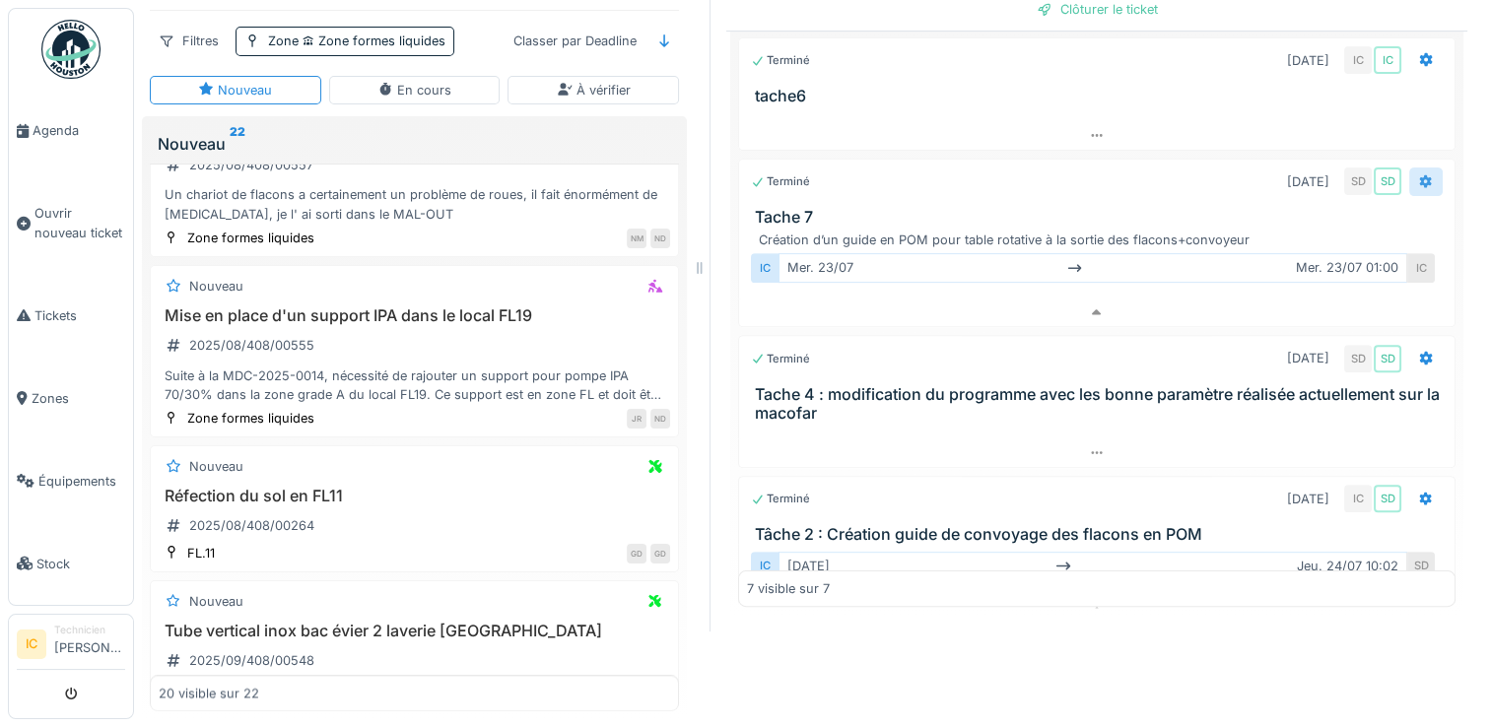
click at [1420, 174] on icon at bounding box center [1426, 181] width 13 height 14
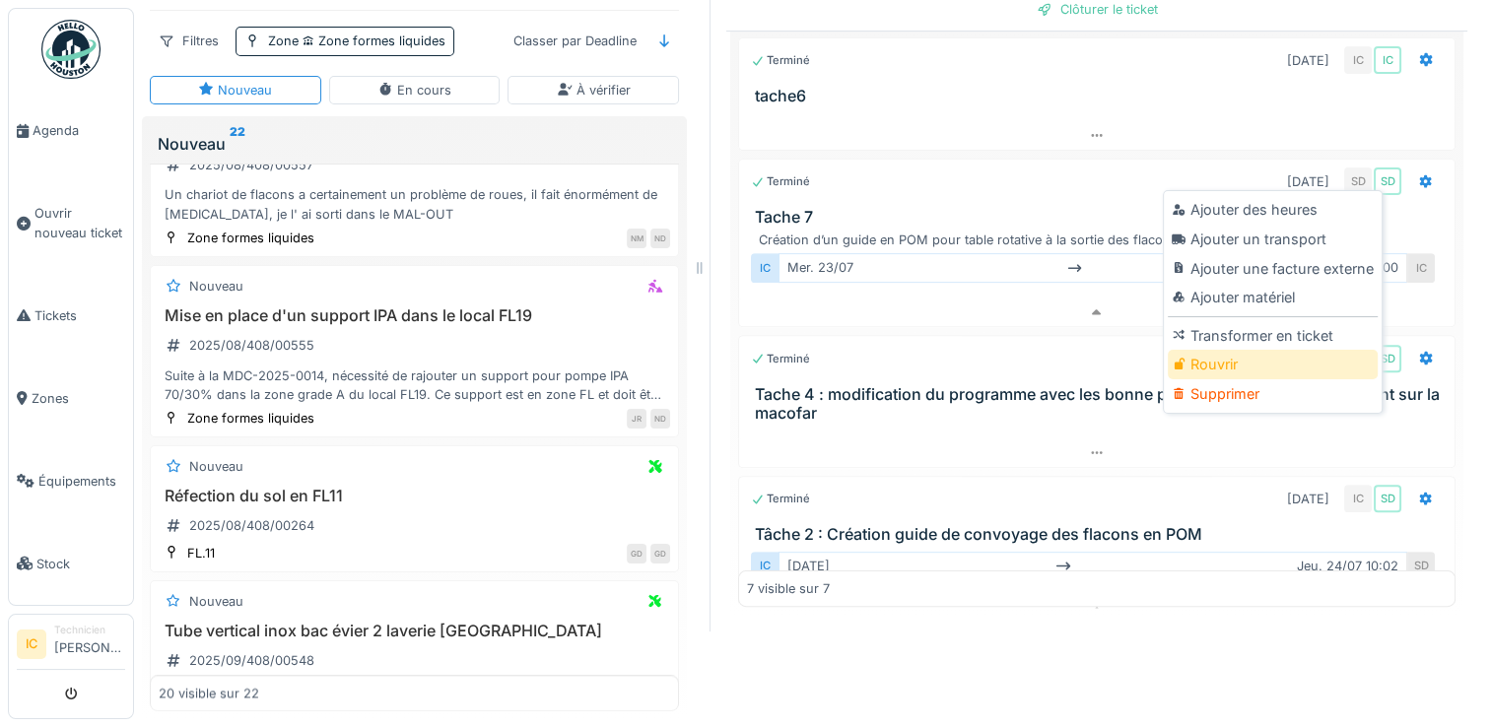
click at [1196, 350] on div "Rouvrir" at bounding box center [1273, 365] width 210 height 30
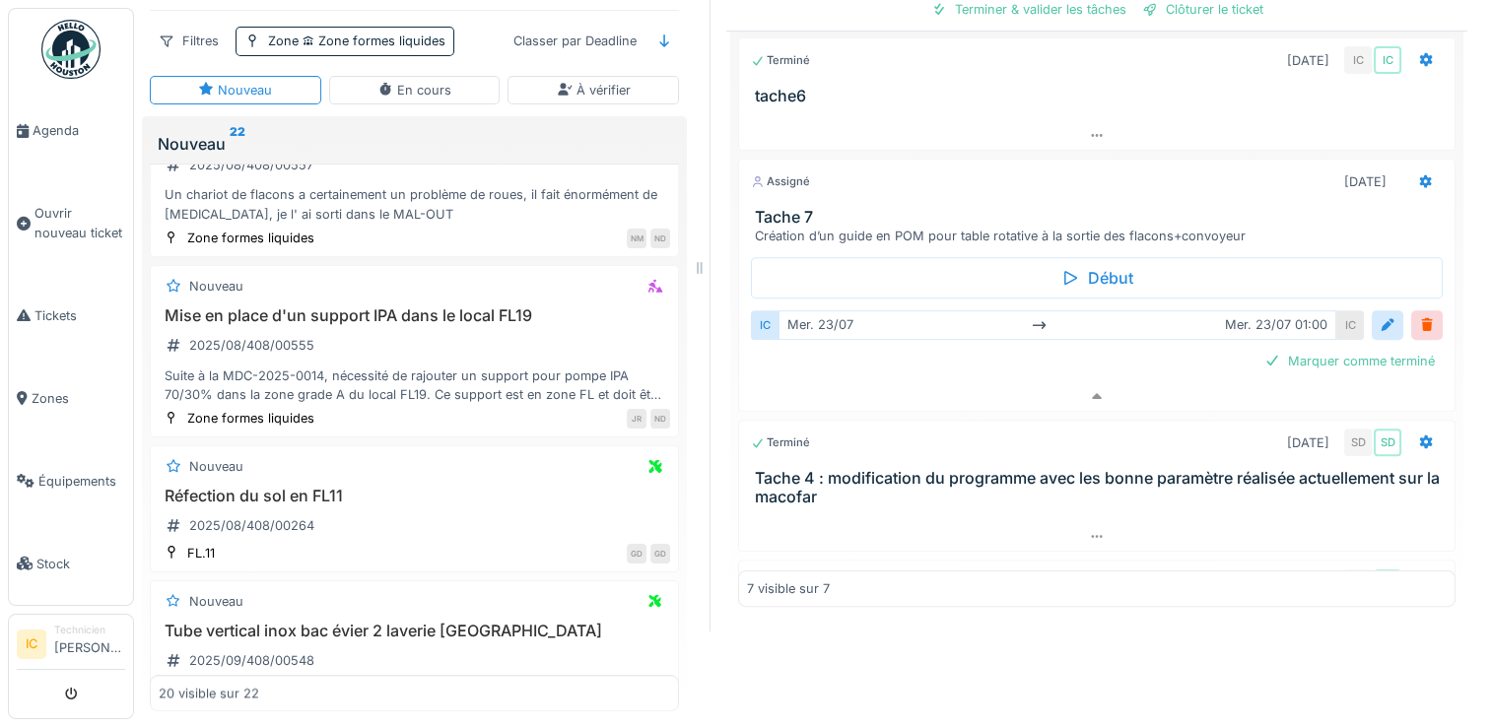
click at [1167, 208] on h3 "Tache 7" at bounding box center [1101, 217] width 692 height 19
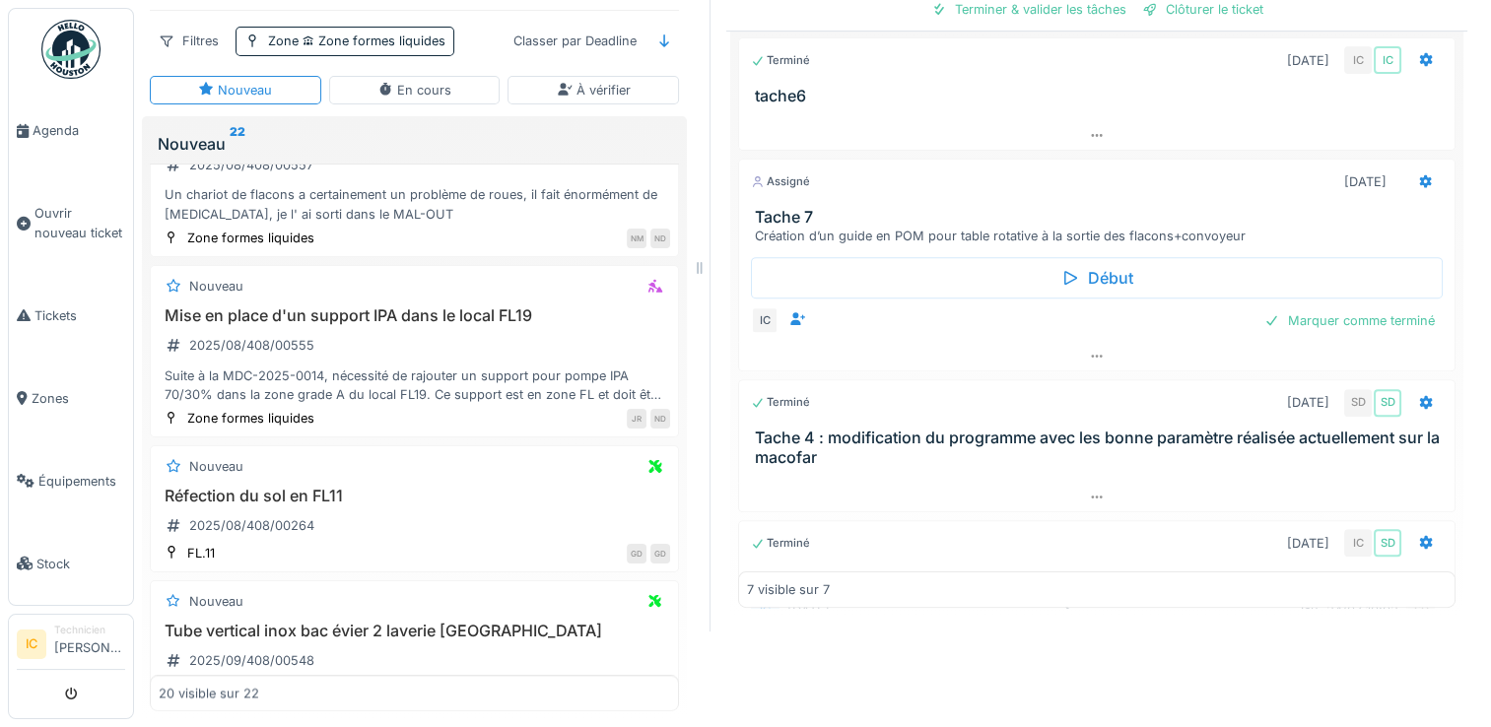
click at [855, 208] on h3 "Tache 7" at bounding box center [1101, 217] width 692 height 19
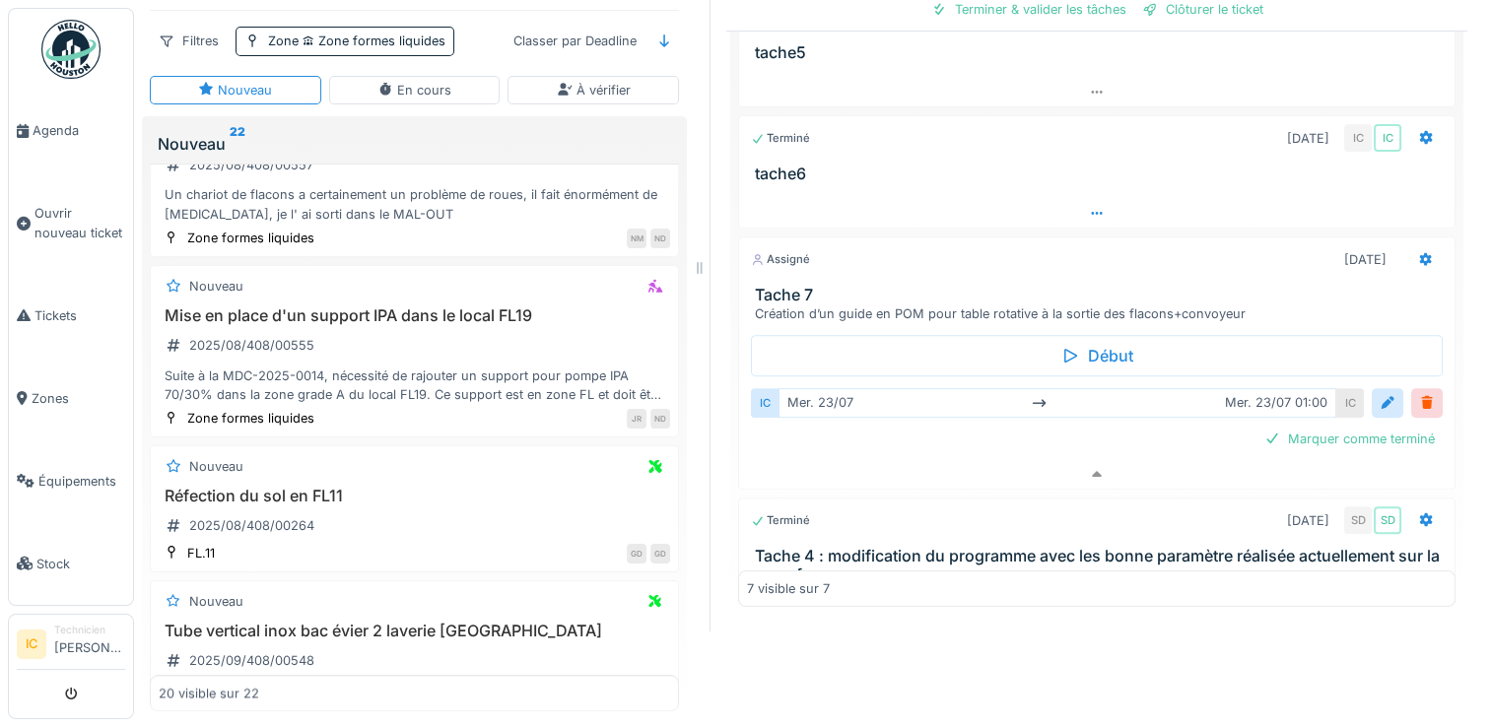
scroll to position [145, 0]
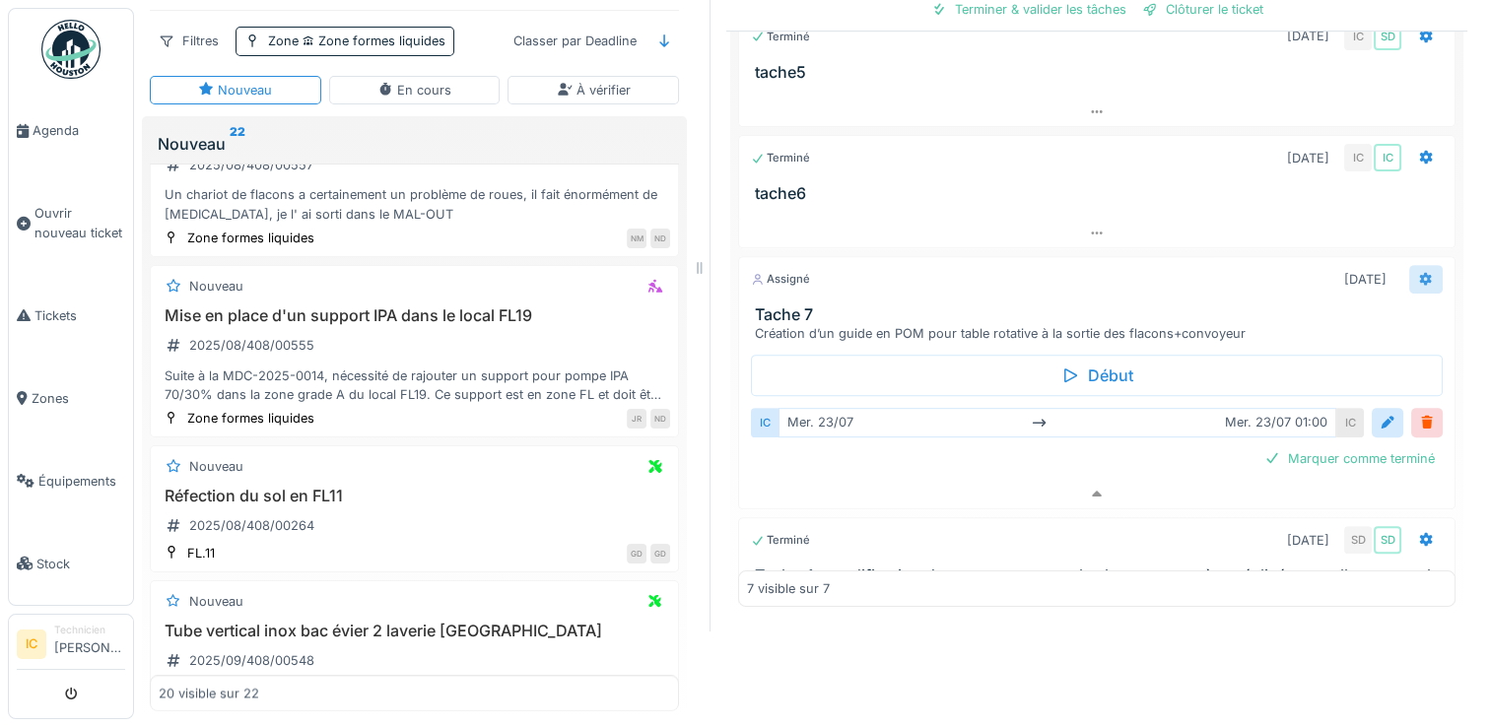
click at [1418, 273] on icon at bounding box center [1426, 279] width 16 height 13
click at [930, 305] on h3 "Tache 7" at bounding box center [1101, 314] width 692 height 19
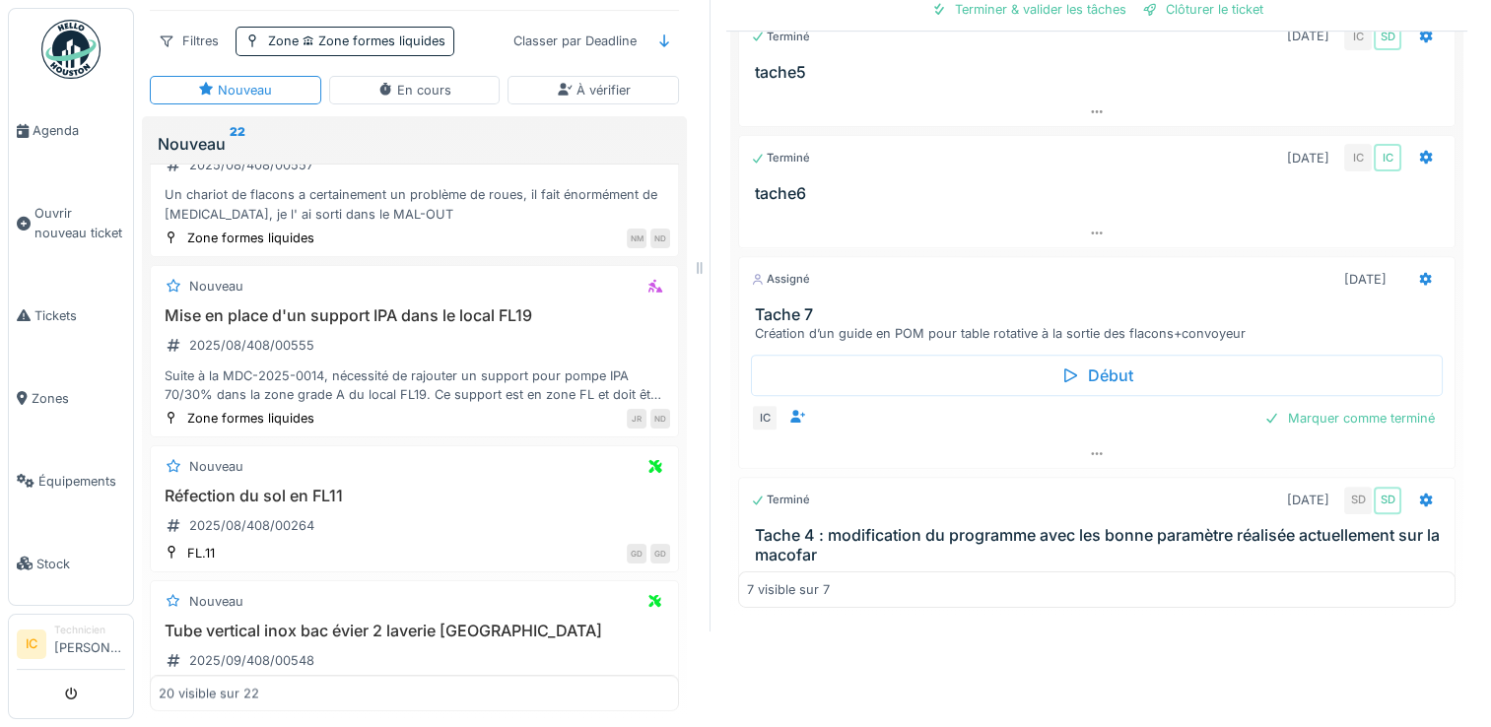
click at [974, 305] on h3 "Tache 7" at bounding box center [1101, 314] width 692 height 19
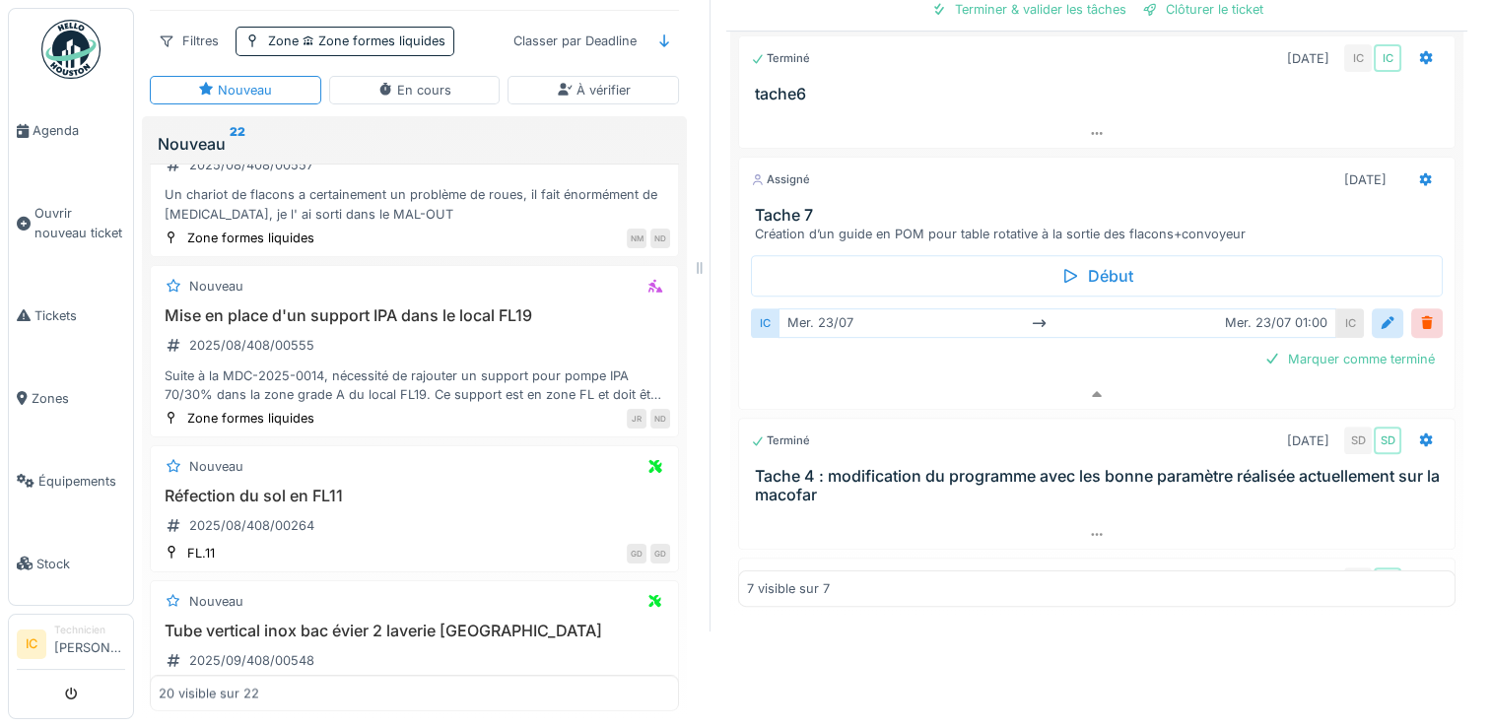
scroll to position [243, 0]
click at [1420, 173] on icon at bounding box center [1426, 180] width 13 height 14
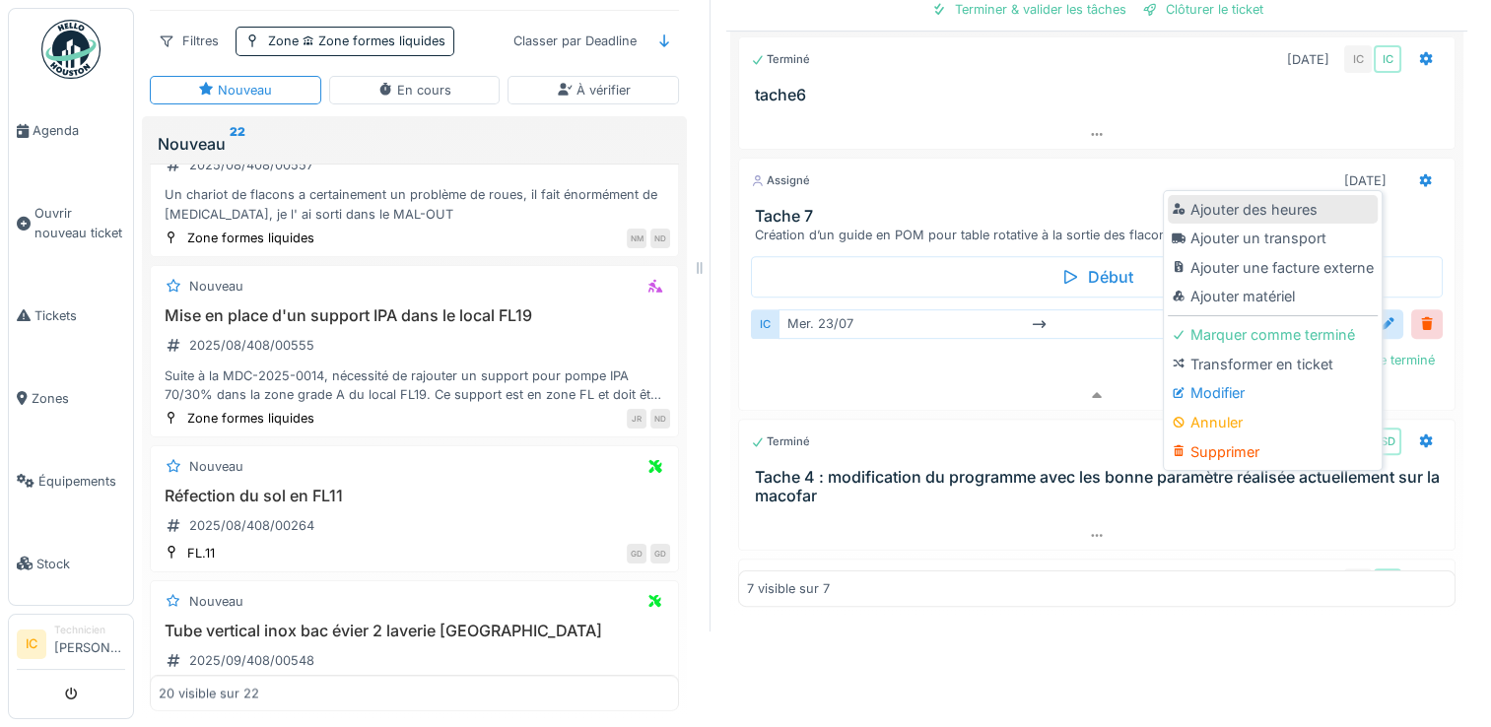
click at [1248, 195] on div "Ajouter des heures" at bounding box center [1273, 210] width 210 height 30
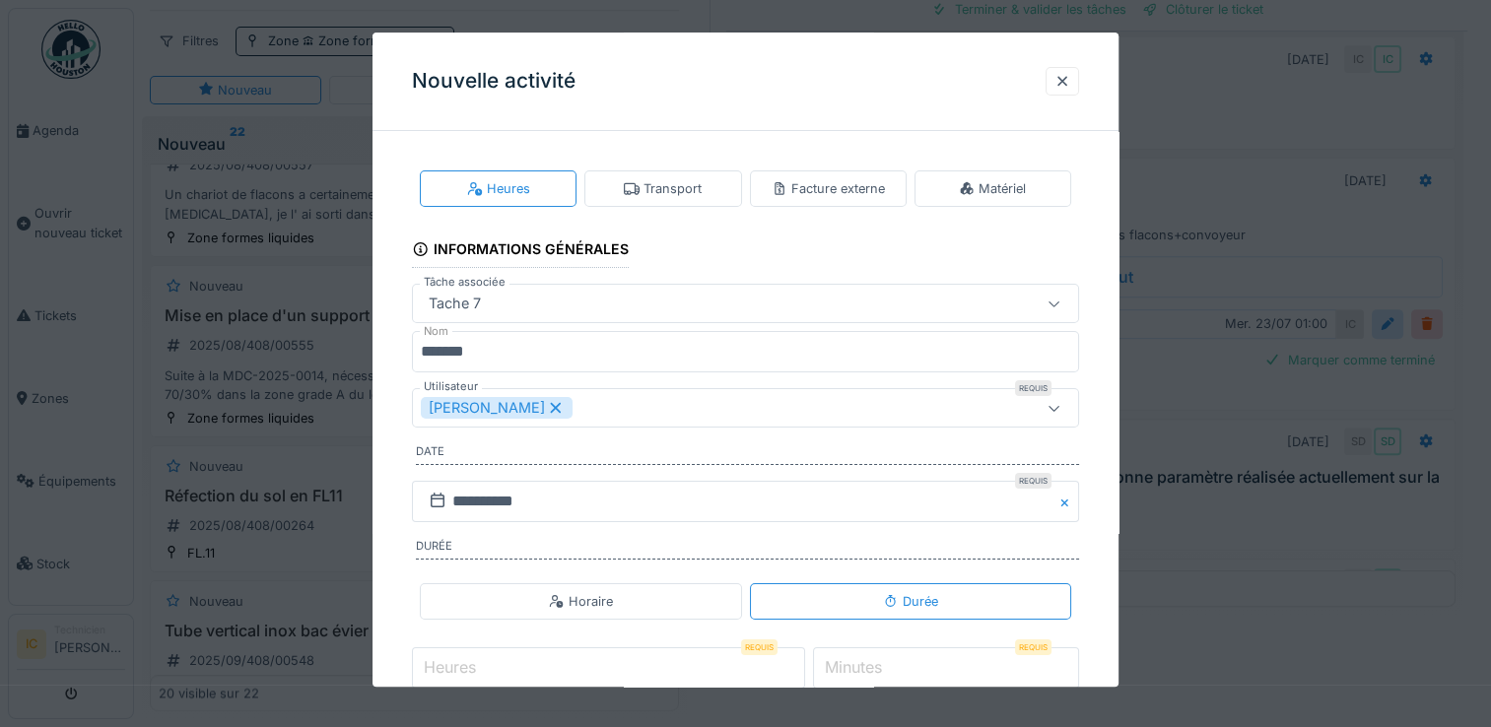
scroll to position [99, 0]
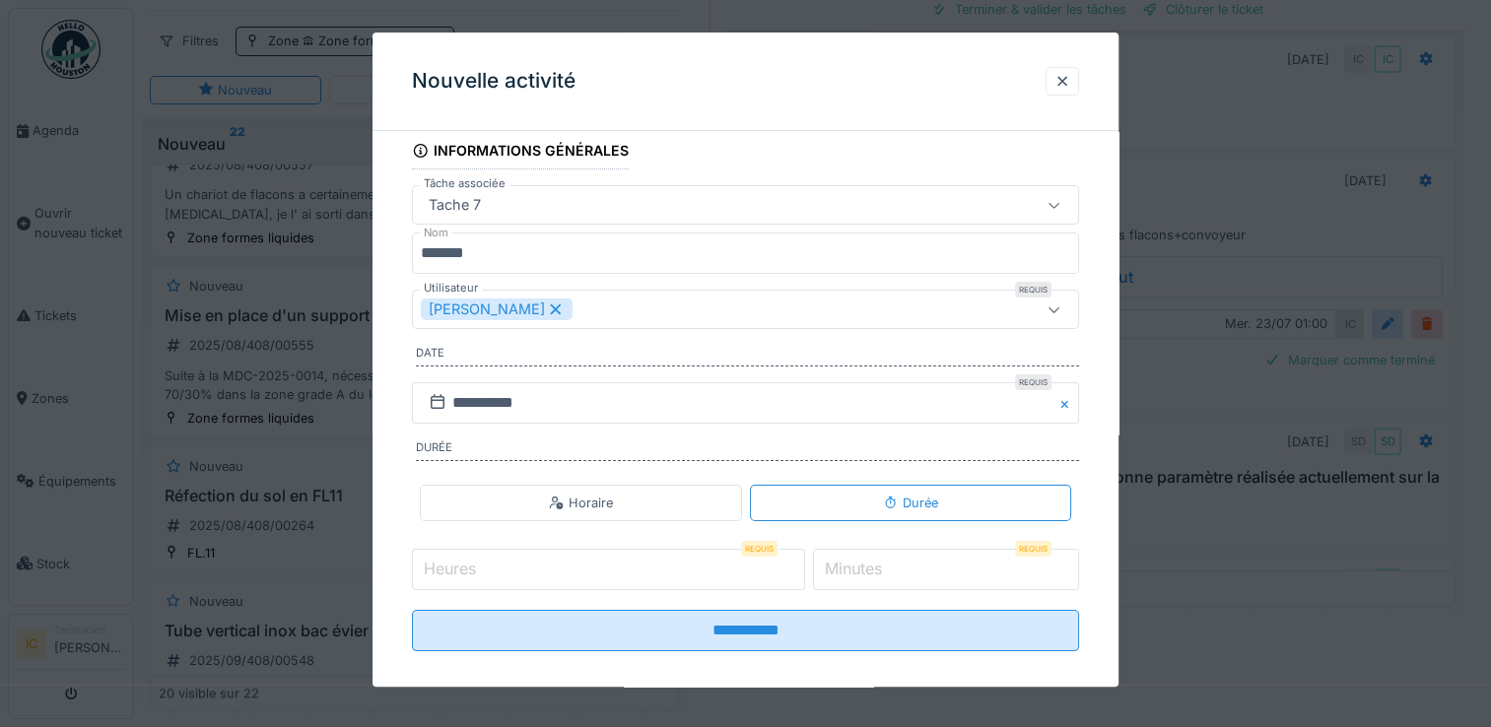
click at [499, 560] on input "Heures" at bounding box center [608, 569] width 393 height 41
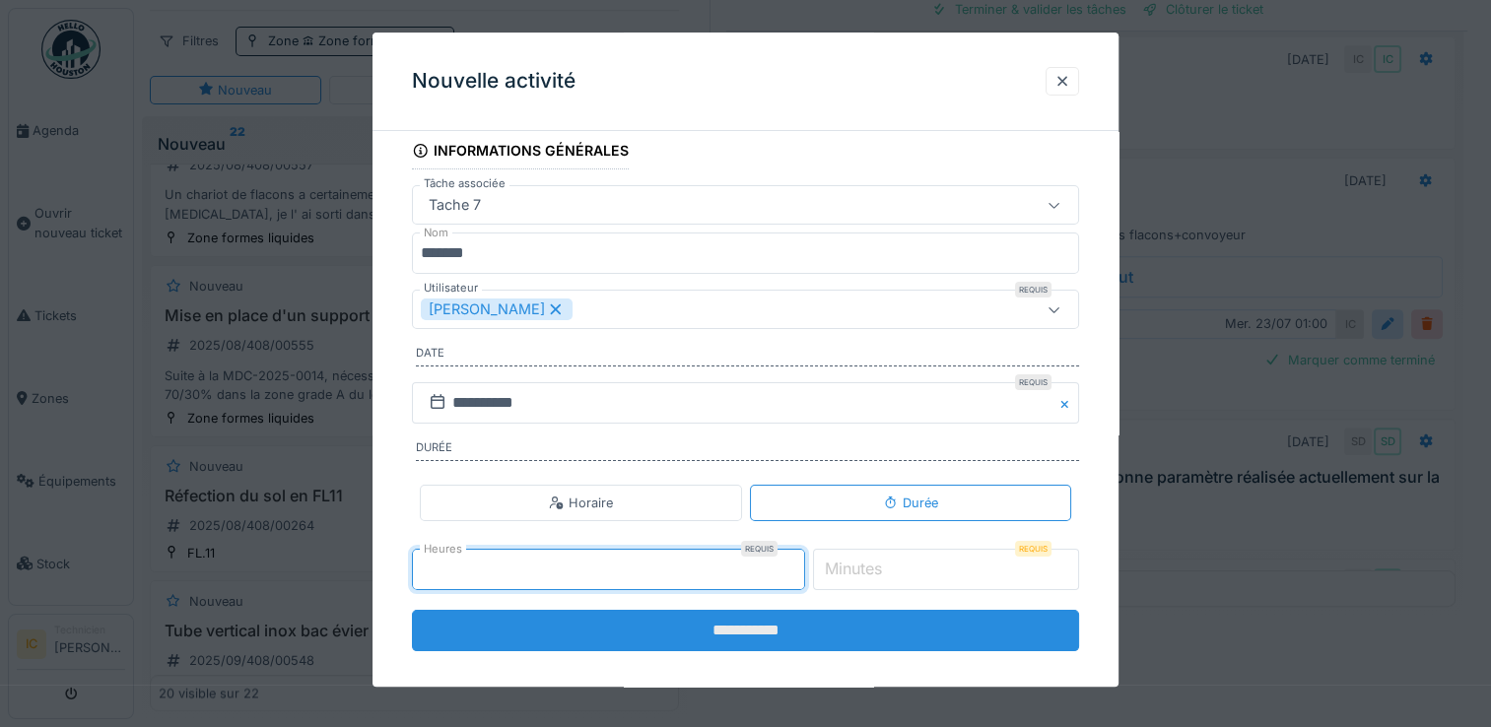
type input "*"
click at [747, 625] on input "**********" at bounding box center [745, 630] width 667 height 41
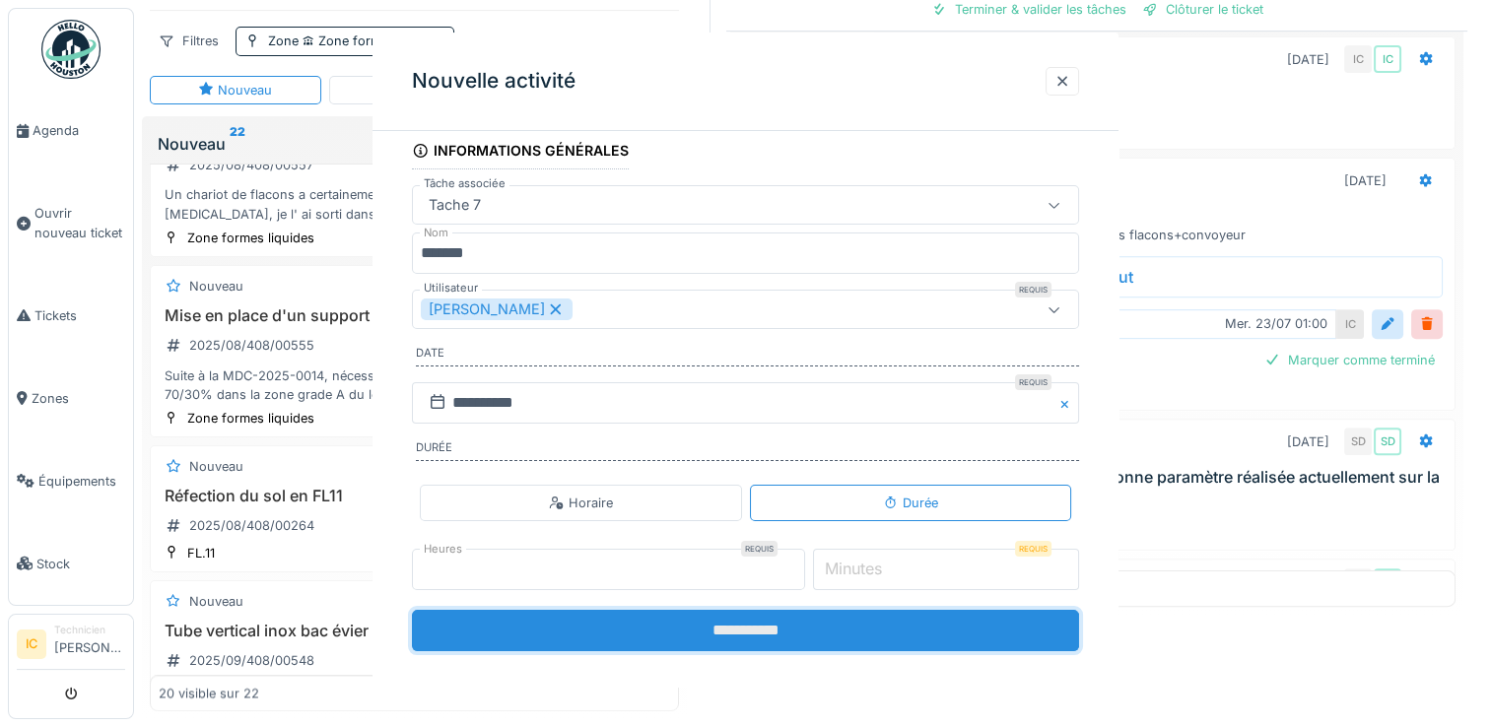
scroll to position [0, 0]
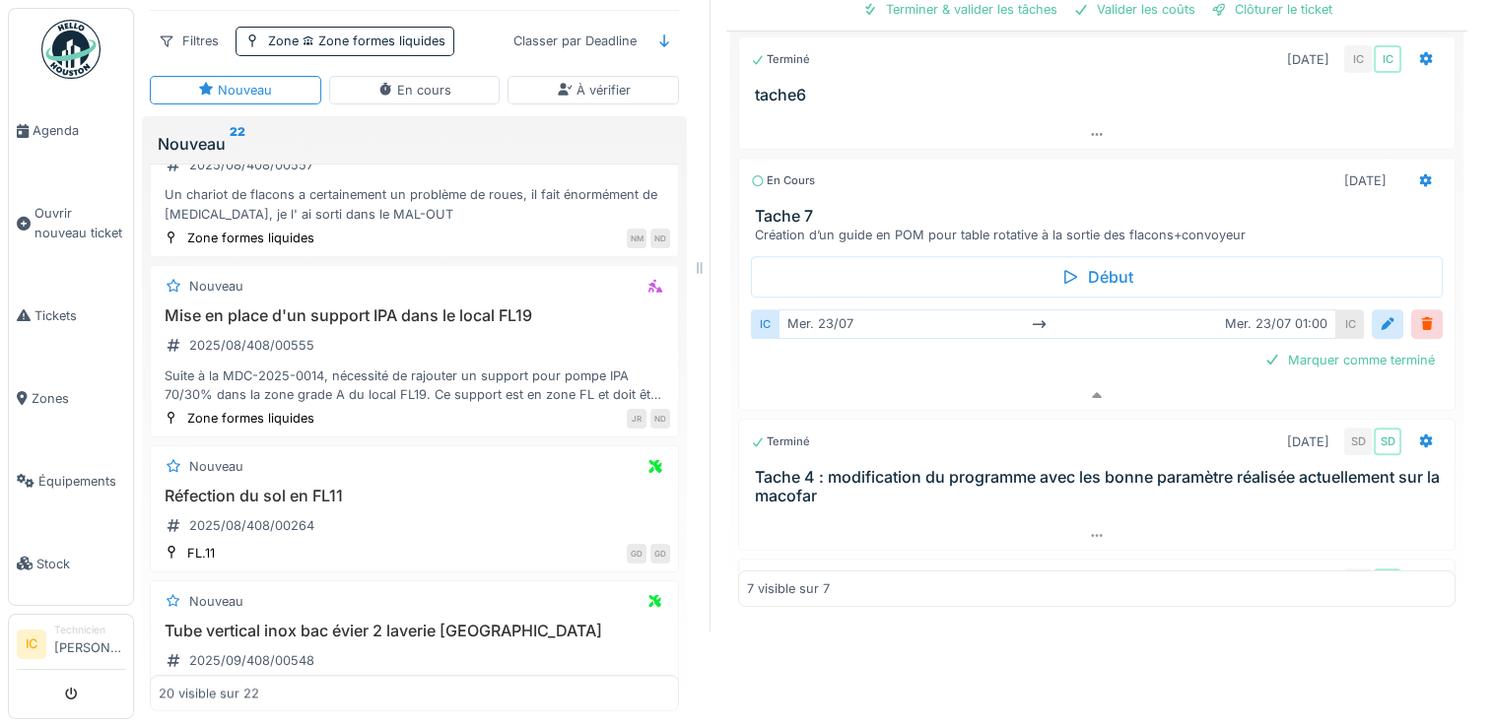
click at [883, 347] on div "Marquer comme terminé" at bounding box center [1097, 360] width 692 height 27
click at [784, 207] on h3 "Tache 7" at bounding box center [1101, 216] width 692 height 19
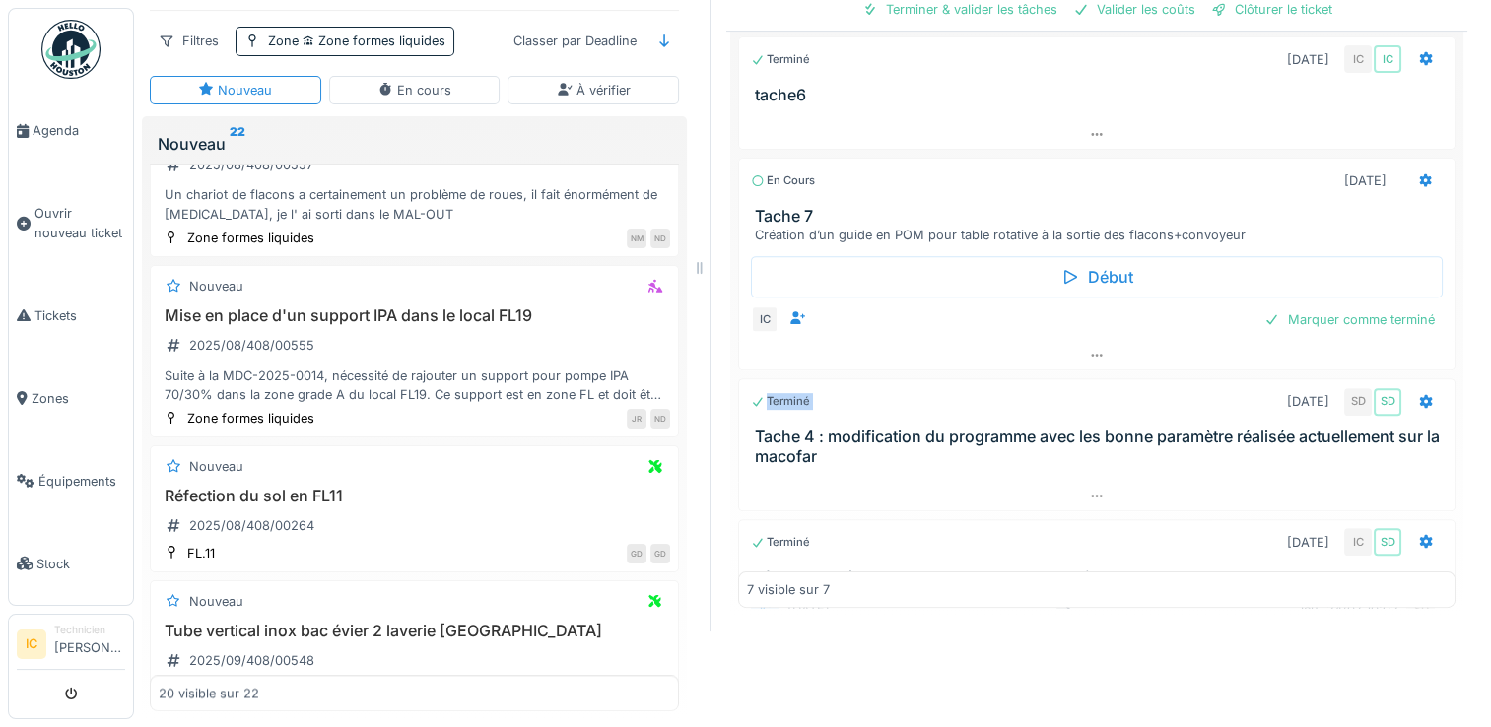
drag, startPoint x: 1063, startPoint y: 321, endPoint x: 1061, endPoint y: 373, distance: 52.3
click at [1061, 373] on div "Terminé 23/09/2024 SD SD Tâche 1 : Amélioration Remplisseuse Macofar (pompe liq…" at bounding box center [1096, 248] width 717 height 720
drag, startPoint x: 1061, startPoint y: 373, endPoint x: 1059, endPoint y: 326, distance: 47.3
click at [1089, 349] on icon at bounding box center [1097, 355] width 16 height 13
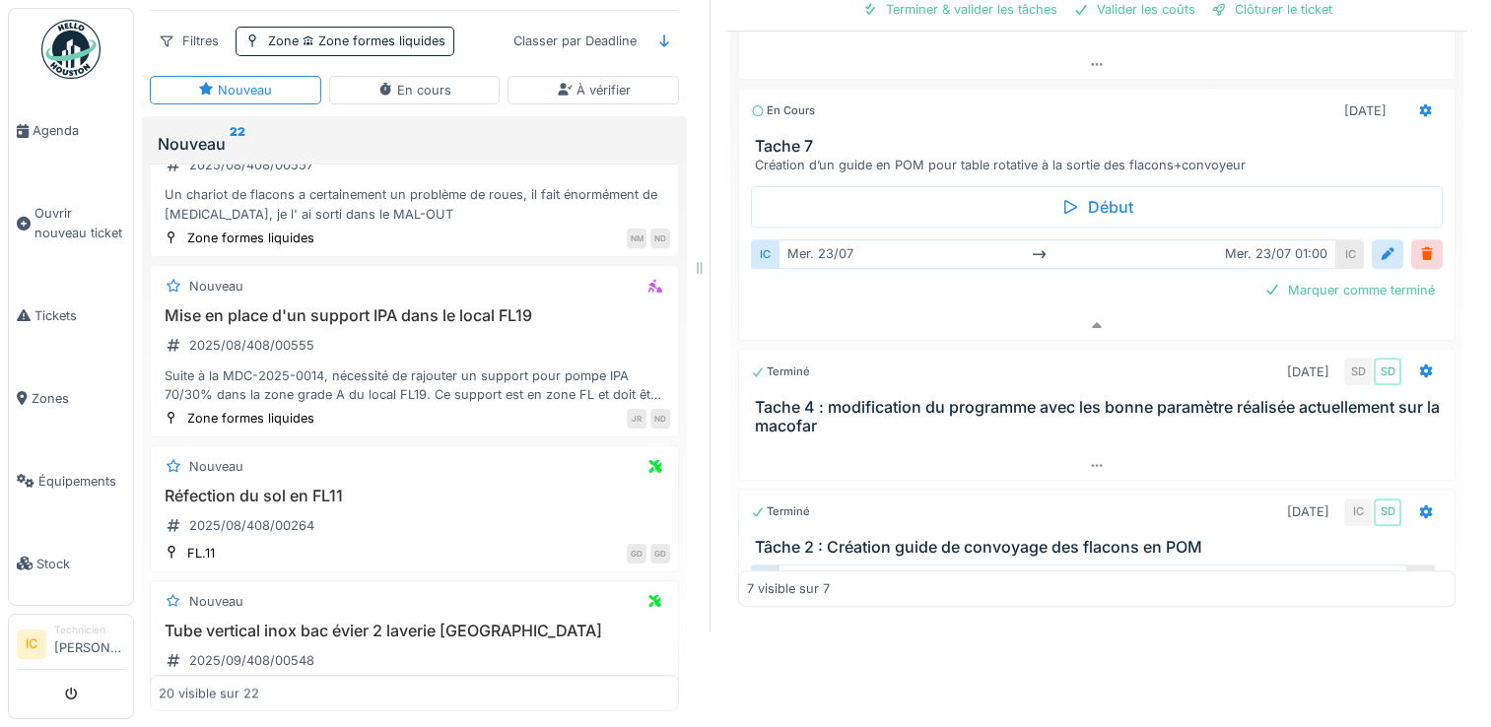
scroll to position [342, 0]
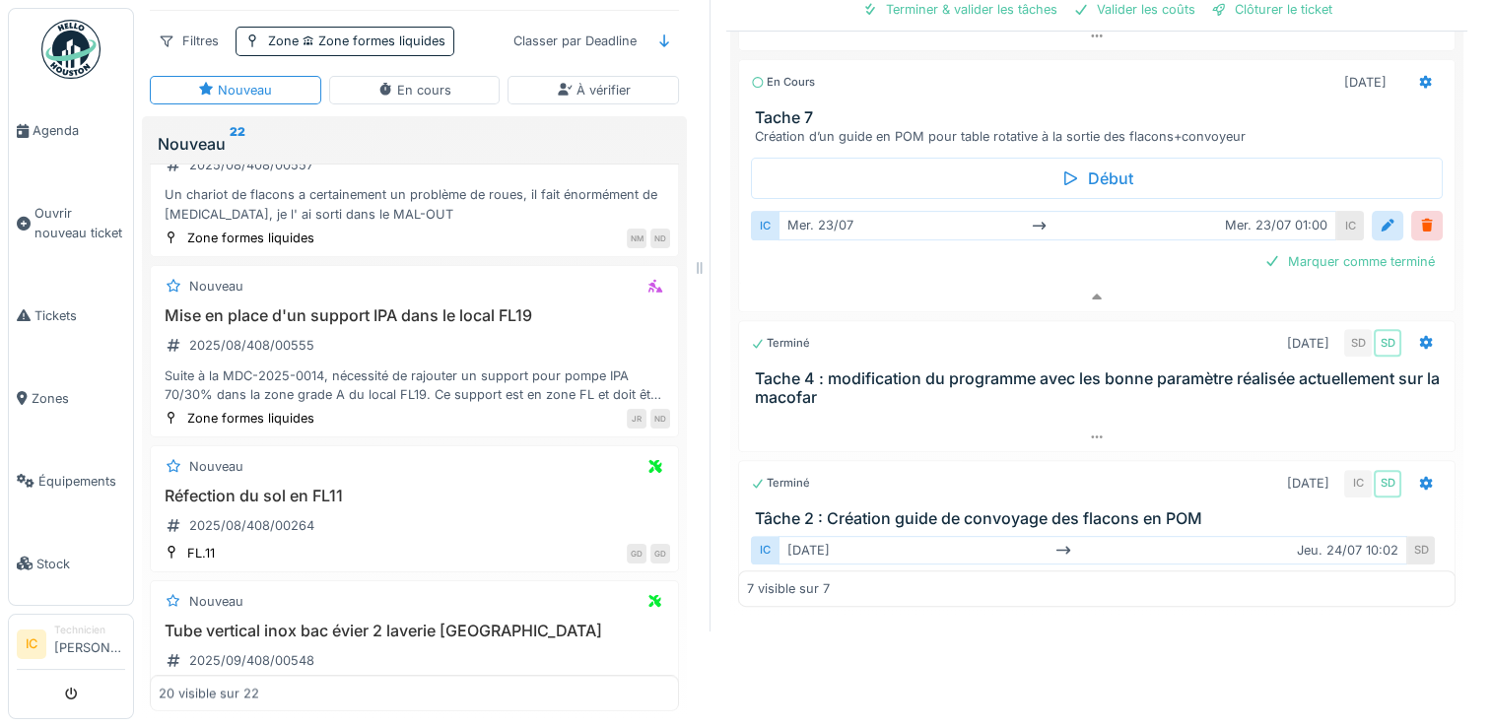
click at [786, 108] on h3 "Tache 7" at bounding box center [1101, 117] width 692 height 19
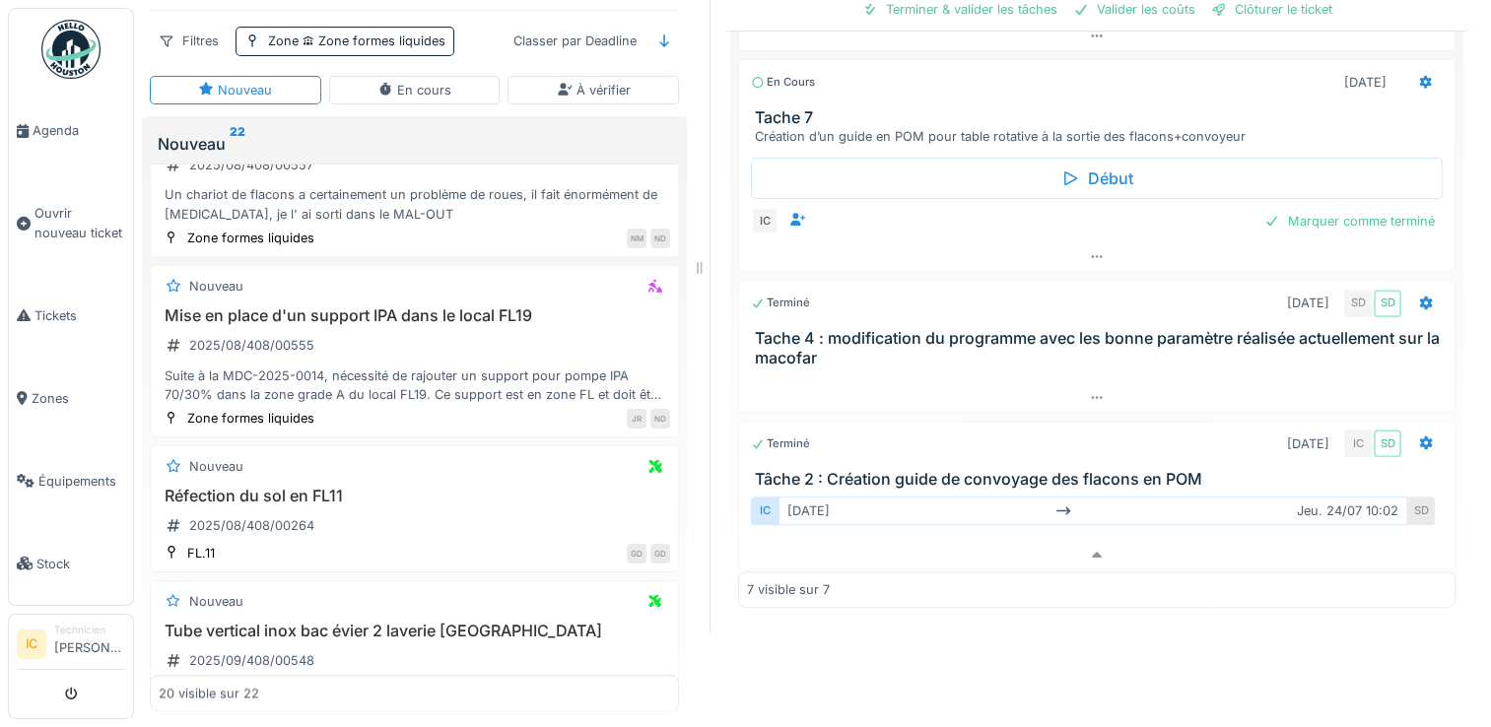
click at [759, 108] on h3 "Tache 7" at bounding box center [1101, 117] width 692 height 19
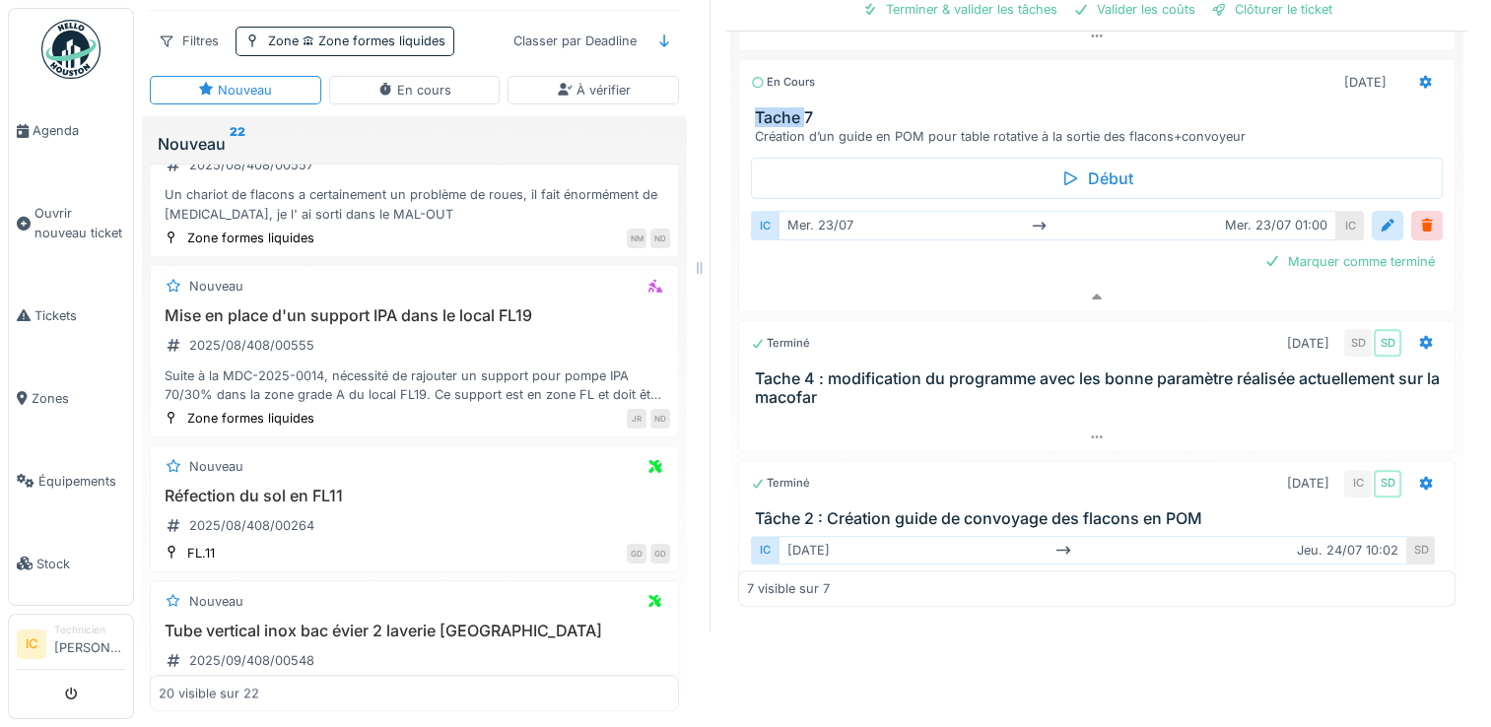
click at [759, 108] on h3 "Tache 7" at bounding box center [1101, 117] width 692 height 19
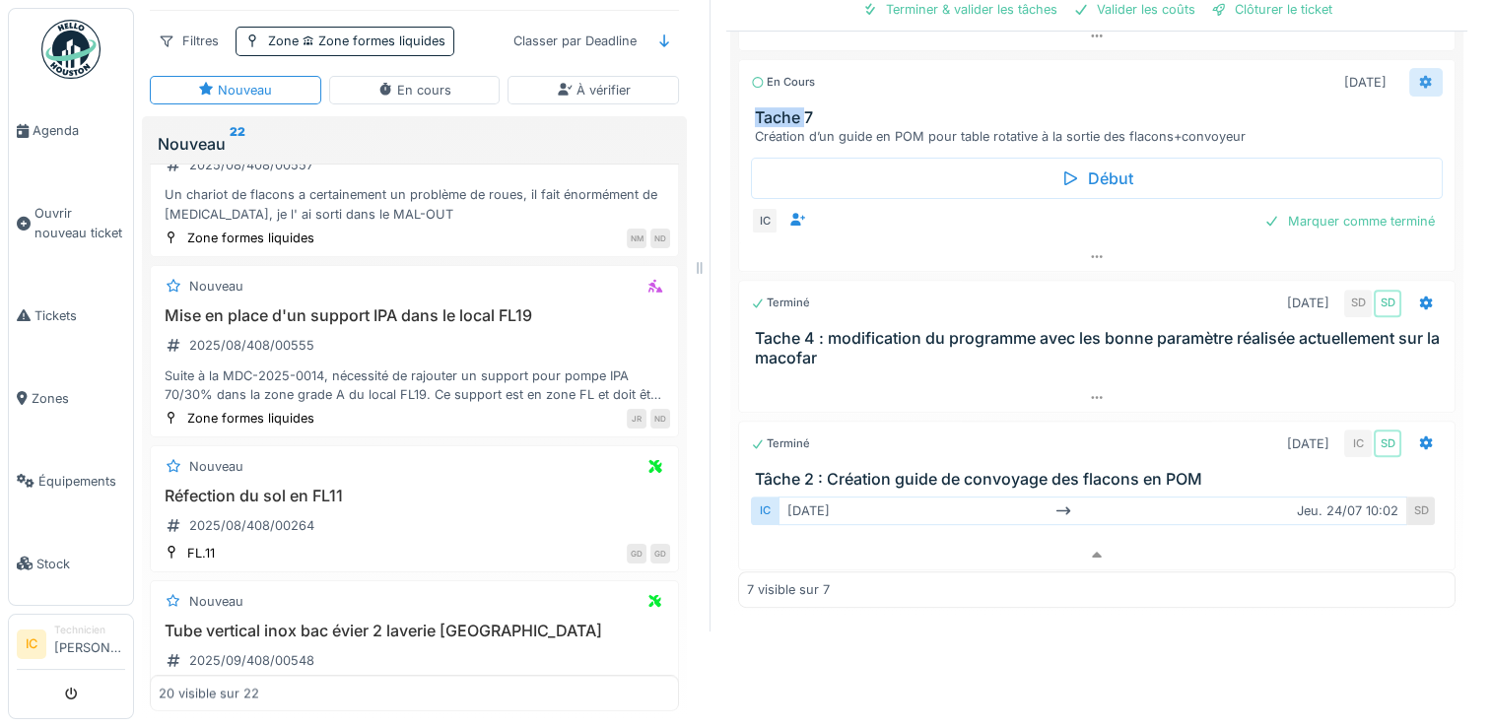
click at [1418, 76] on icon at bounding box center [1426, 82] width 16 height 13
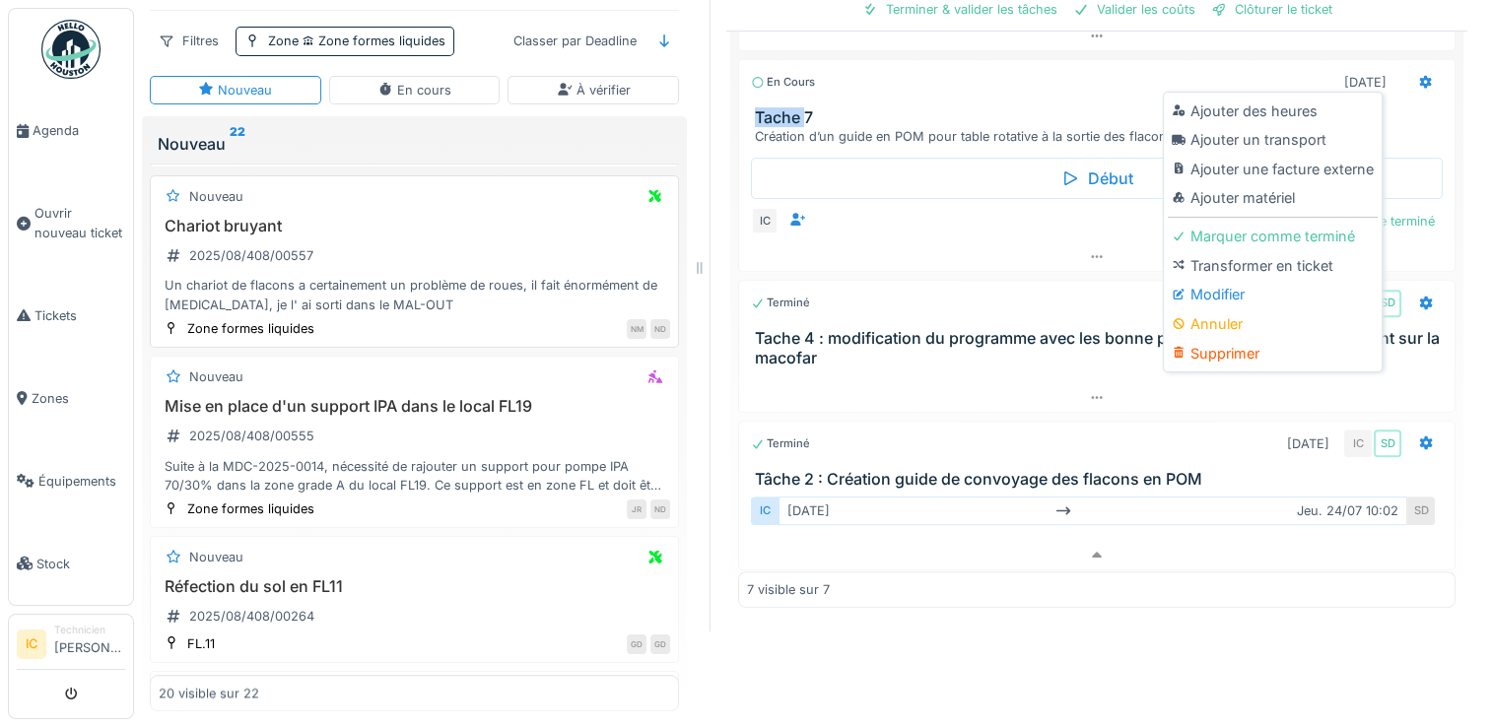
scroll to position [2318, 0]
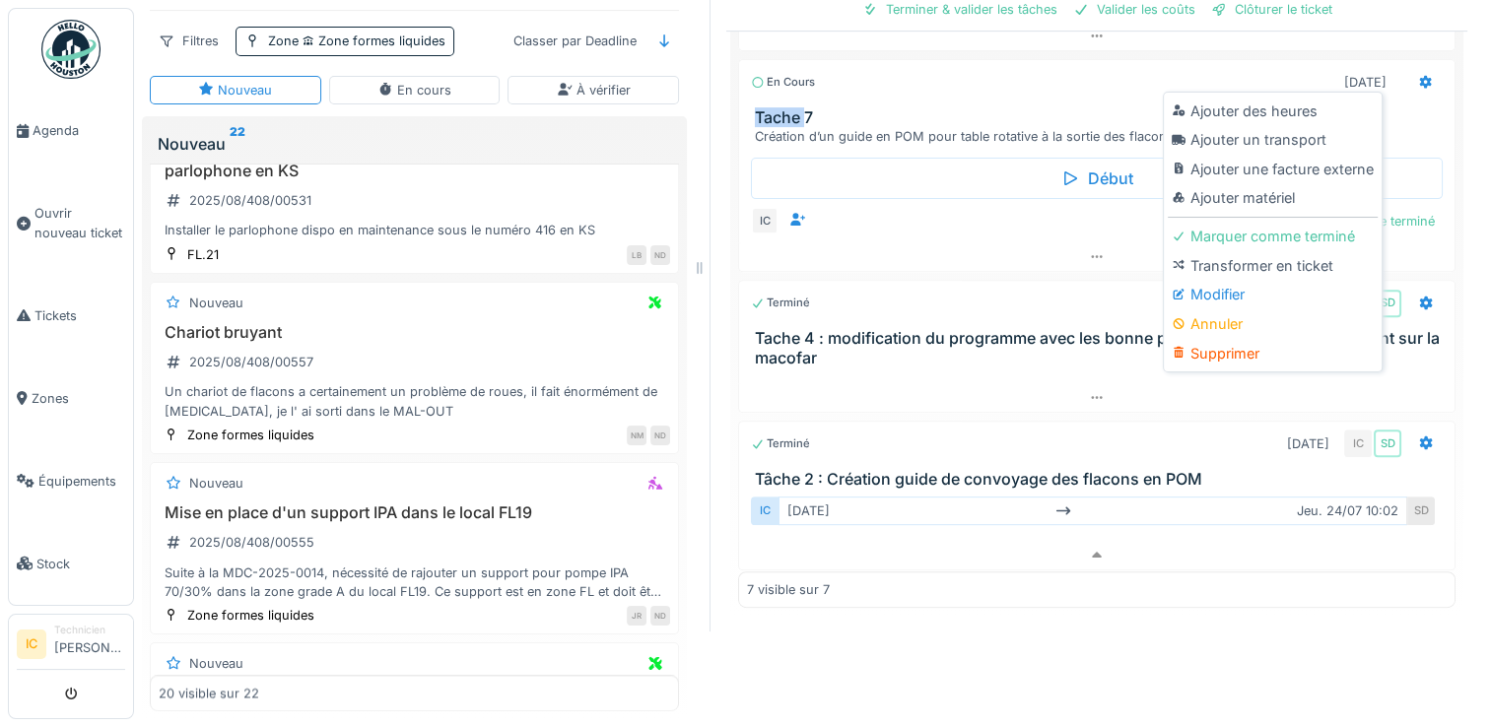
click at [757, 108] on h3 "Tache 7" at bounding box center [1101, 117] width 692 height 19
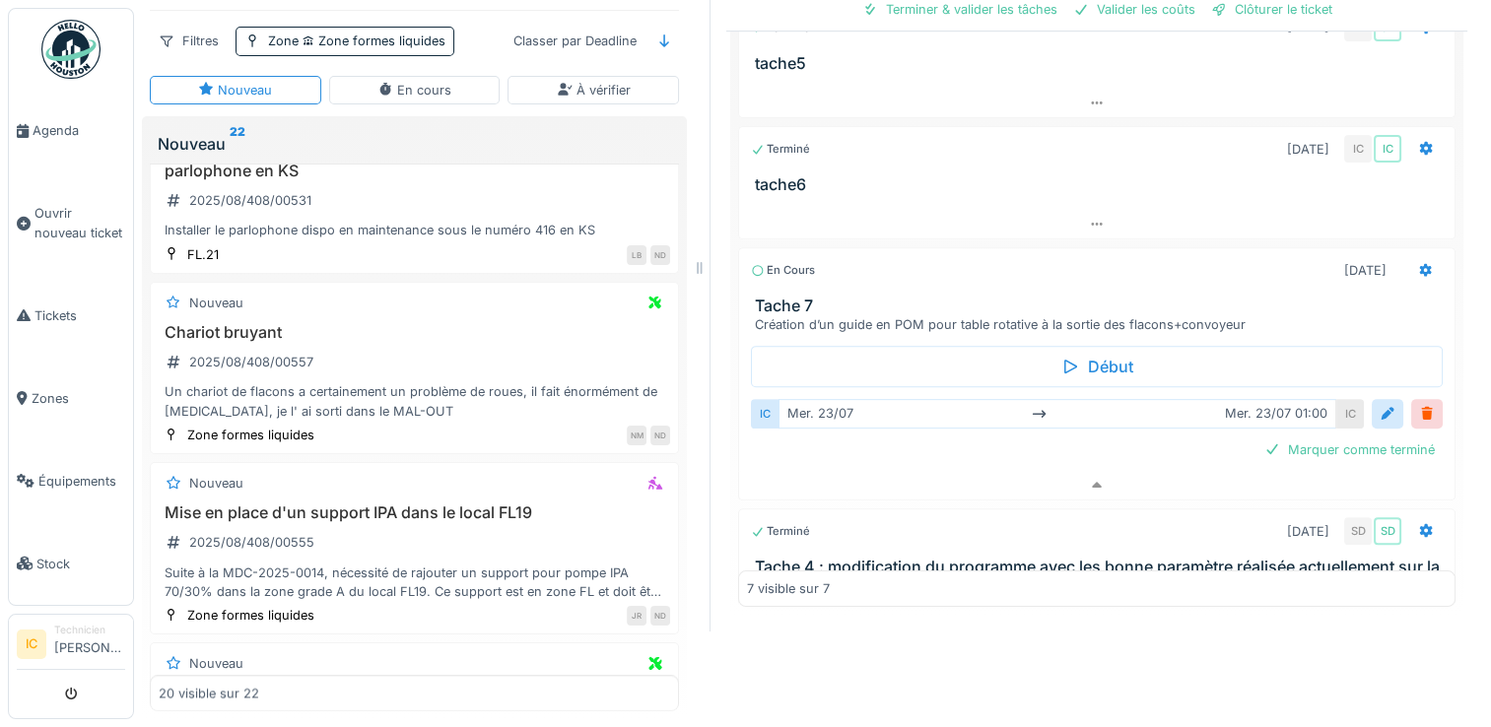
scroll to position [197, 0]
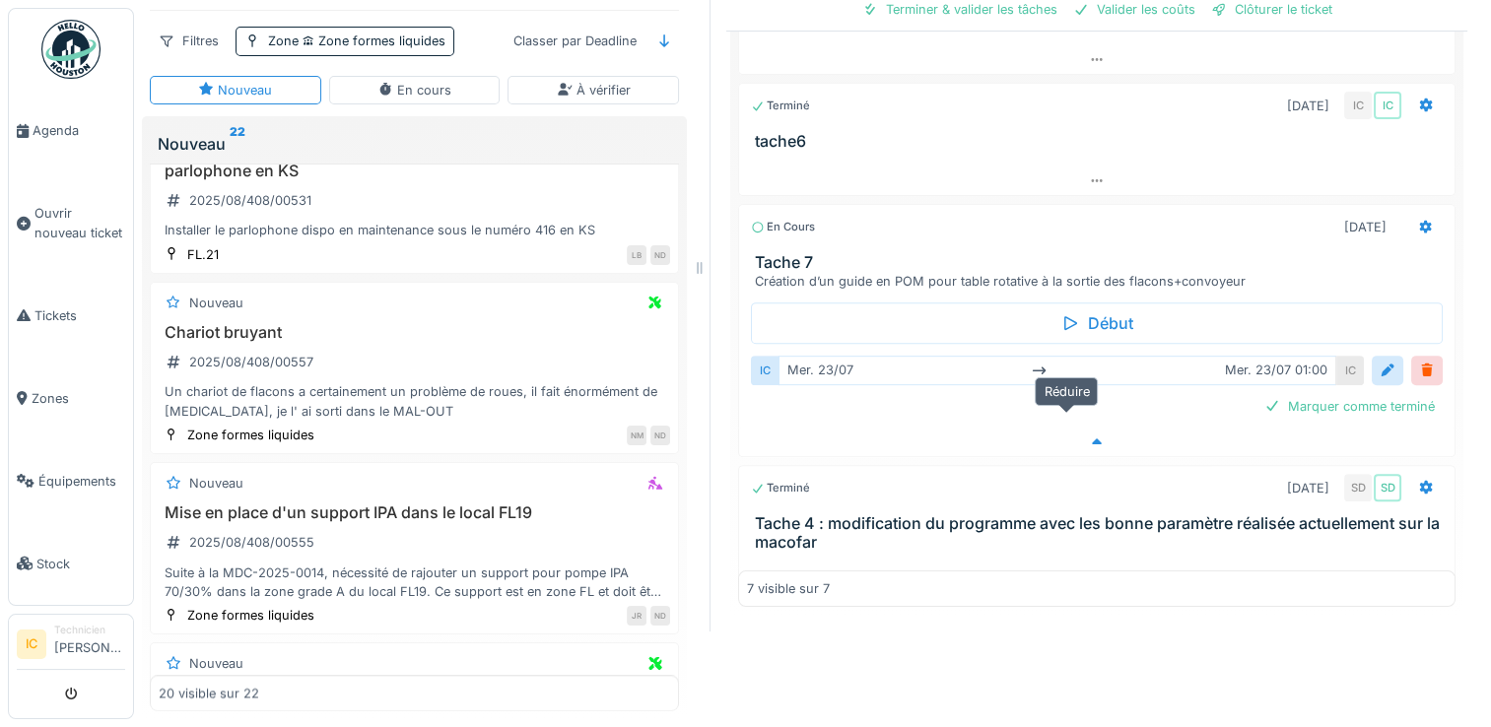
click at [1092, 439] on icon at bounding box center [1097, 442] width 10 height 6
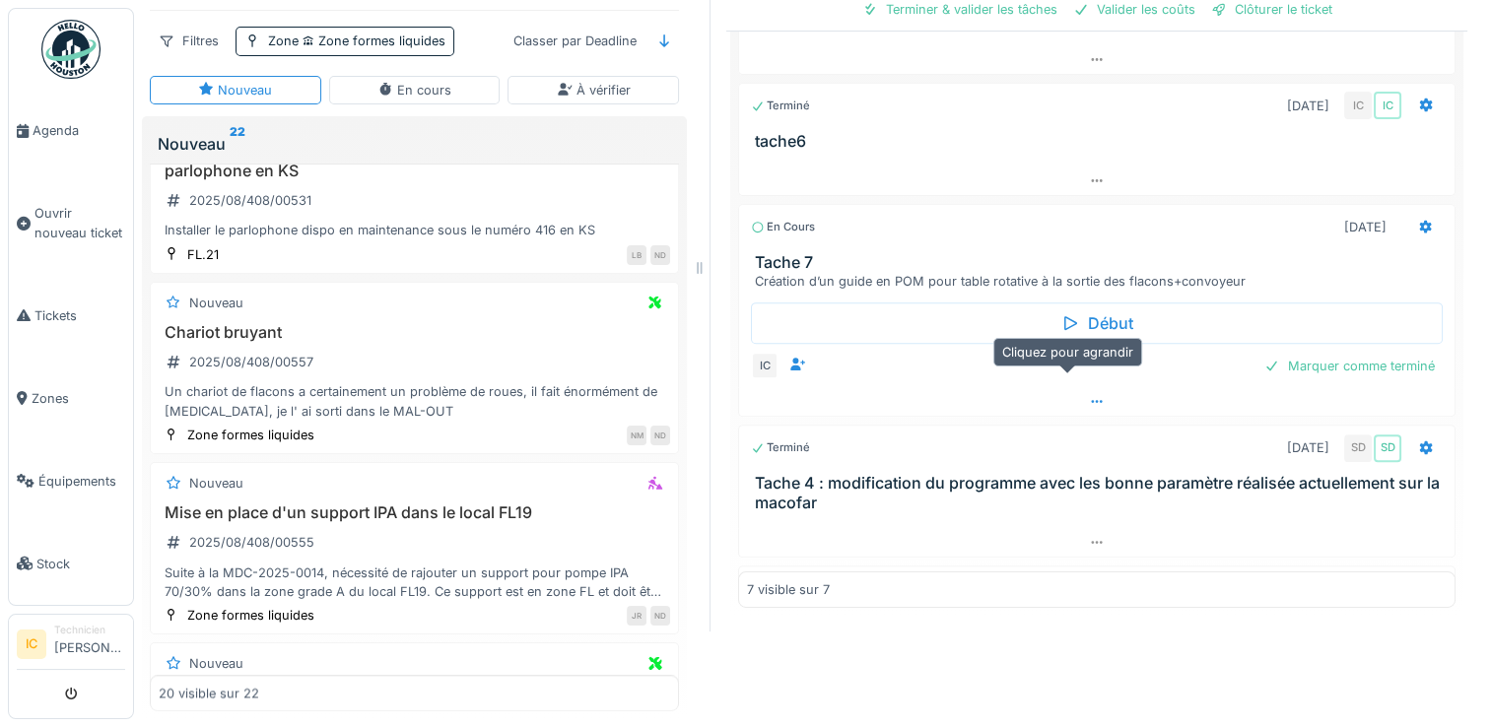
click at [1089, 395] on icon at bounding box center [1097, 401] width 16 height 13
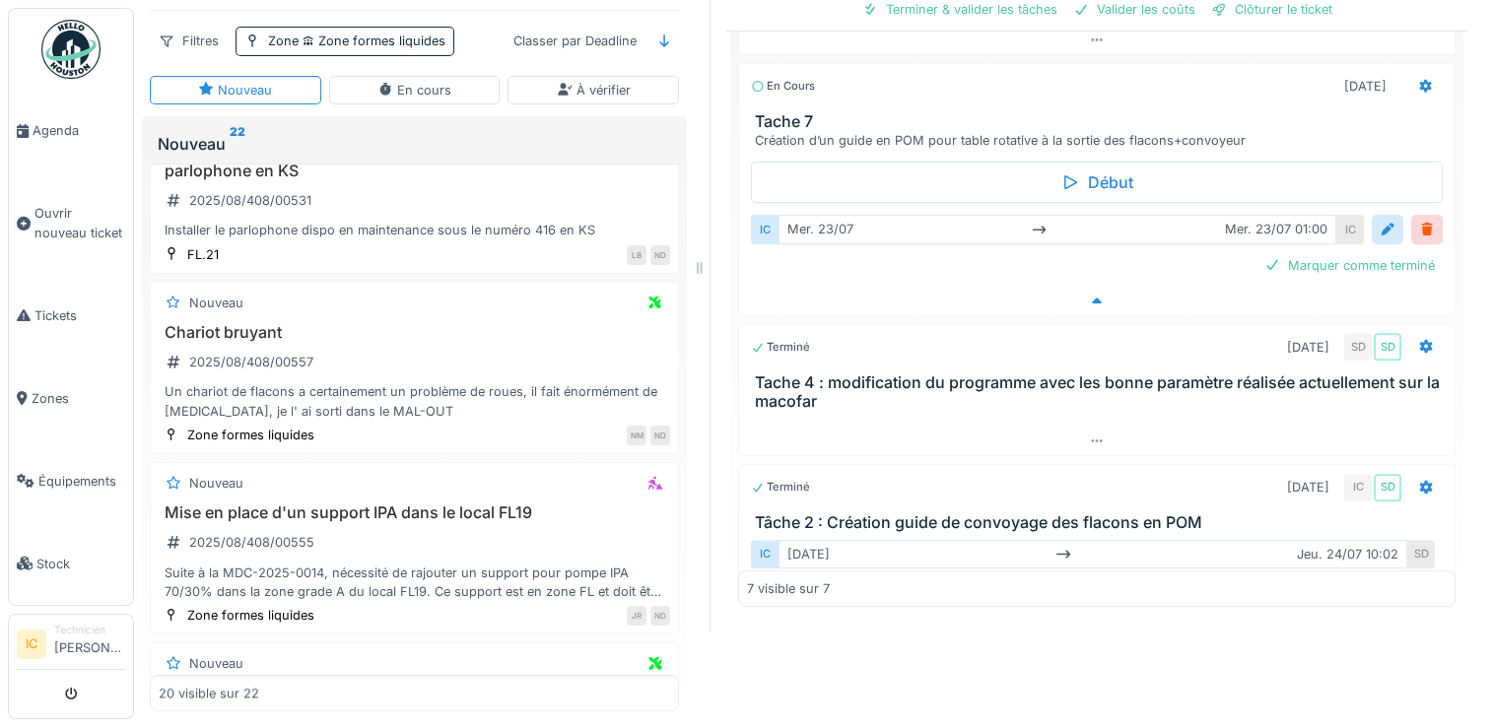
scroll to position [342, 0]
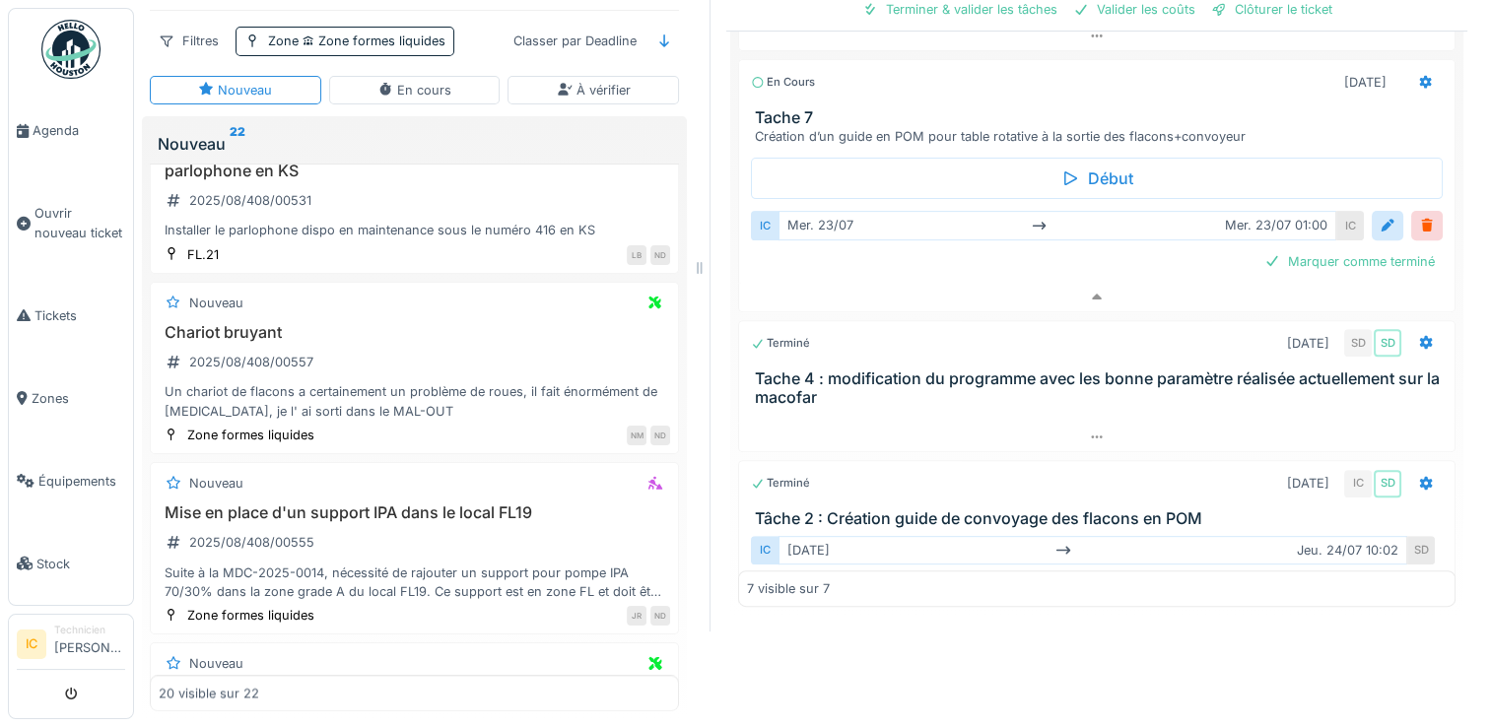
click at [815, 108] on h3 "Tache 7" at bounding box center [1101, 117] width 692 height 19
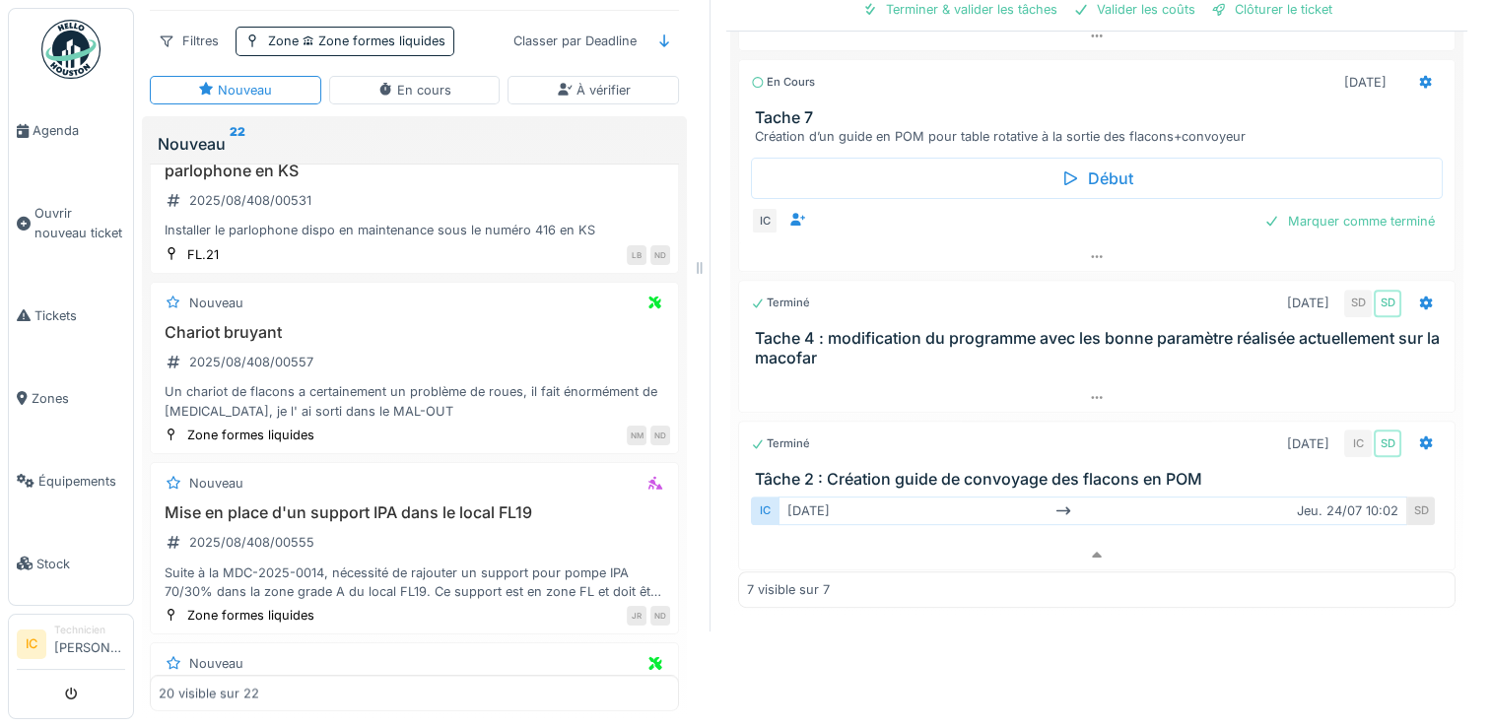
click at [1169, 127] on div "Création d’un guide en POM pour table rotative à la sortie des flacons+convoyeur" at bounding box center [1101, 136] width 692 height 19
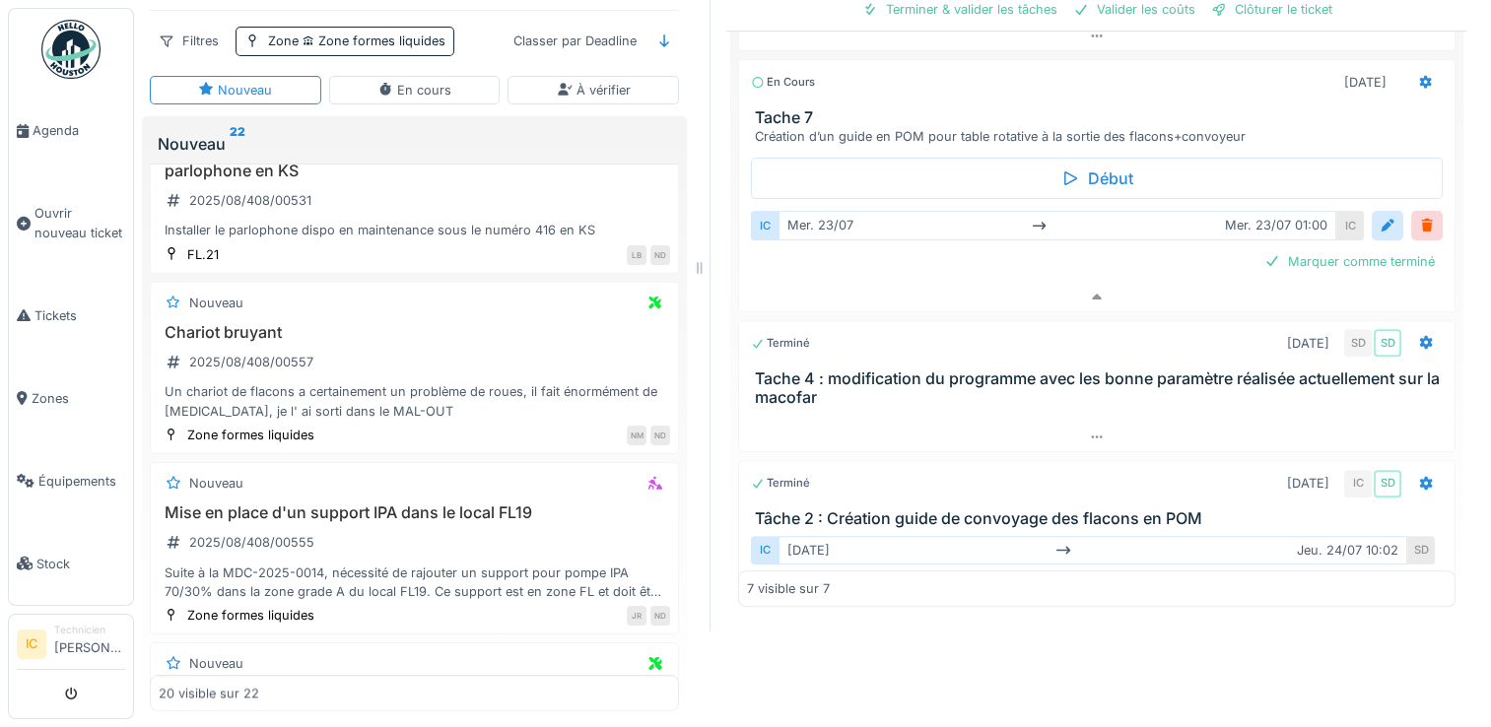
click at [1168, 127] on div "Création d’un guide en POM pour table rotative à la sortie des flacons+convoyeur" at bounding box center [1101, 136] width 692 height 19
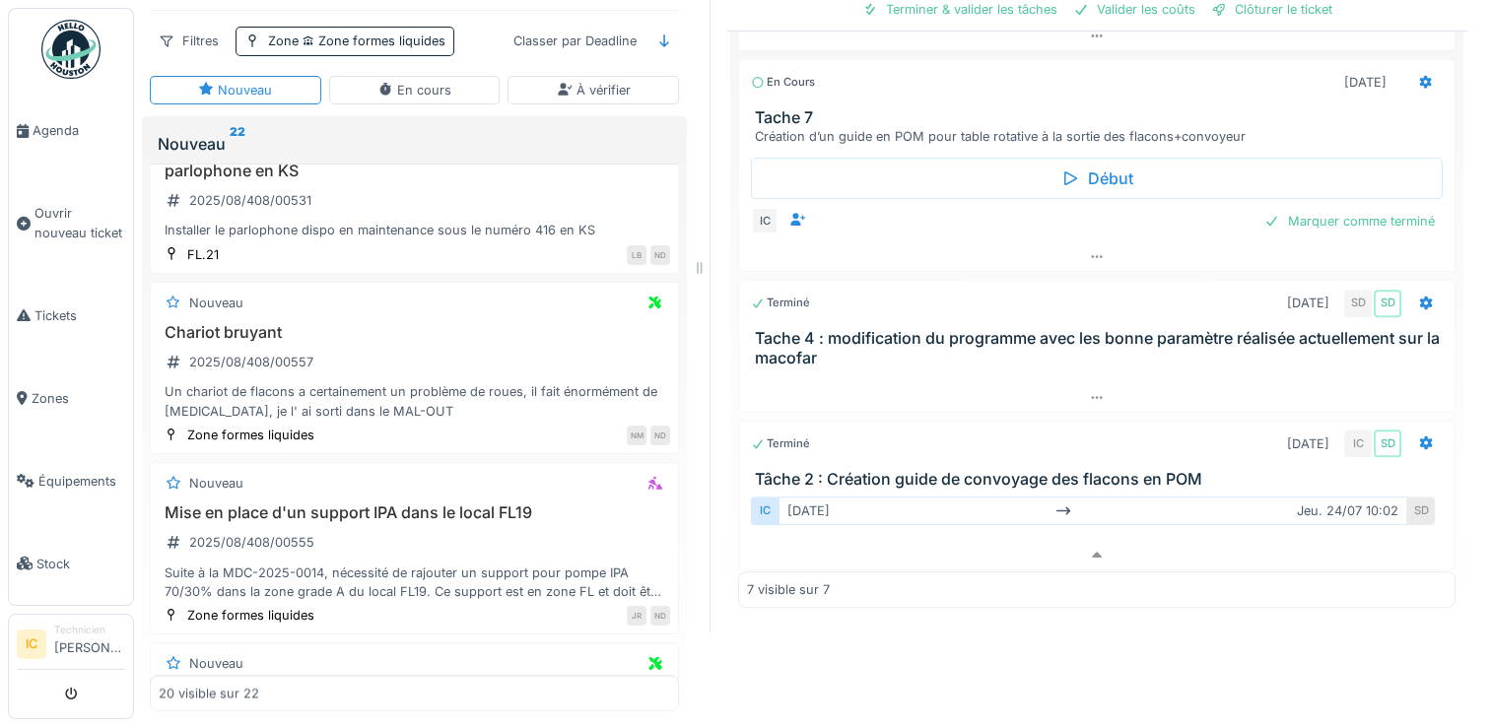
drag, startPoint x: 1139, startPoint y: 105, endPoint x: 1061, endPoint y: 108, distance: 77.9
click at [1061, 127] on div "Création d’un guide en POM pour table rotative à la sortie des flacons+convoyeur" at bounding box center [1101, 136] width 692 height 19
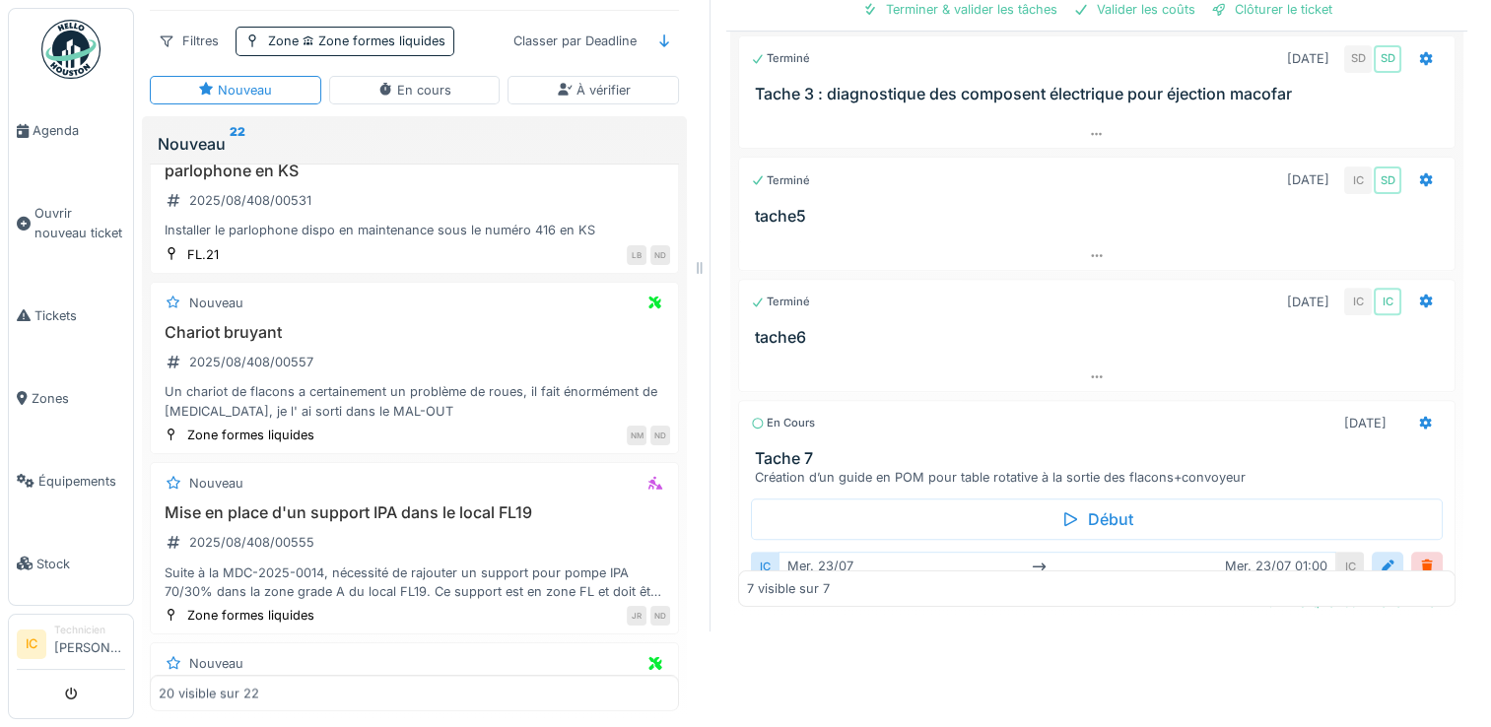
scroll to position [0, 0]
click at [1420, 174] on icon at bounding box center [1426, 181] width 13 height 14
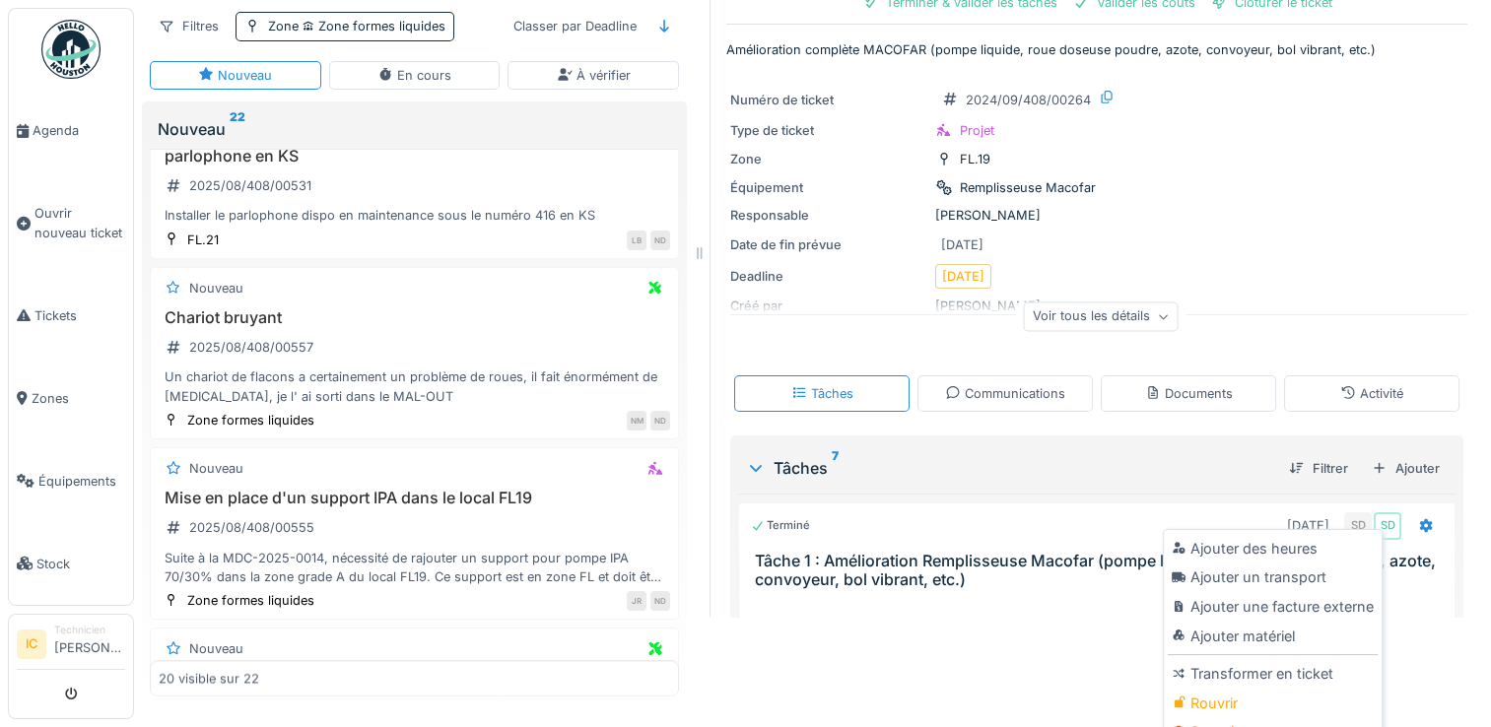
click at [1069, 305] on div "Voir tous les détails" at bounding box center [1101, 317] width 155 height 29
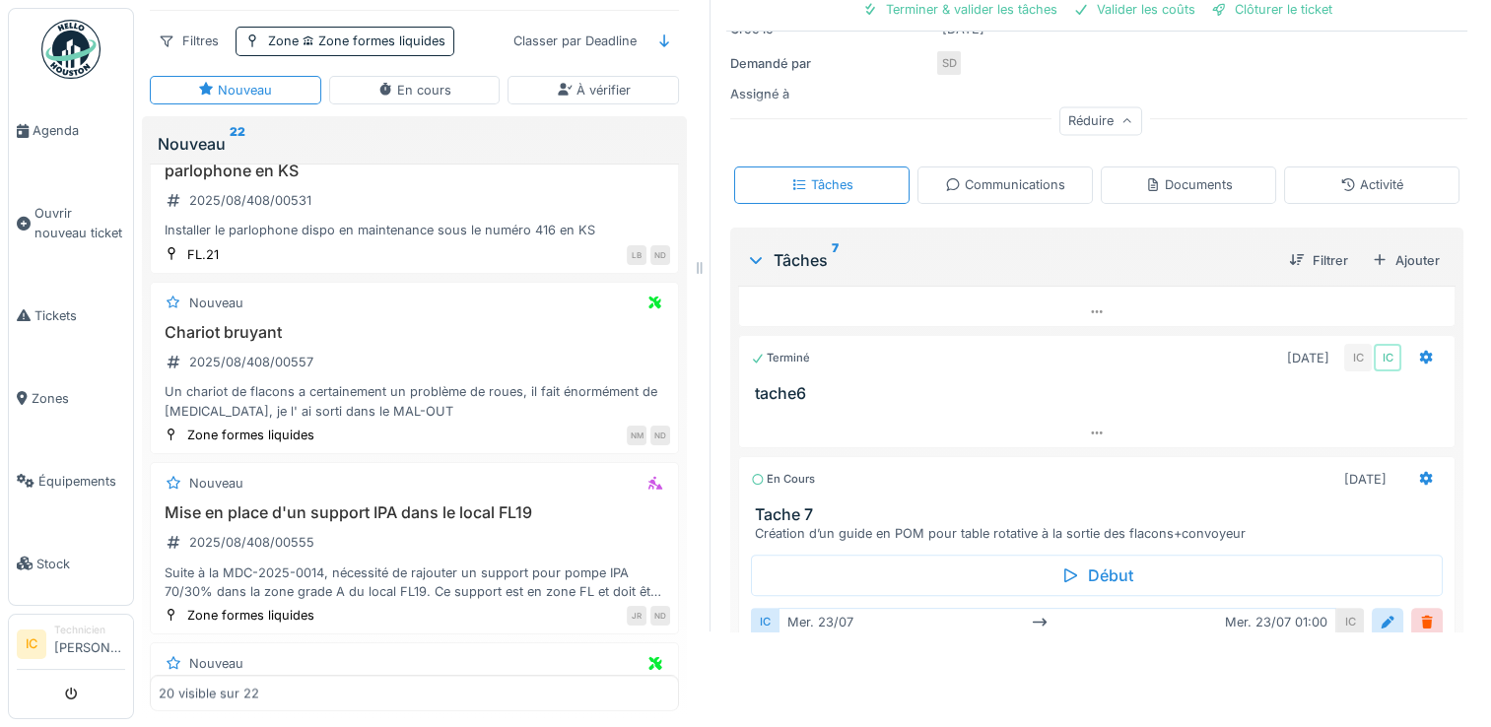
scroll to position [381, 0]
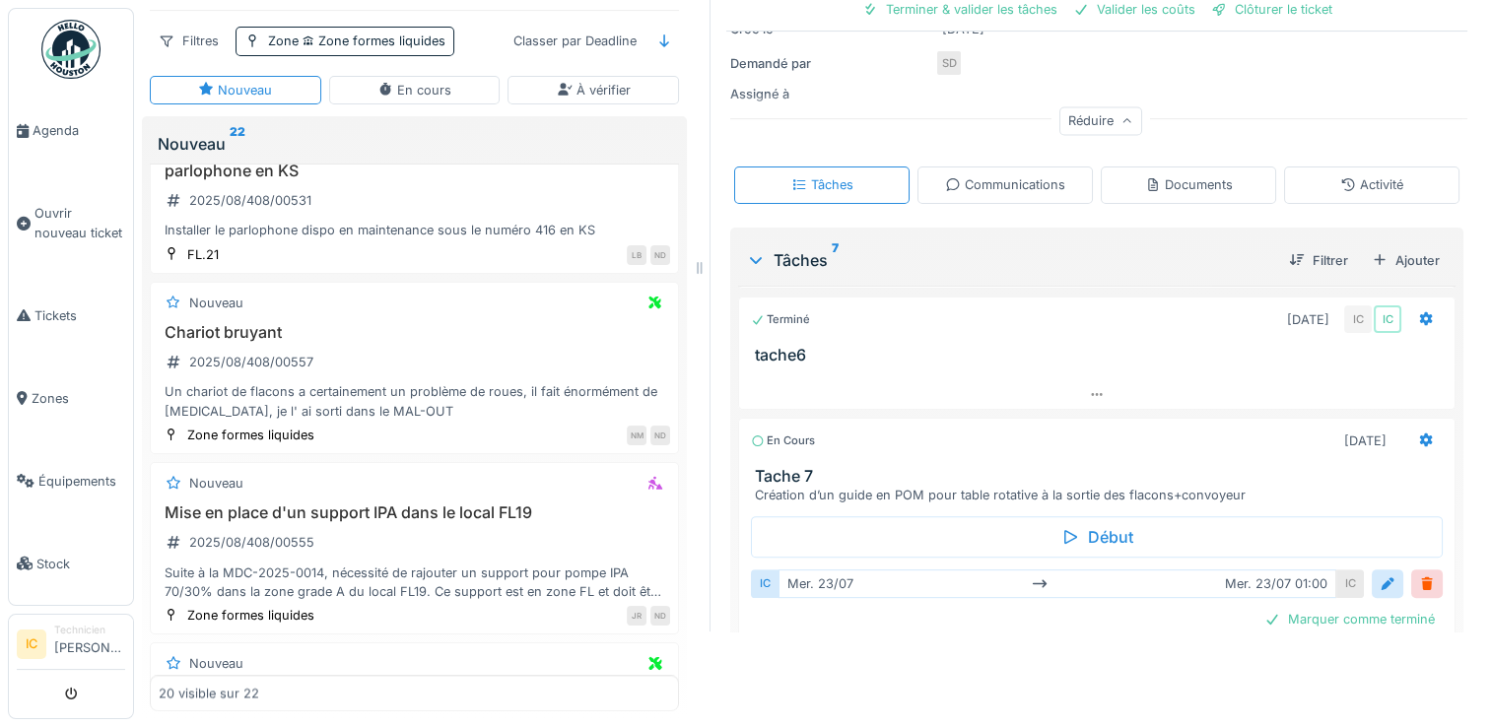
click at [784, 432] on div "En cours 23/07/2025 Tache 7 Création d’un guide en POM pour table rotative à la…" at bounding box center [1096, 462] width 717 height 88
click at [75, 213] on span "Ouvrir nouveau ticket" at bounding box center [79, 222] width 91 height 37
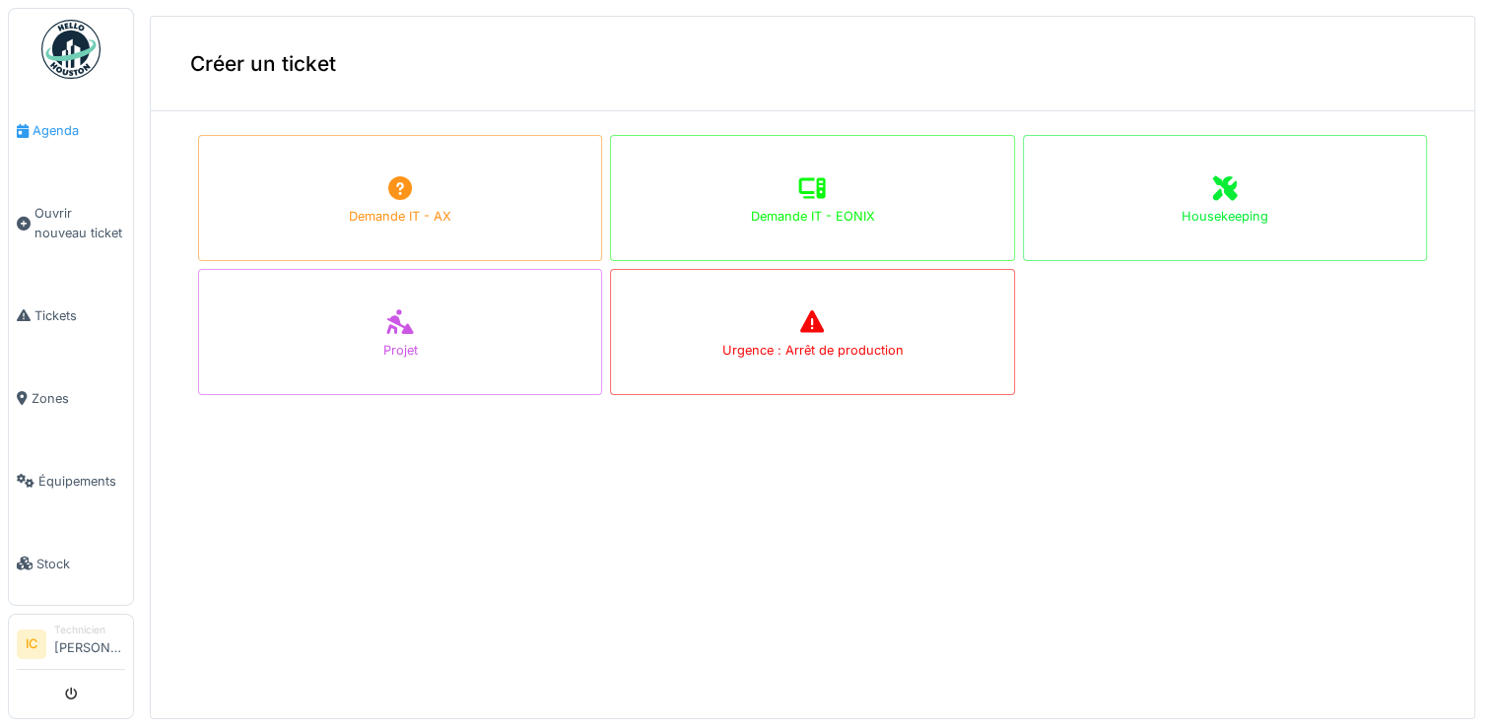
click at [42, 132] on span "Agenda" at bounding box center [79, 130] width 93 height 19
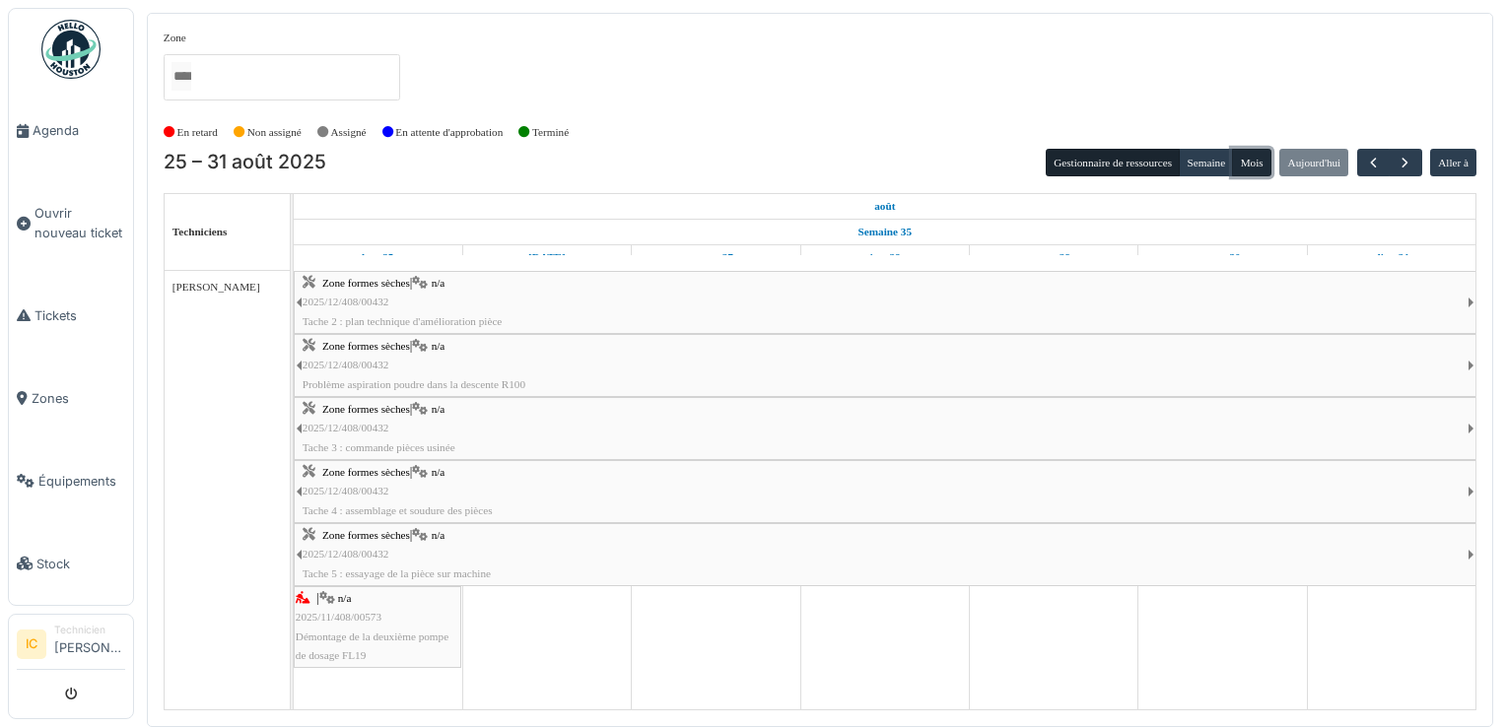
click at [1258, 160] on button "Mois" at bounding box center [1251, 163] width 39 height 28
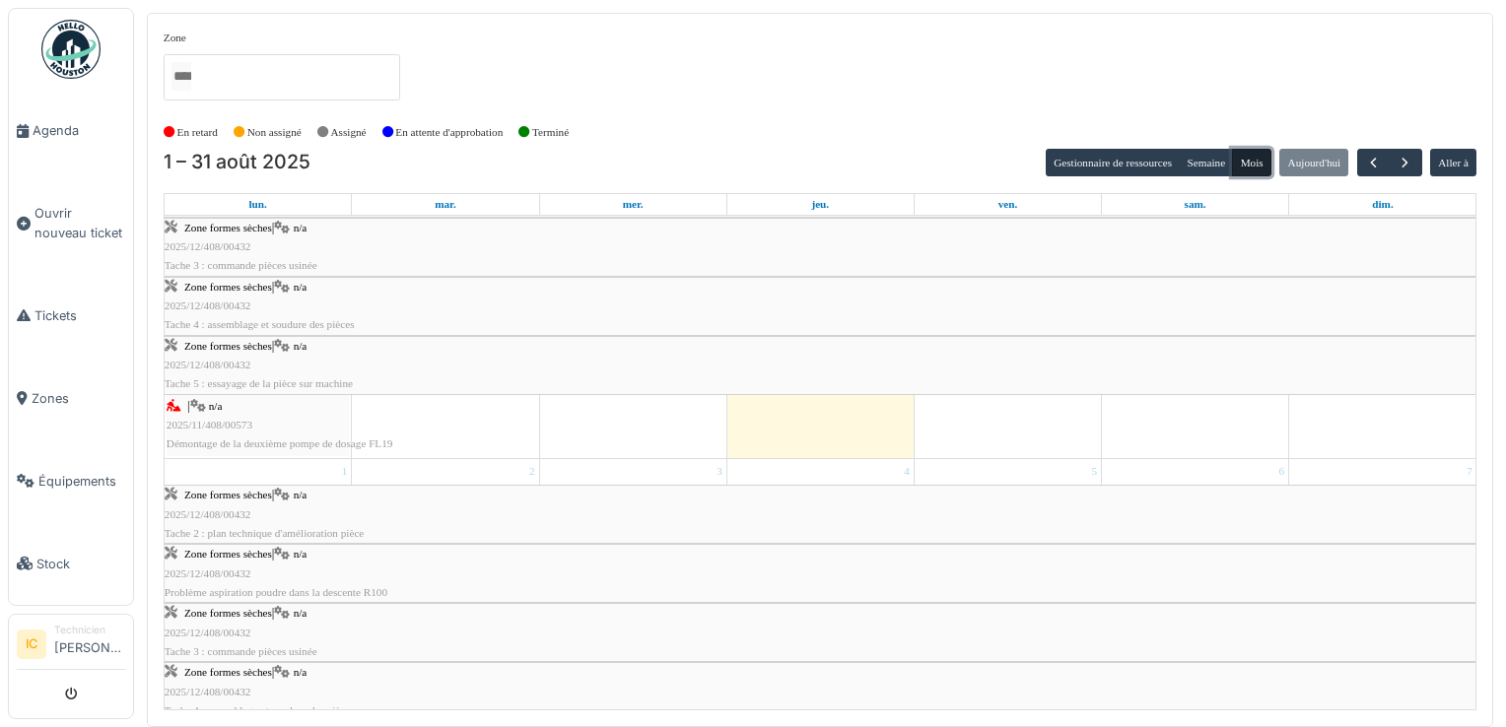
scroll to position [1744, 0]
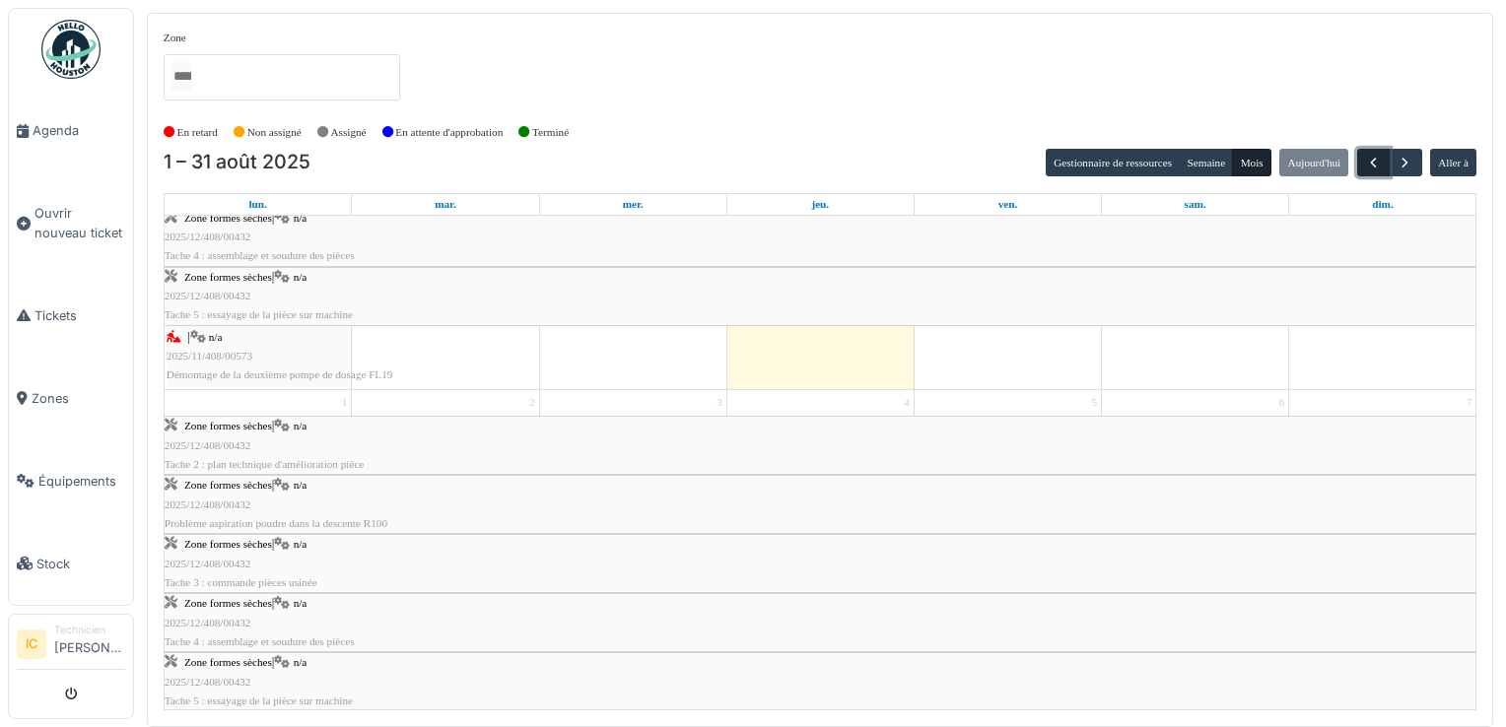
click at [1376, 158] on span "button" at bounding box center [1373, 163] width 17 height 17
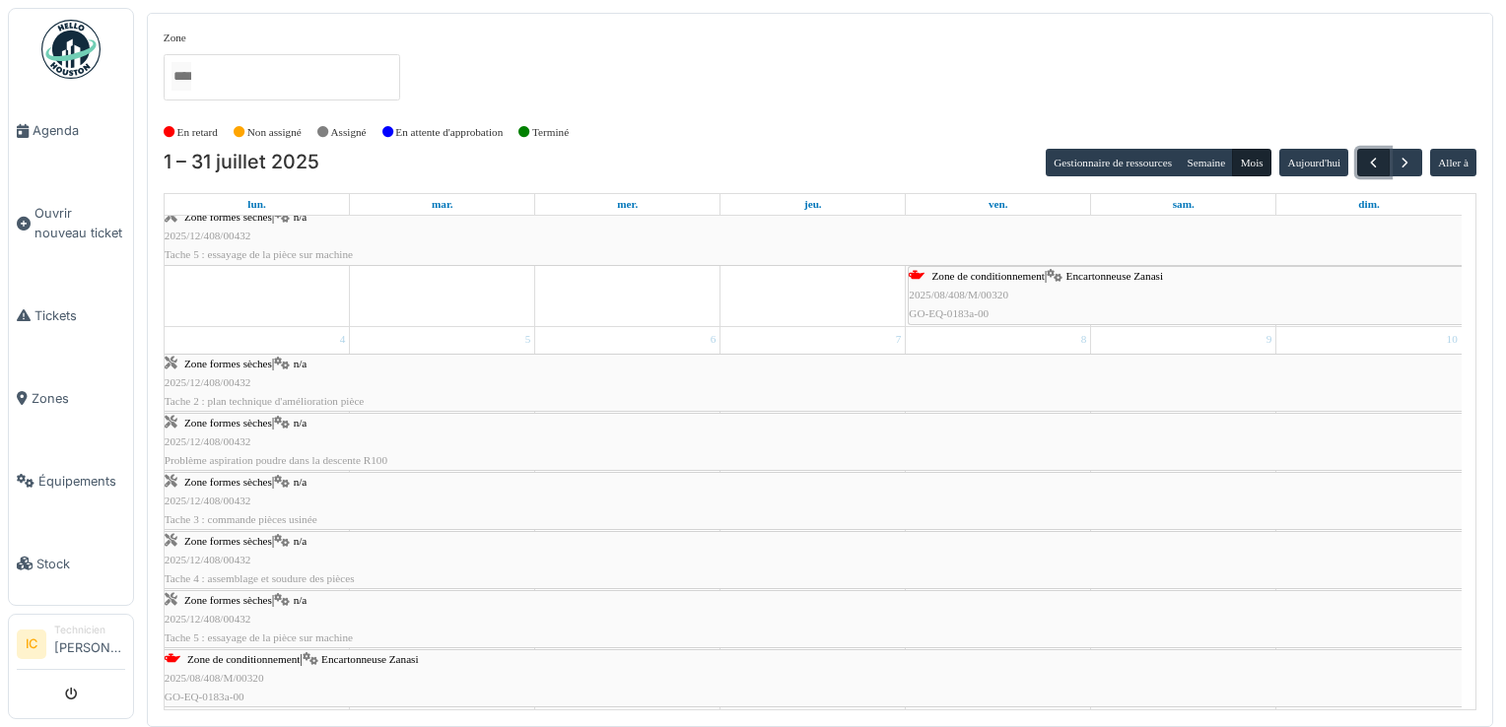
scroll to position [0, 0]
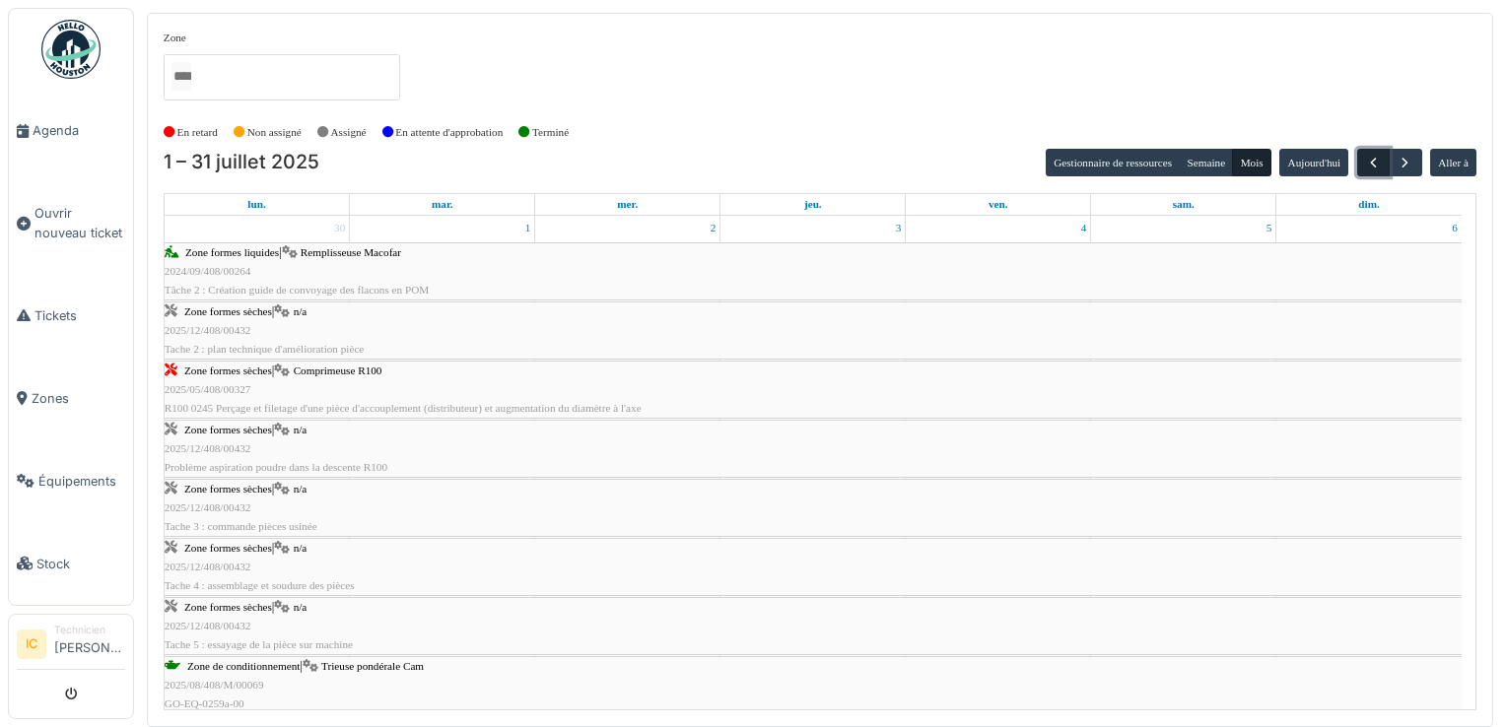
click at [1371, 158] on span "button" at bounding box center [1373, 163] width 17 height 17
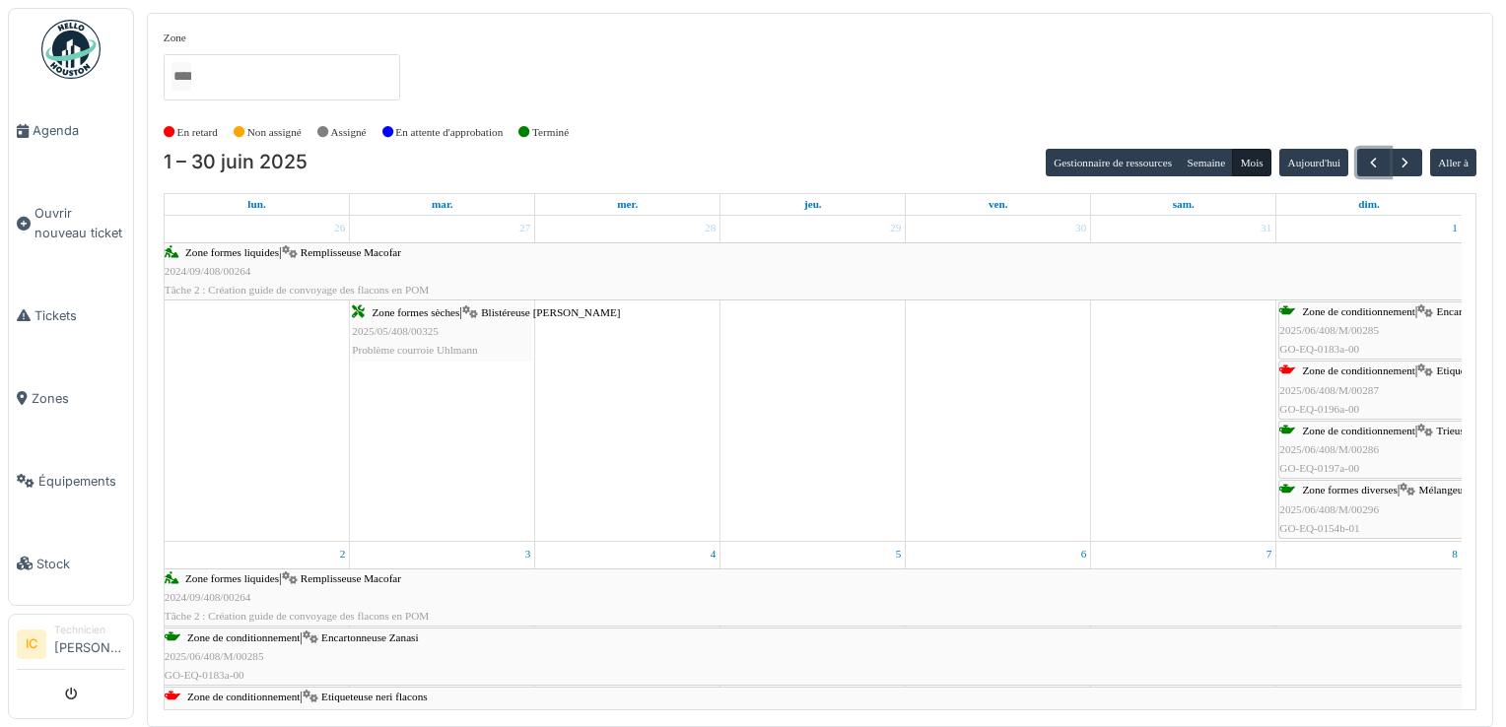
click at [297, 263] on div "Zone formes liquides | Remplisseuse Macofar 2024/09/408/00264 Tâche 2 : Créatio…" at bounding box center [813, 271] width 1297 height 57
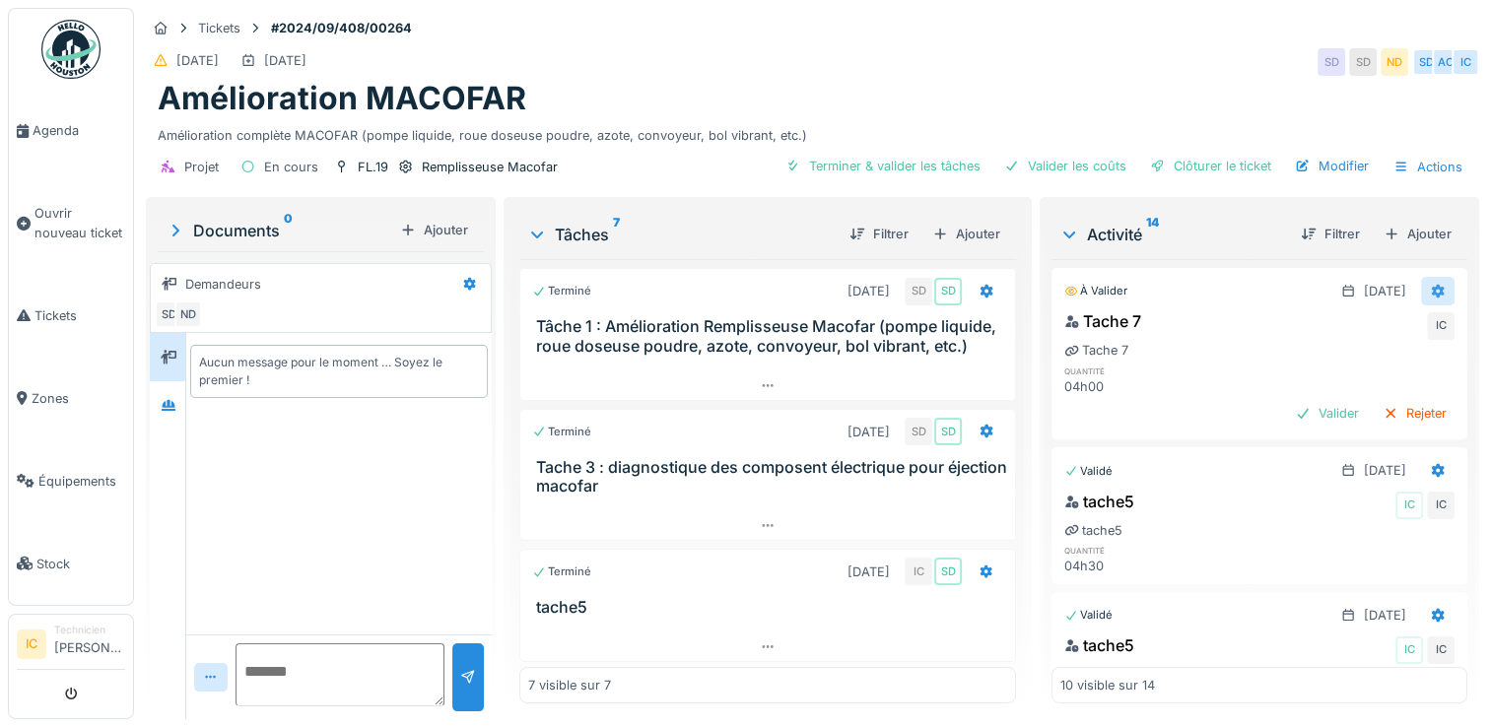
click at [1432, 287] on icon at bounding box center [1438, 292] width 13 height 14
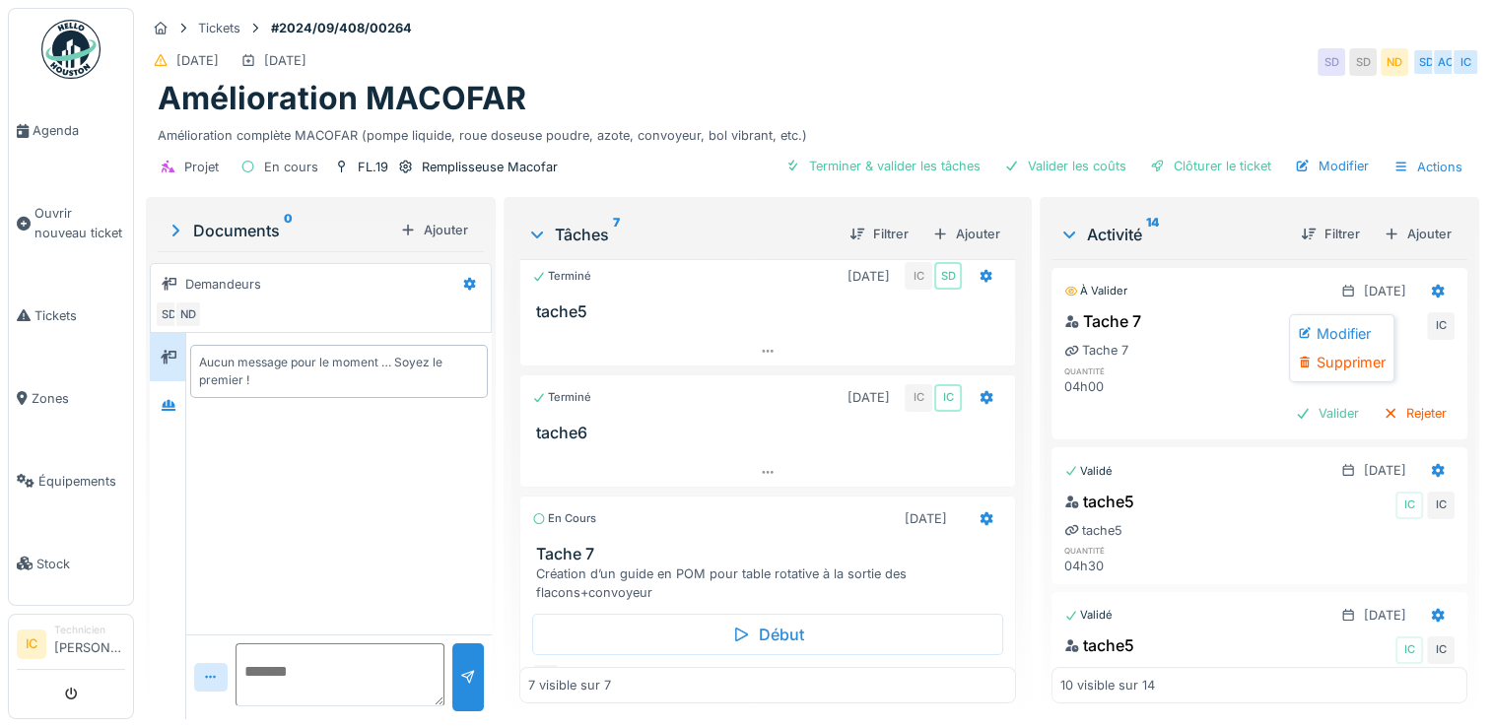
click at [603, 564] on h3 "Tache 7" at bounding box center [771, 554] width 471 height 19
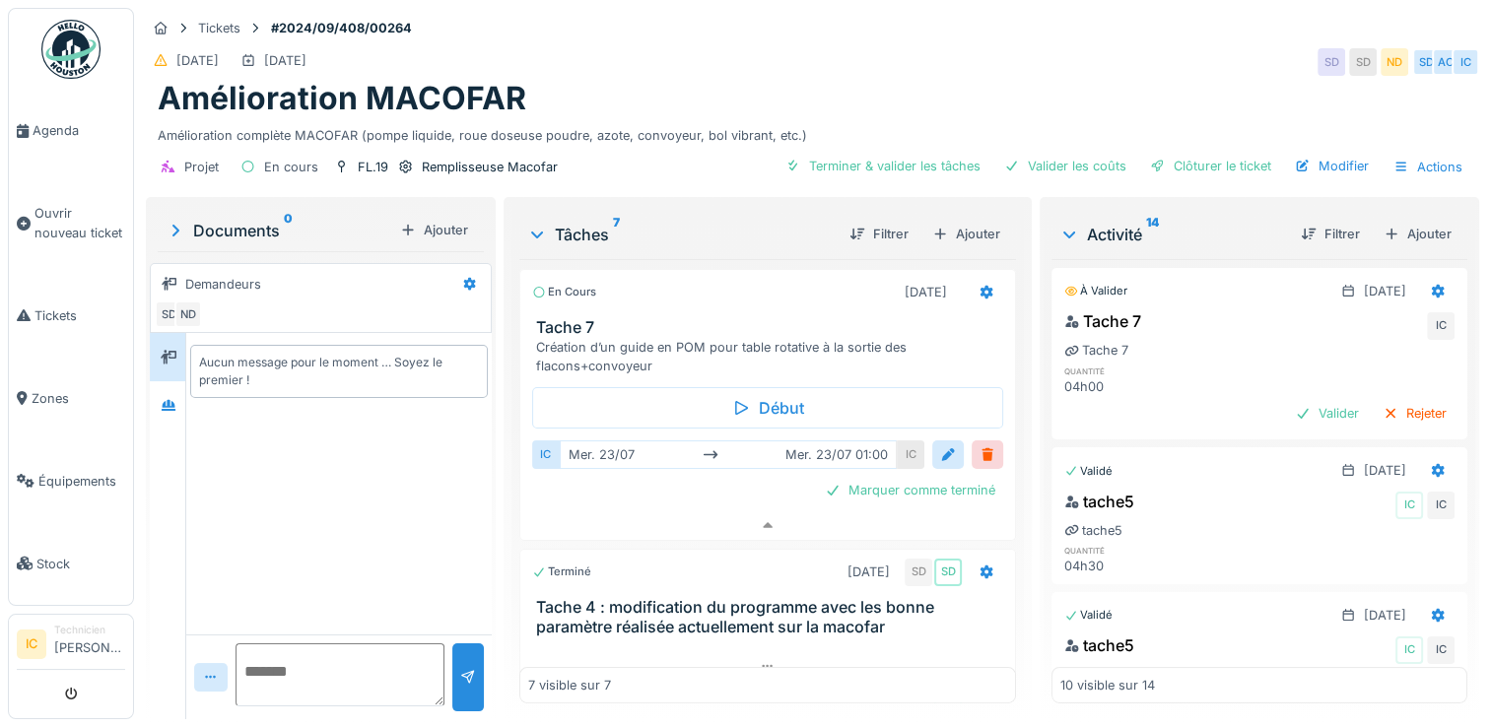
scroll to position [547, 0]
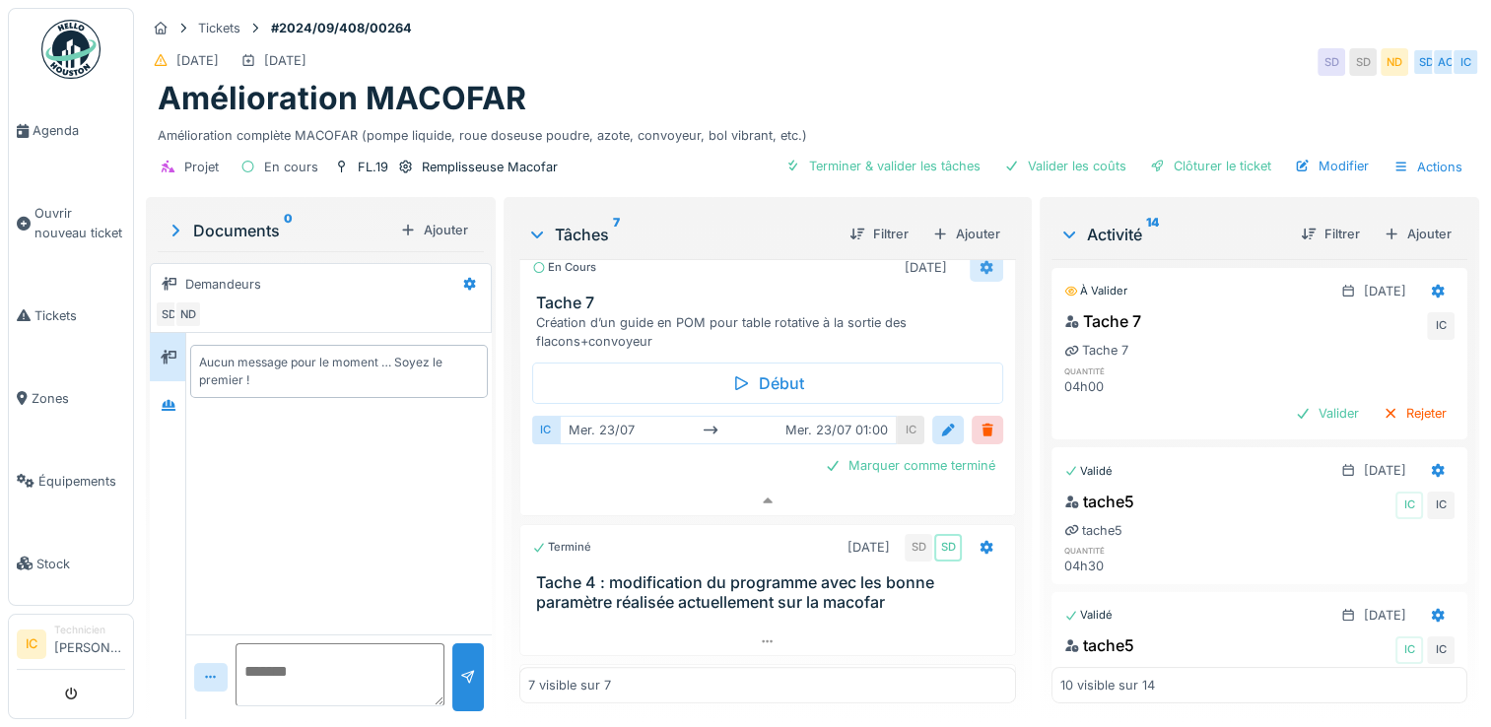
click at [981, 266] on icon at bounding box center [987, 268] width 13 height 14
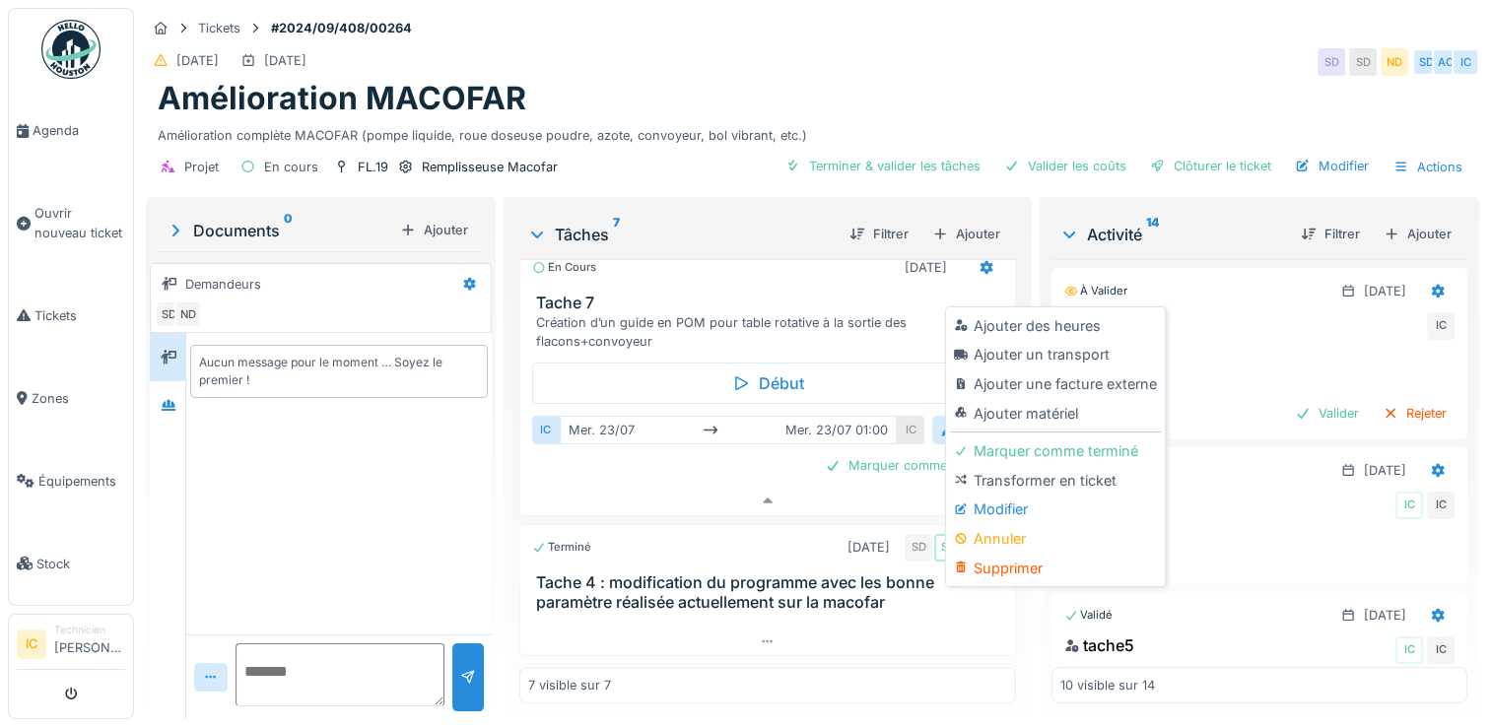
click at [812, 321] on div "Création d’un guide en POM pour table rotative à la sortie des flacons+convoyeur" at bounding box center [771, 331] width 471 height 37
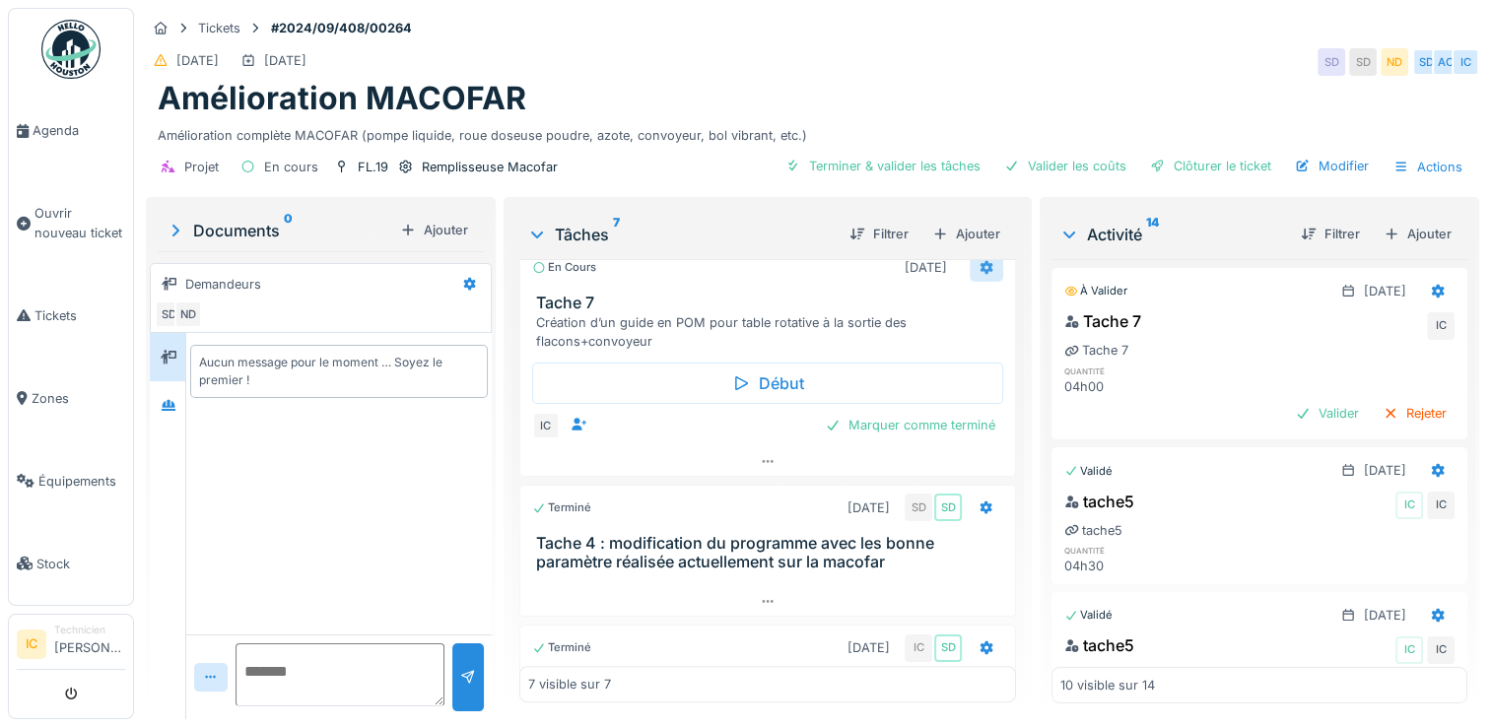
click at [979, 267] on icon at bounding box center [987, 267] width 16 height 13
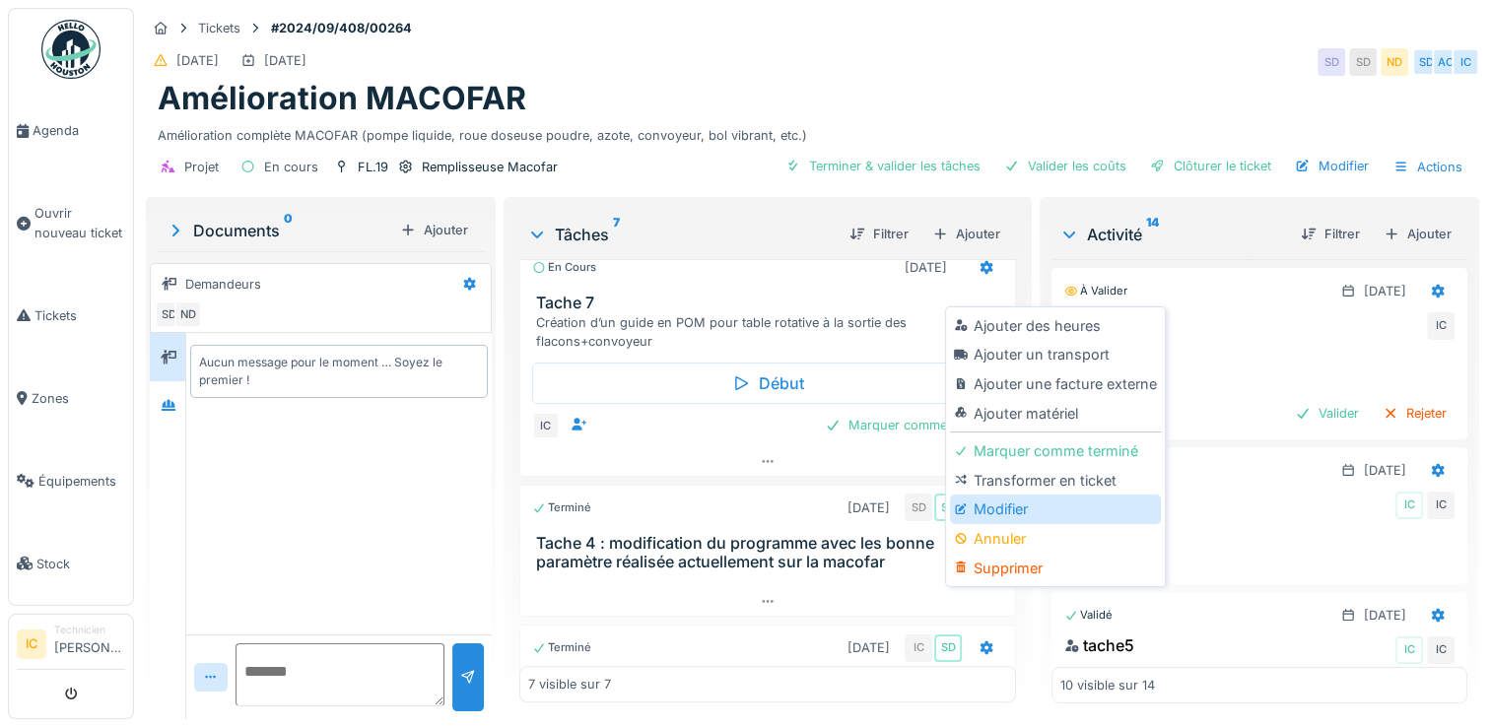
click at [1012, 499] on div "Modifier" at bounding box center [1055, 510] width 210 height 30
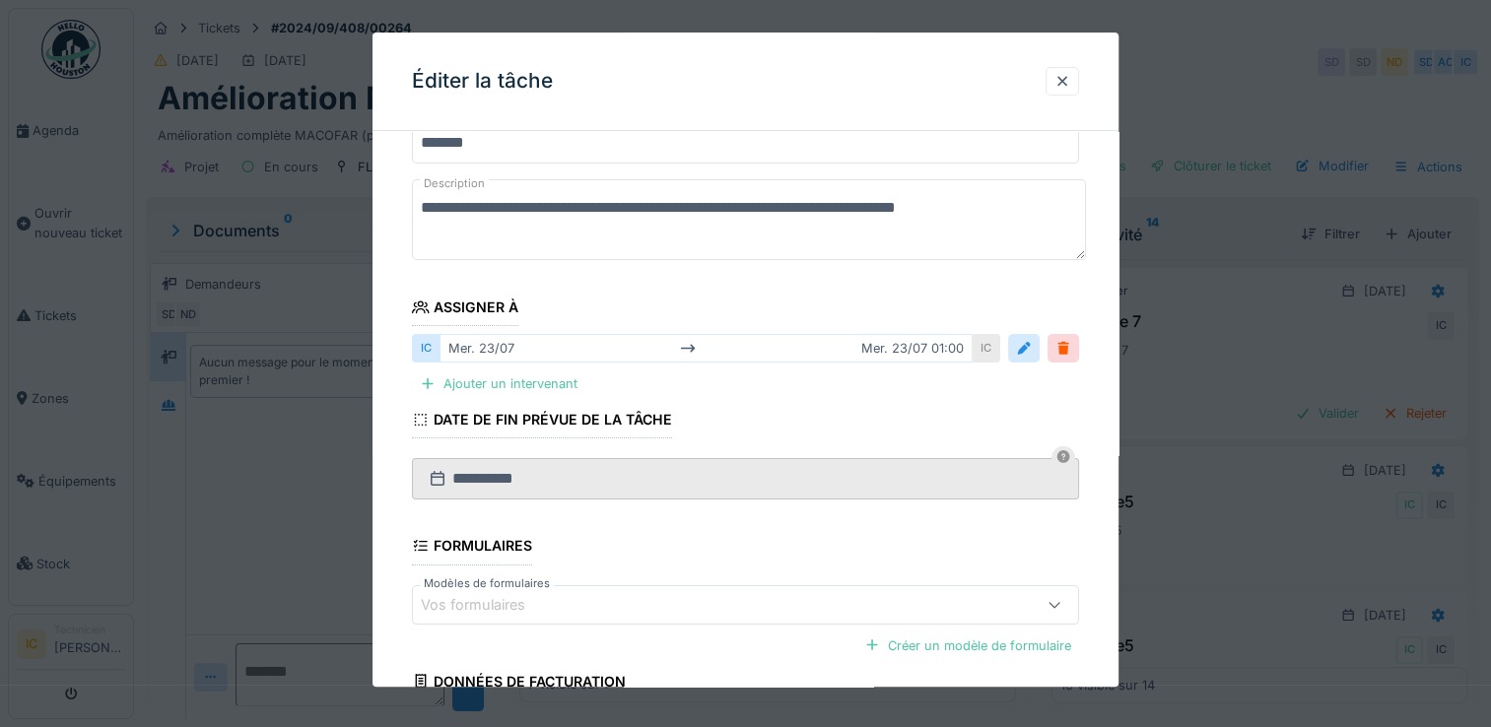
scroll to position [0, 0]
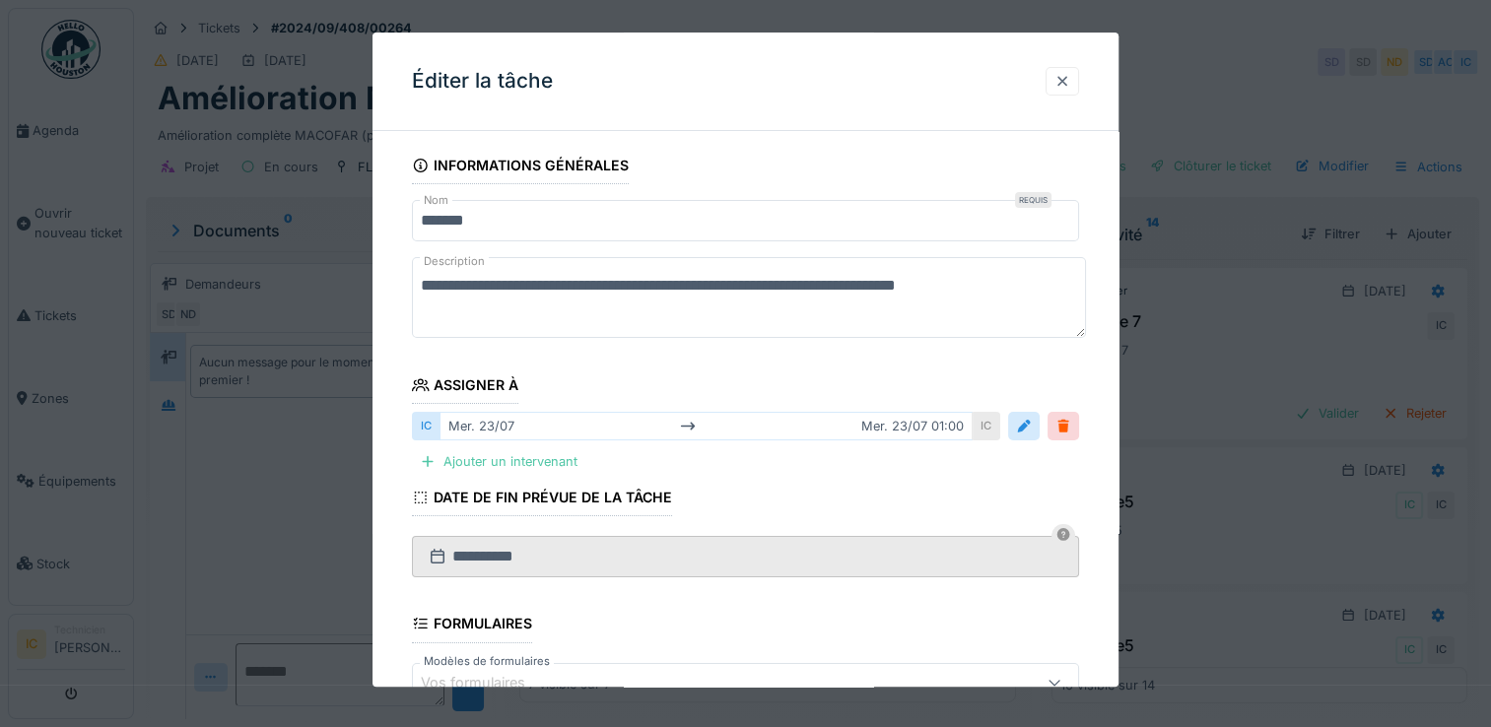
click at [1079, 78] on div at bounding box center [1063, 81] width 34 height 29
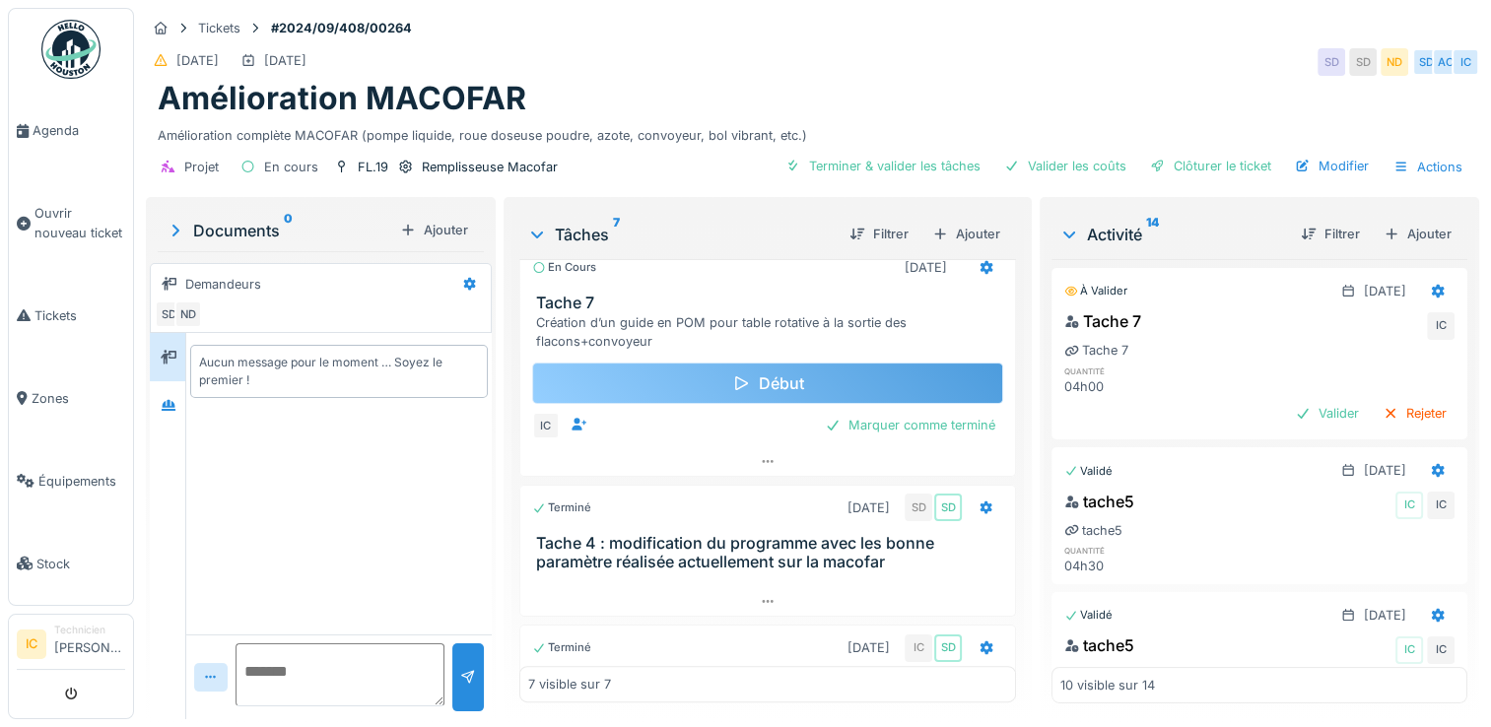
scroll to position [638, 0]
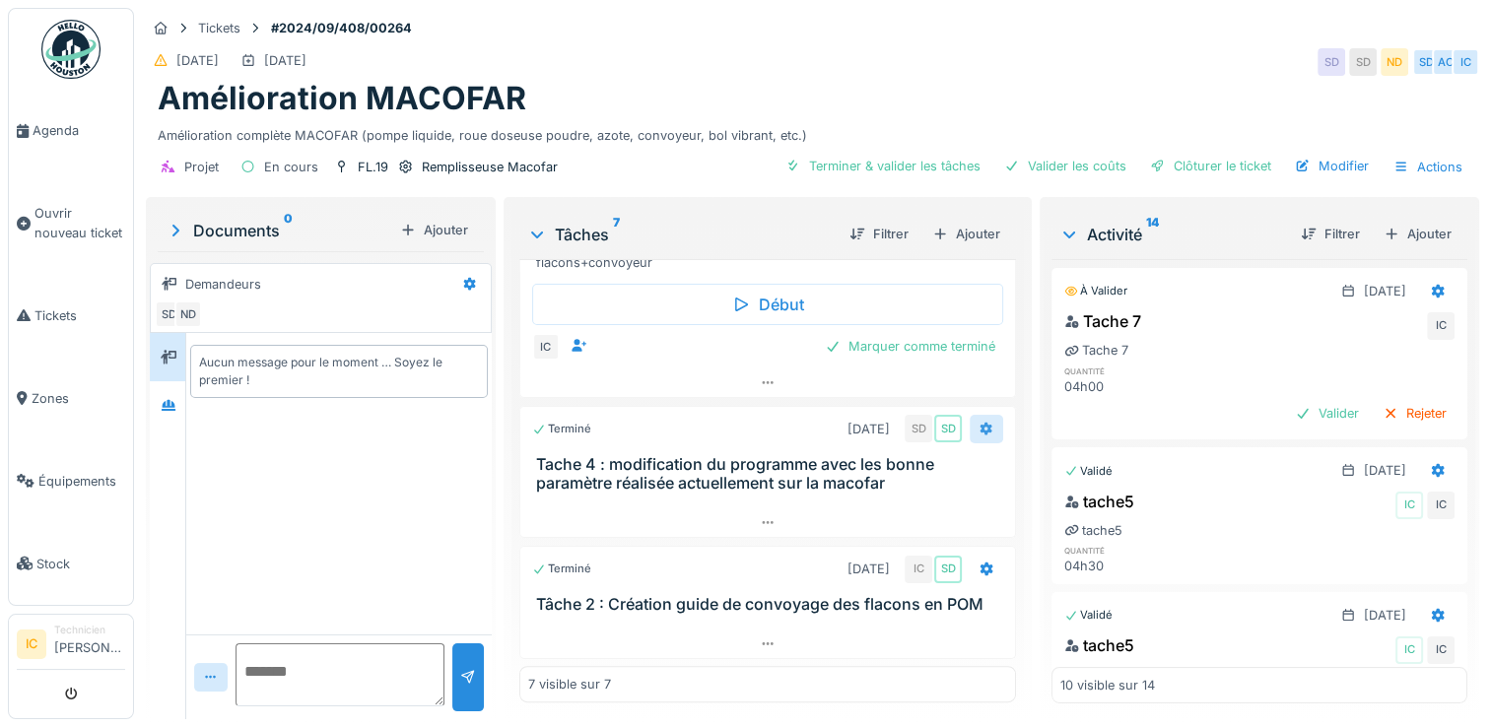
click at [979, 423] on icon at bounding box center [987, 429] width 16 height 13
click at [314, 451] on div "Aucun message pour le moment … Soyez le premier !" at bounding box center [338, 484] width 305 height 302
